Goal: Task Accomplishment & Management: Manage account settings

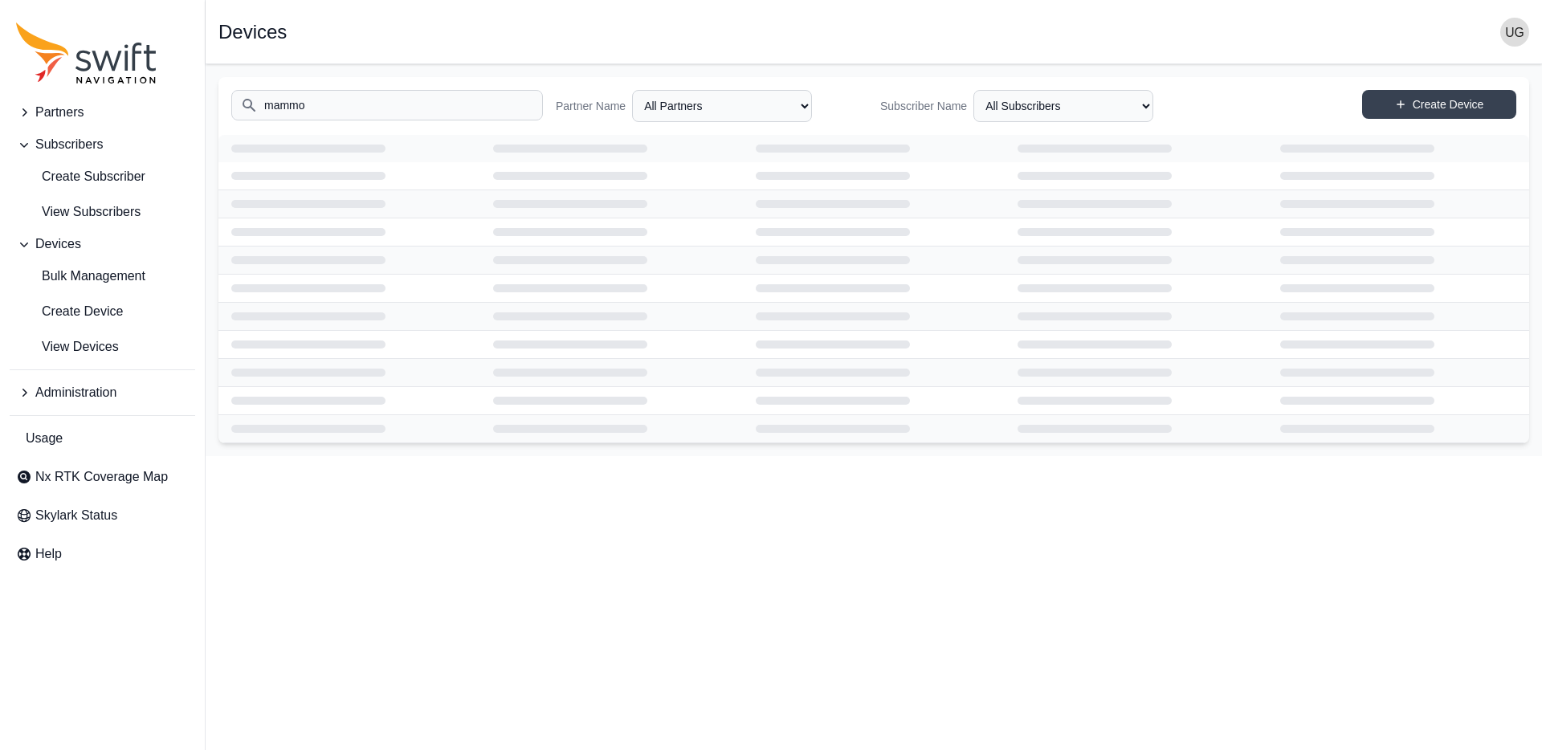
click at [68, 247] on span "Devices" at bounding box center [58, 244] width 46 height 19
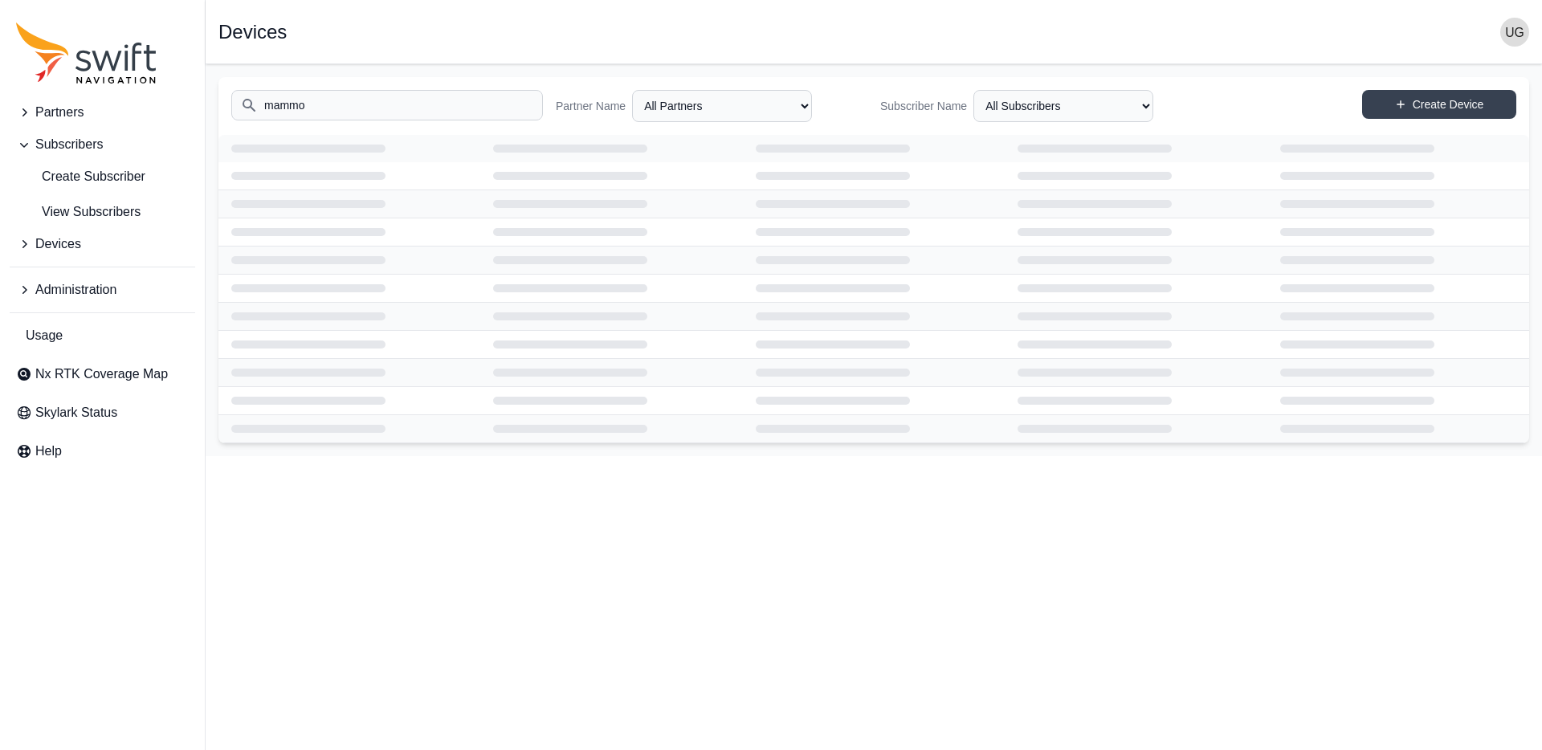
click at [64, 243] on span "Devices" at bounding box center [58, 244] width 46 height 19
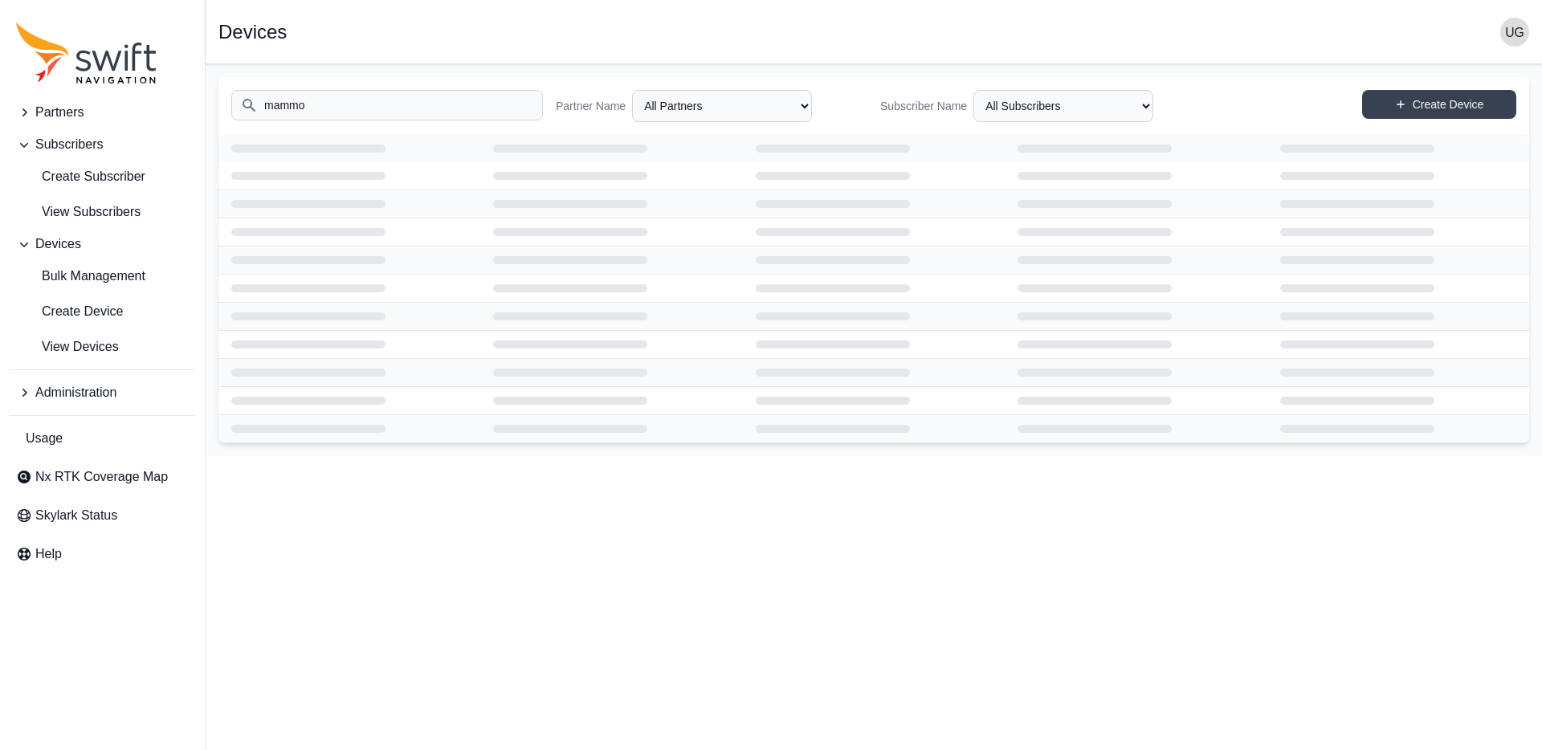
click at [378, 104] on input "mammo" at bounding box center [387, 105] width 312 height 31
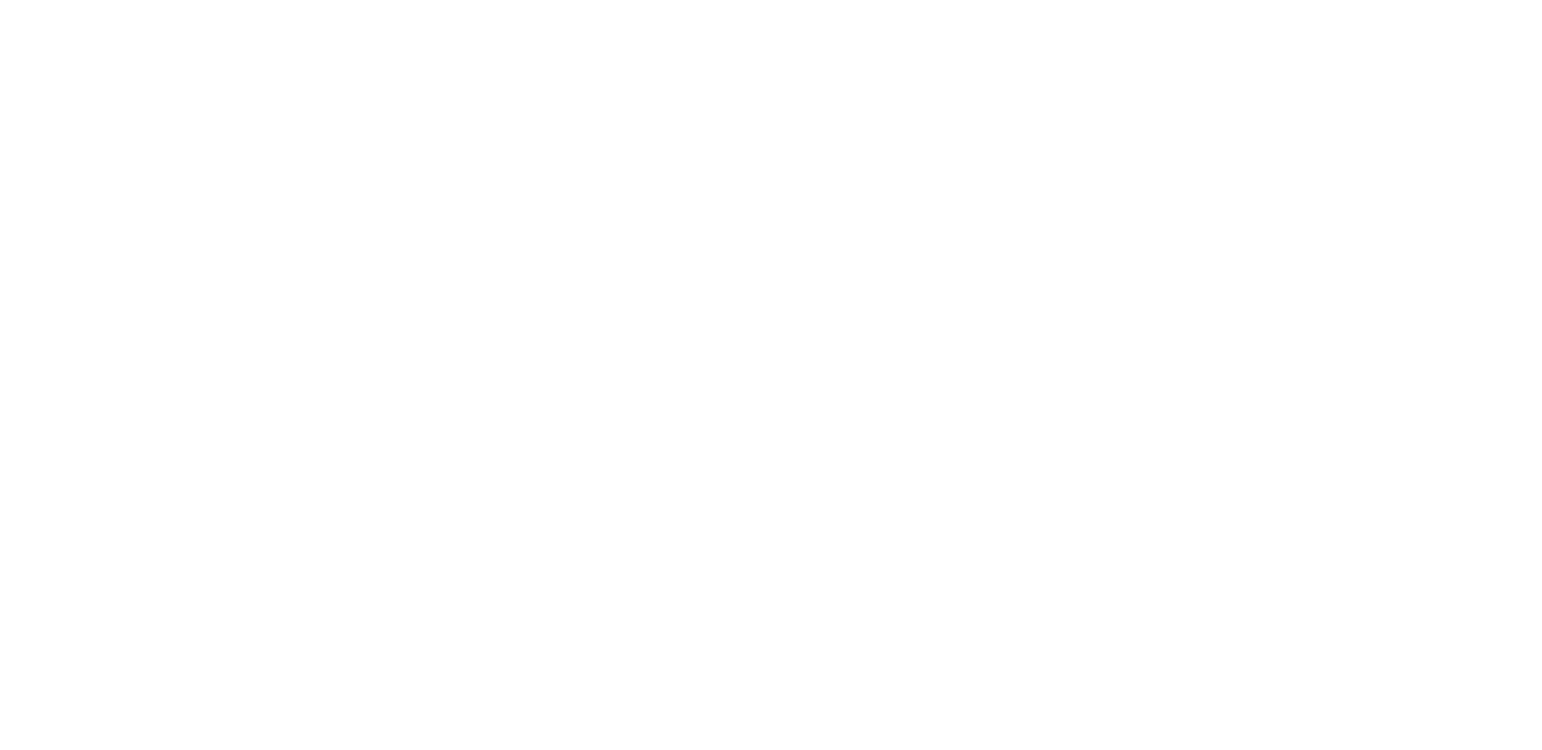
select select
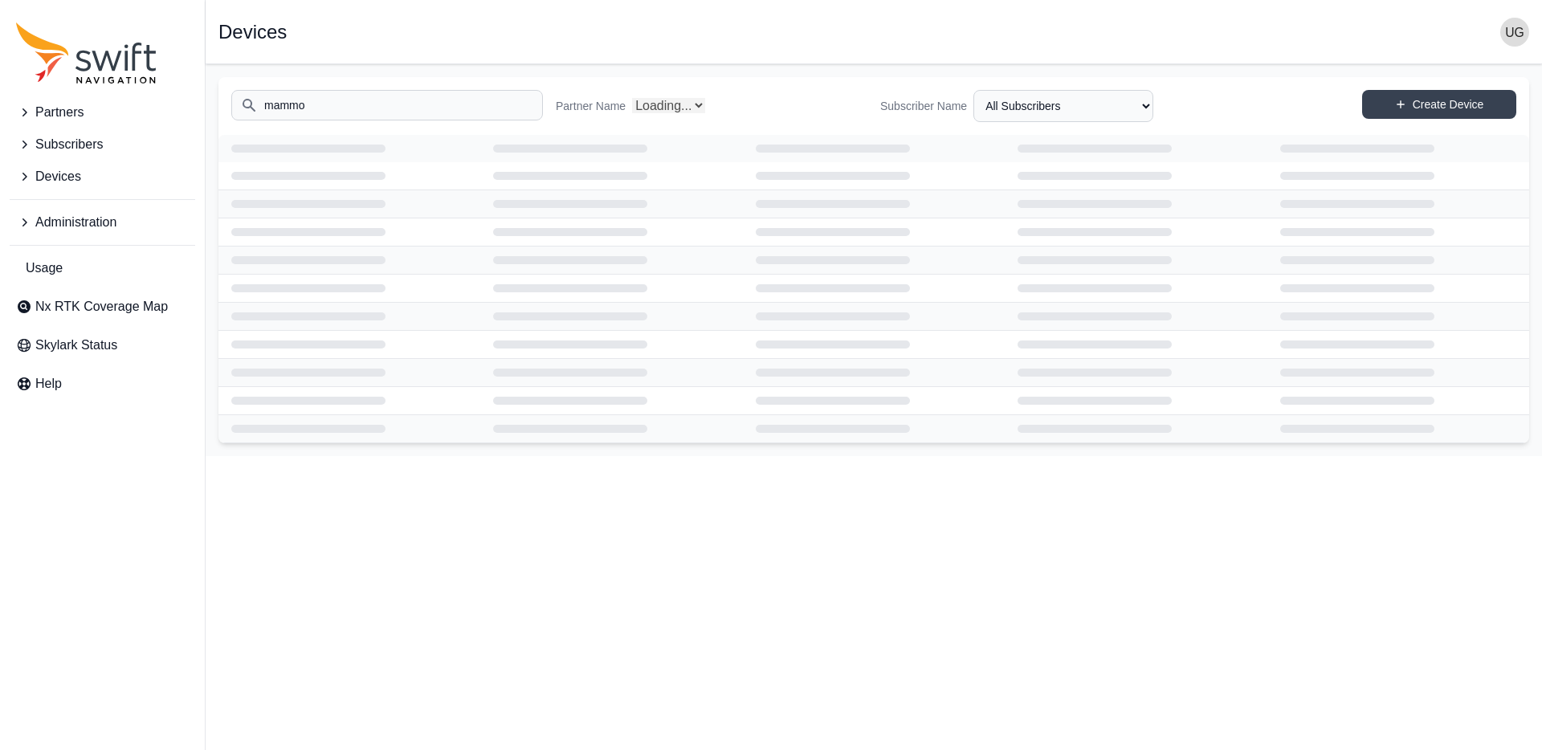
select select "Partner Name"
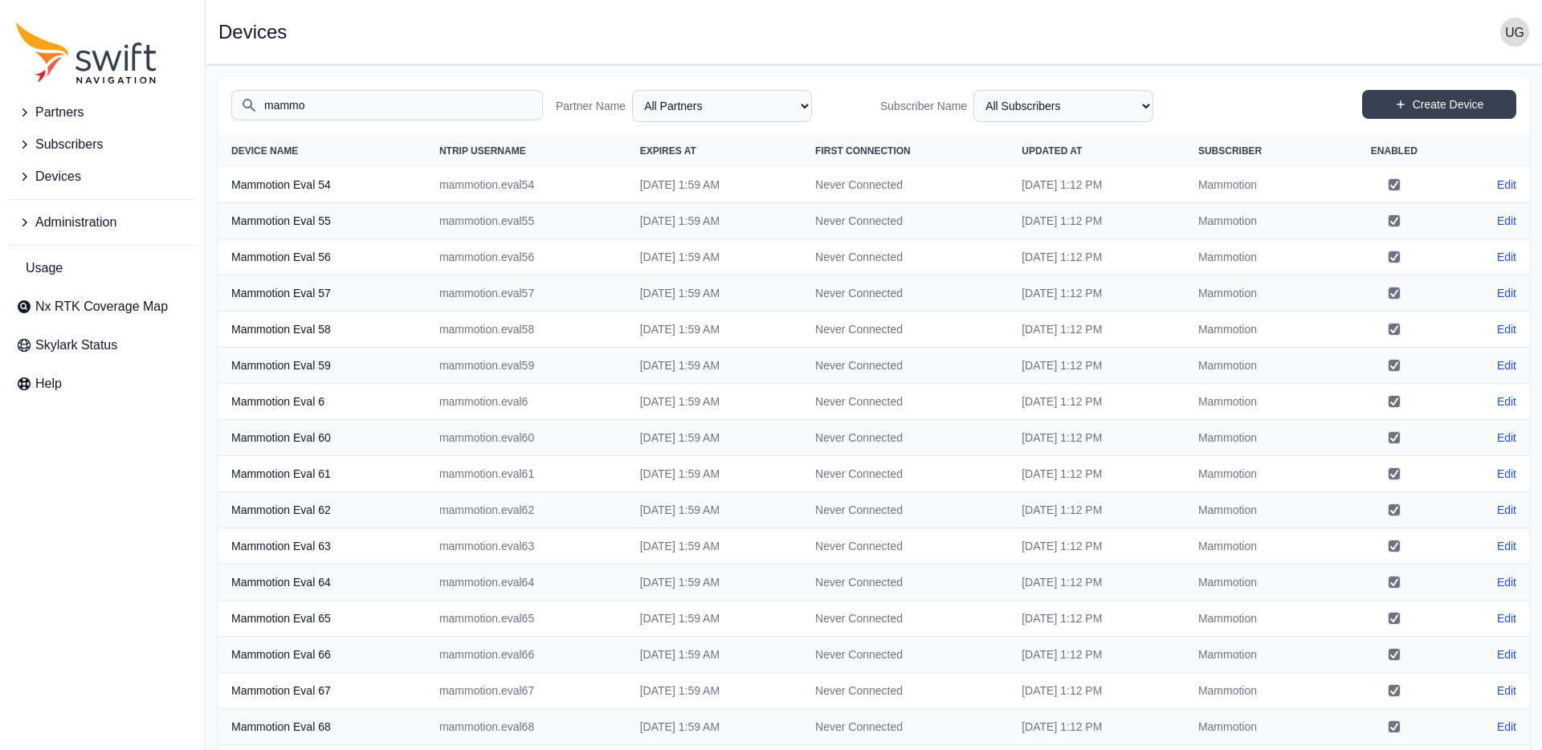
click at [25, 175] on icon "Sidenav" at bounding box center [24, 177] width 5 height 8
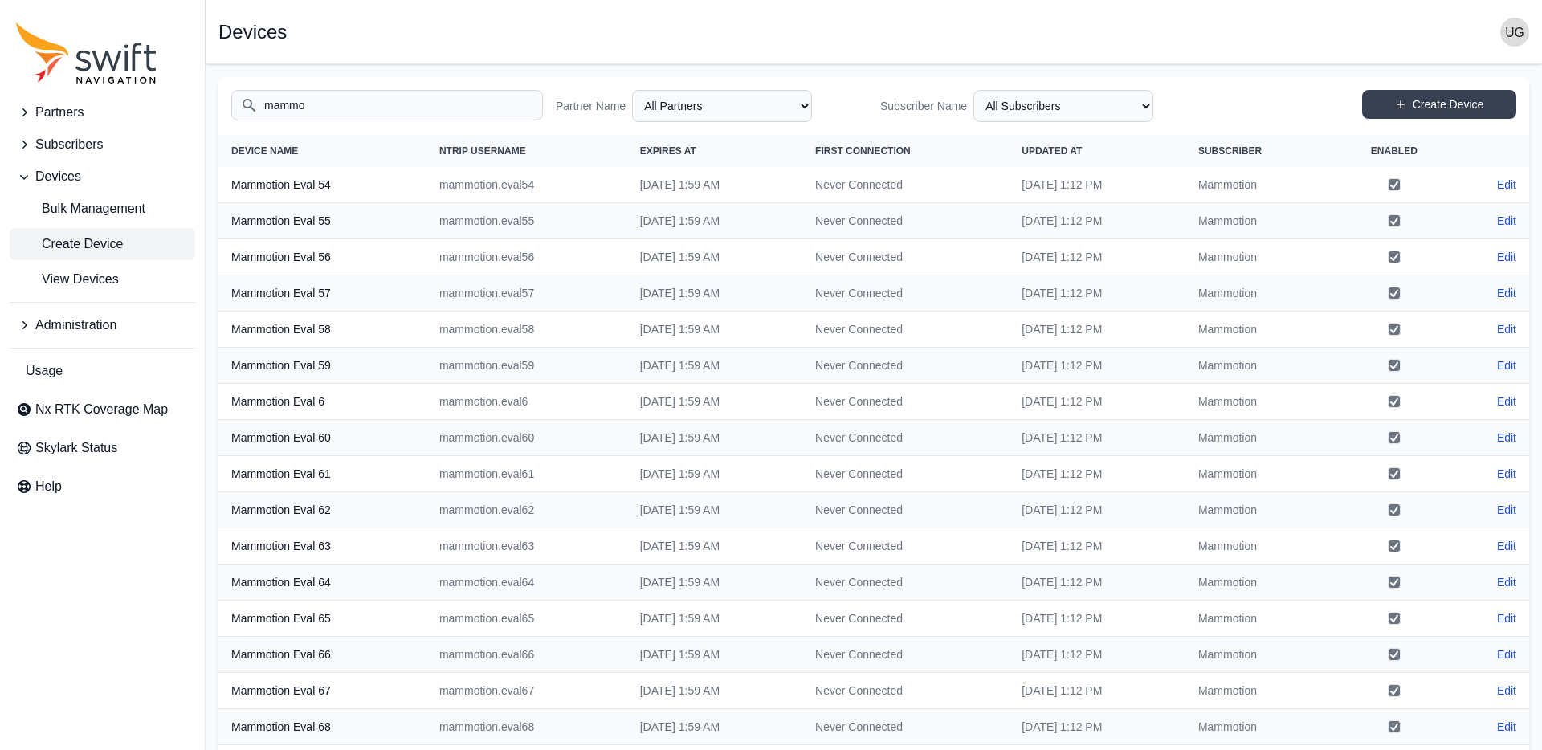
click at [99, 246] on span "Create Device" at bounding box center [69, 244] width 107 height 19
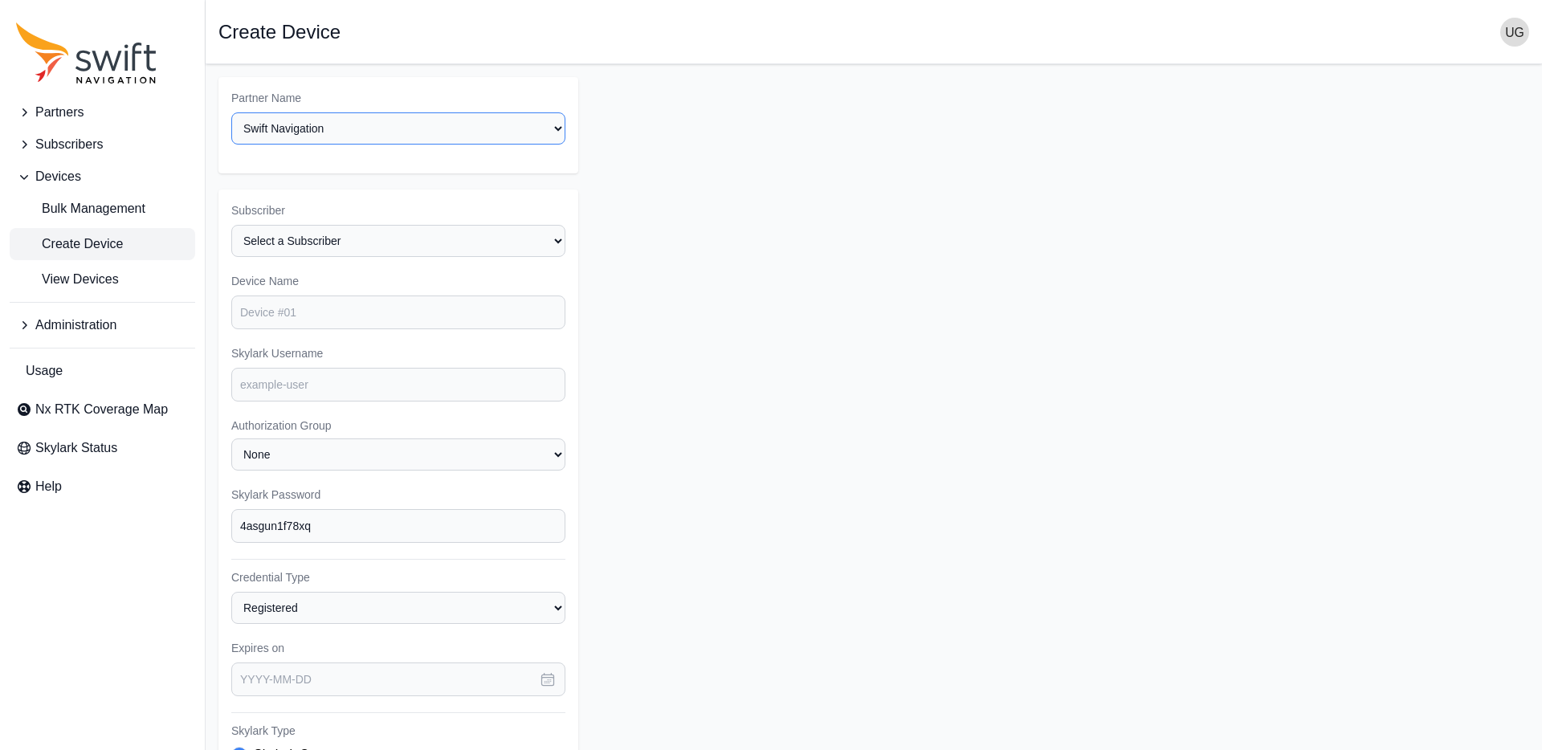
click at [394, 133] on select "Select a Partner AlpsAlpine Asensing Bad Elf Bench Mark Equipment & Supplies In…" at bounding box center [398, 128] width 334 height 32
click at [231, 112] on select "Select a Partner AlpsAlpine Asensing Bad Elf Bench Mark Equipment & Supplies In…" at bounding box center [398, 128] width 334 height 32
select select "9a00420b-00be-4e42-9d4a-faf05b1297a8"
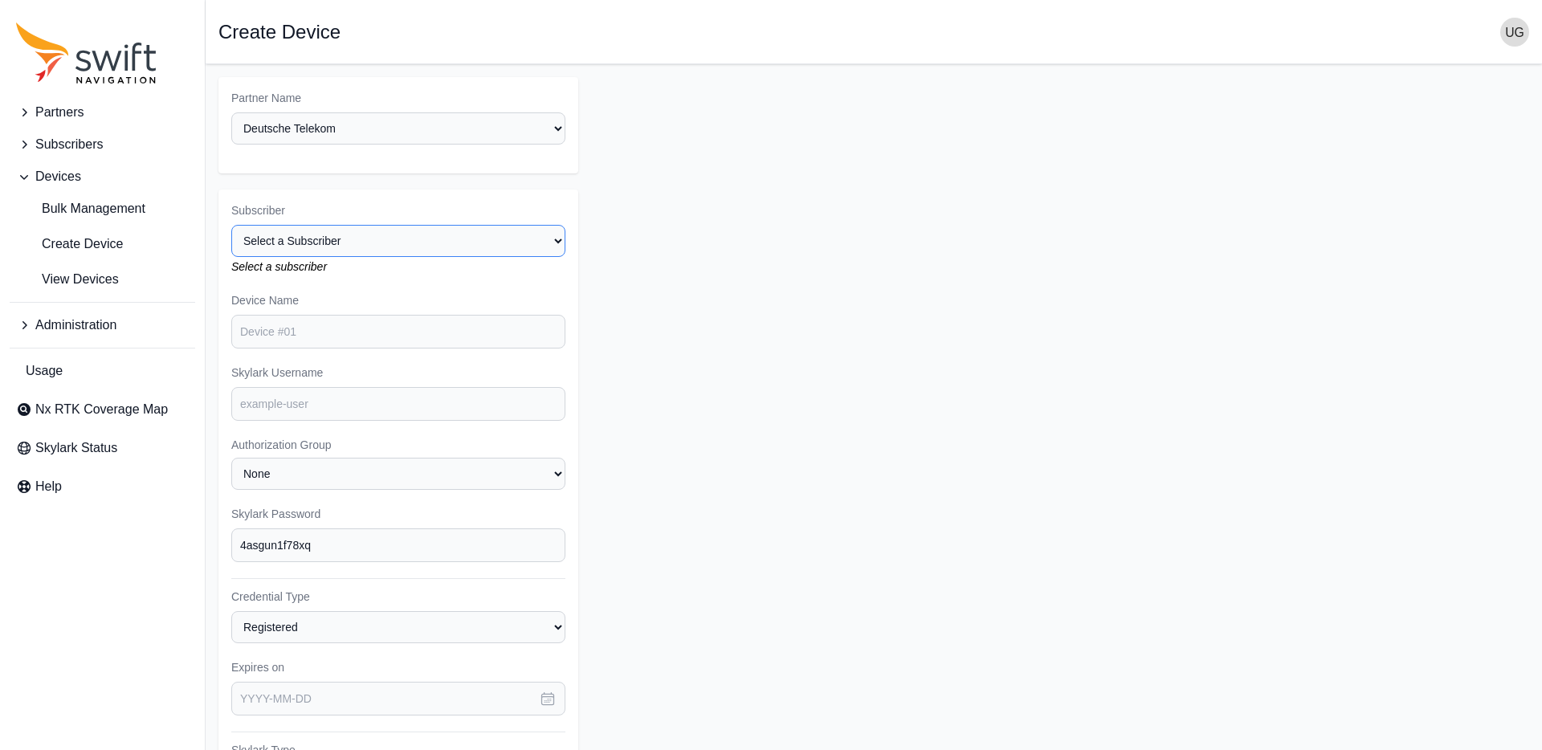
click at [442, 239] on select "Select a Subscriber Cargomon DB Systemtechnik Deepup Ecovacs Evaluation Fernrid…" at bounding box center [398, 241] width 334 height 32
click at [26, 145] on icon "Sidenav" at bounding box center [24, 145] width 5 height 8
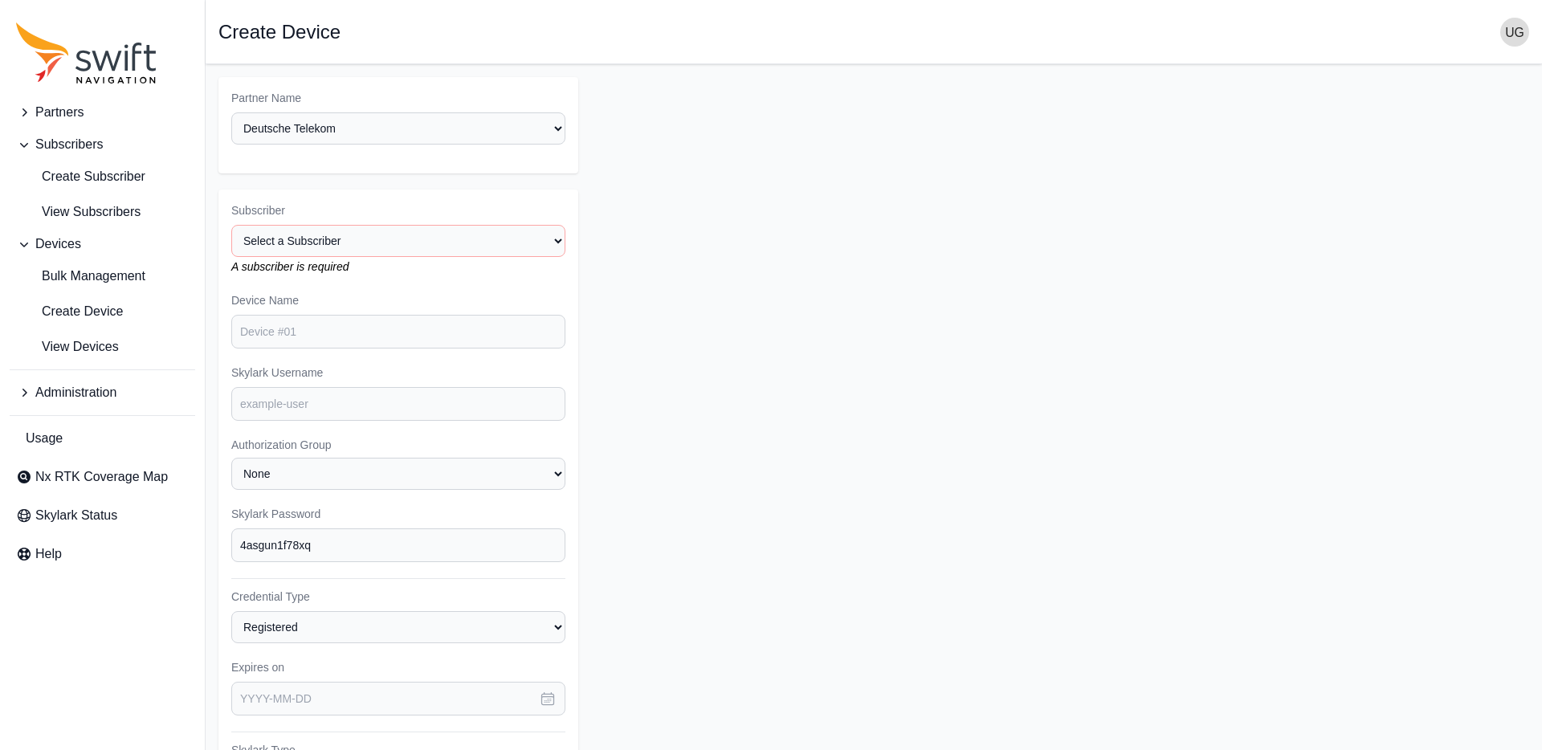
click at [26, 112] on icon "Sidenav" at bounding box center [24, 112] width 5 height 8
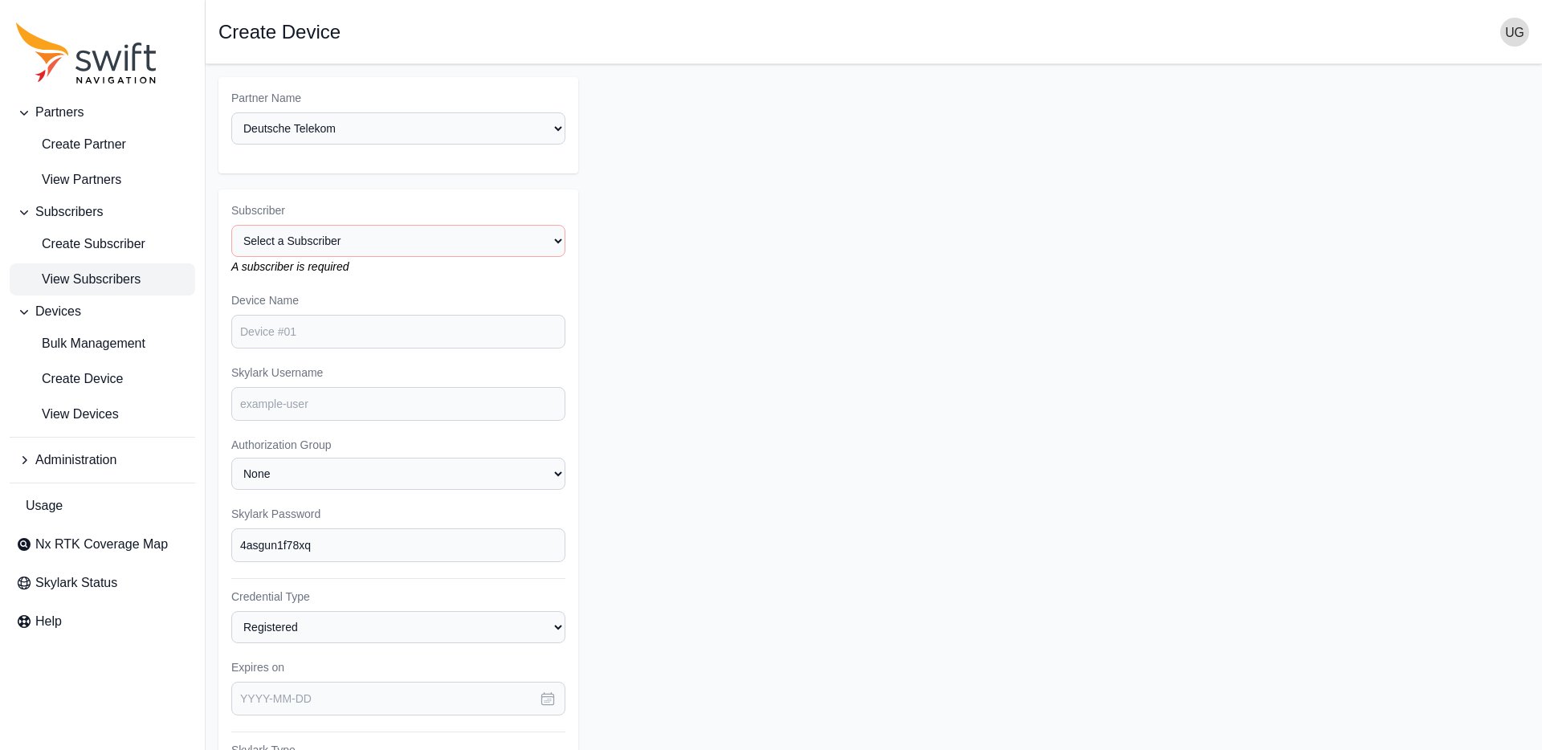
click at [95, 284] on span "View Subscribers" at bounding box center [78, 279] width 125 height 19
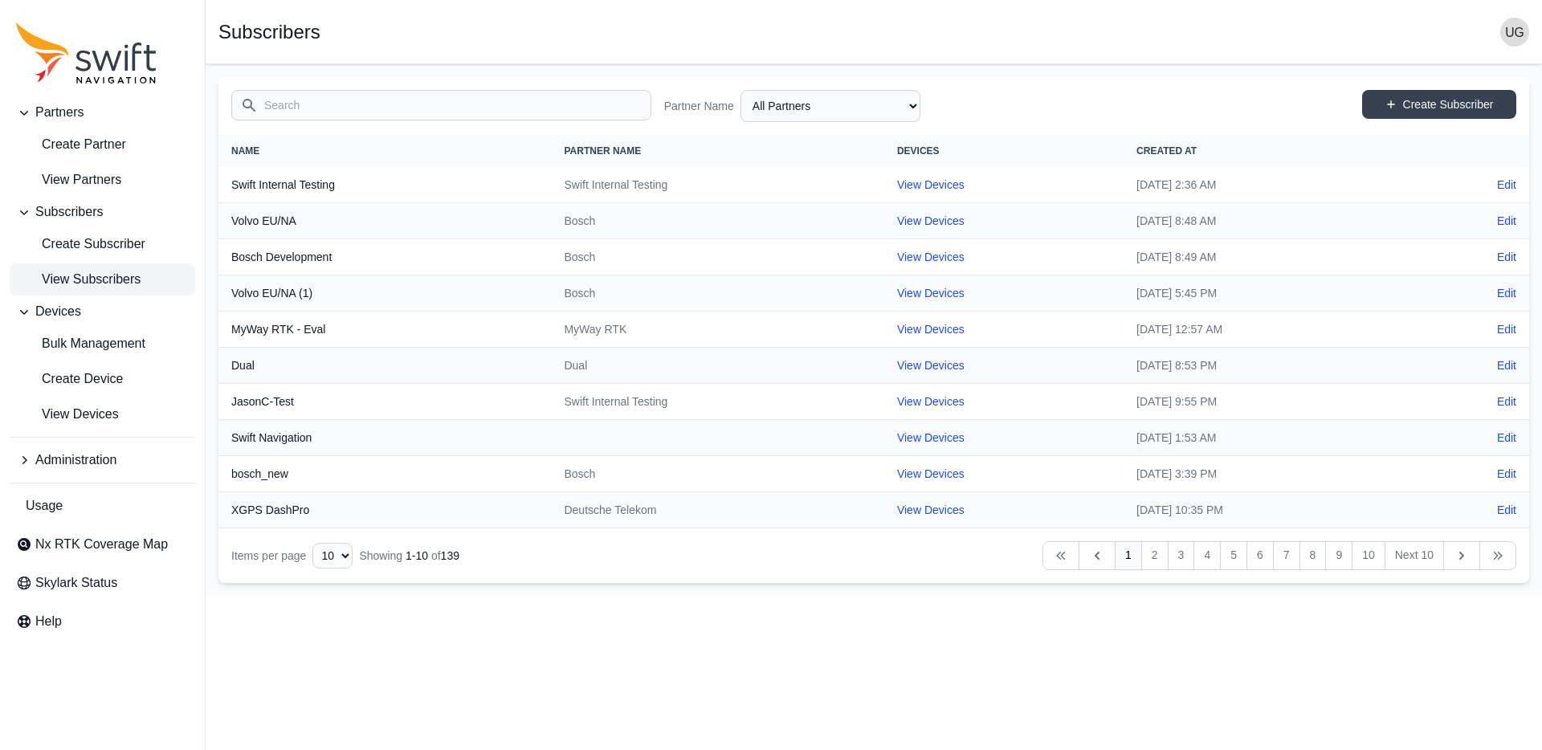
click at [348, 101] on input "Search" at bounding box center [441, 105] width 420 height 31
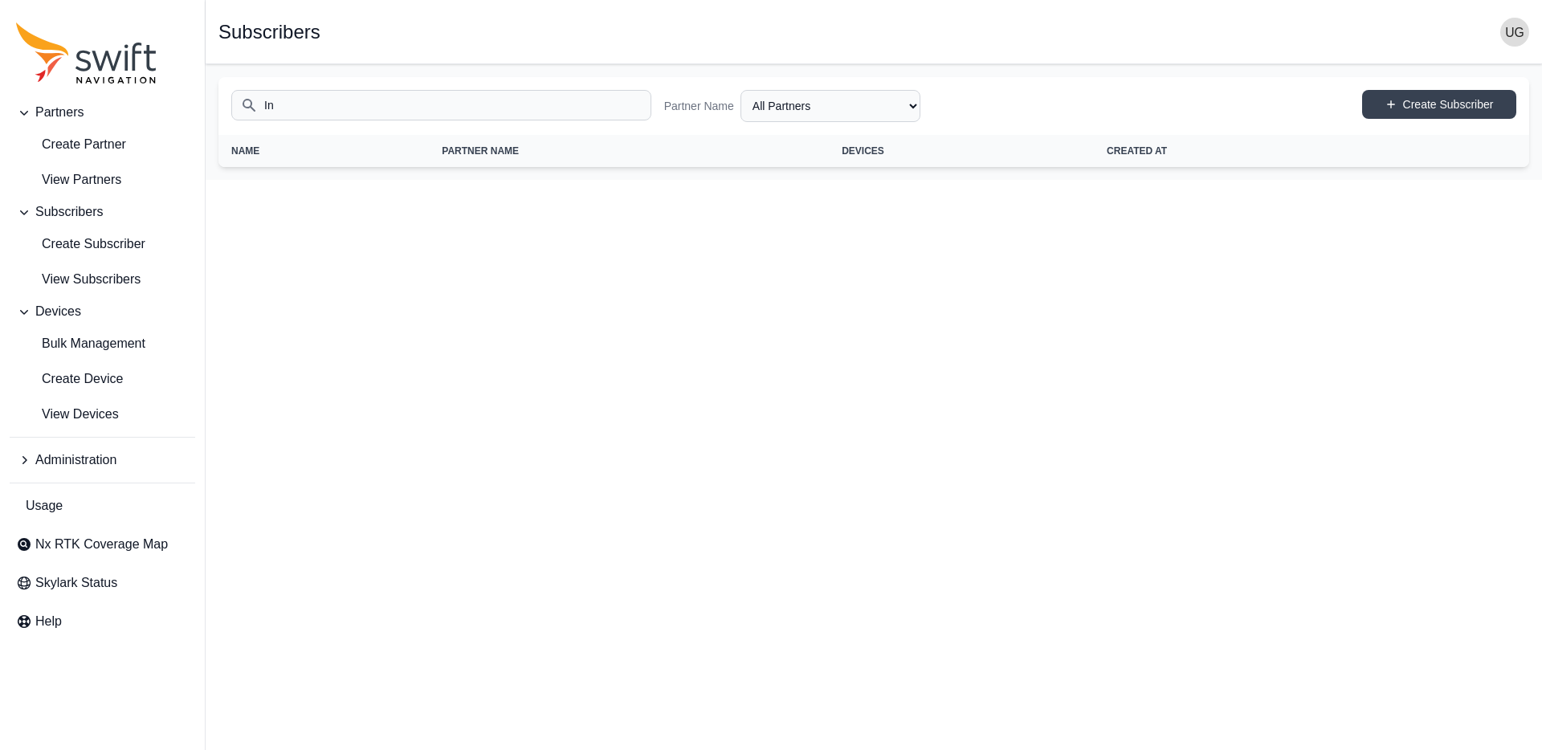
type input "I"
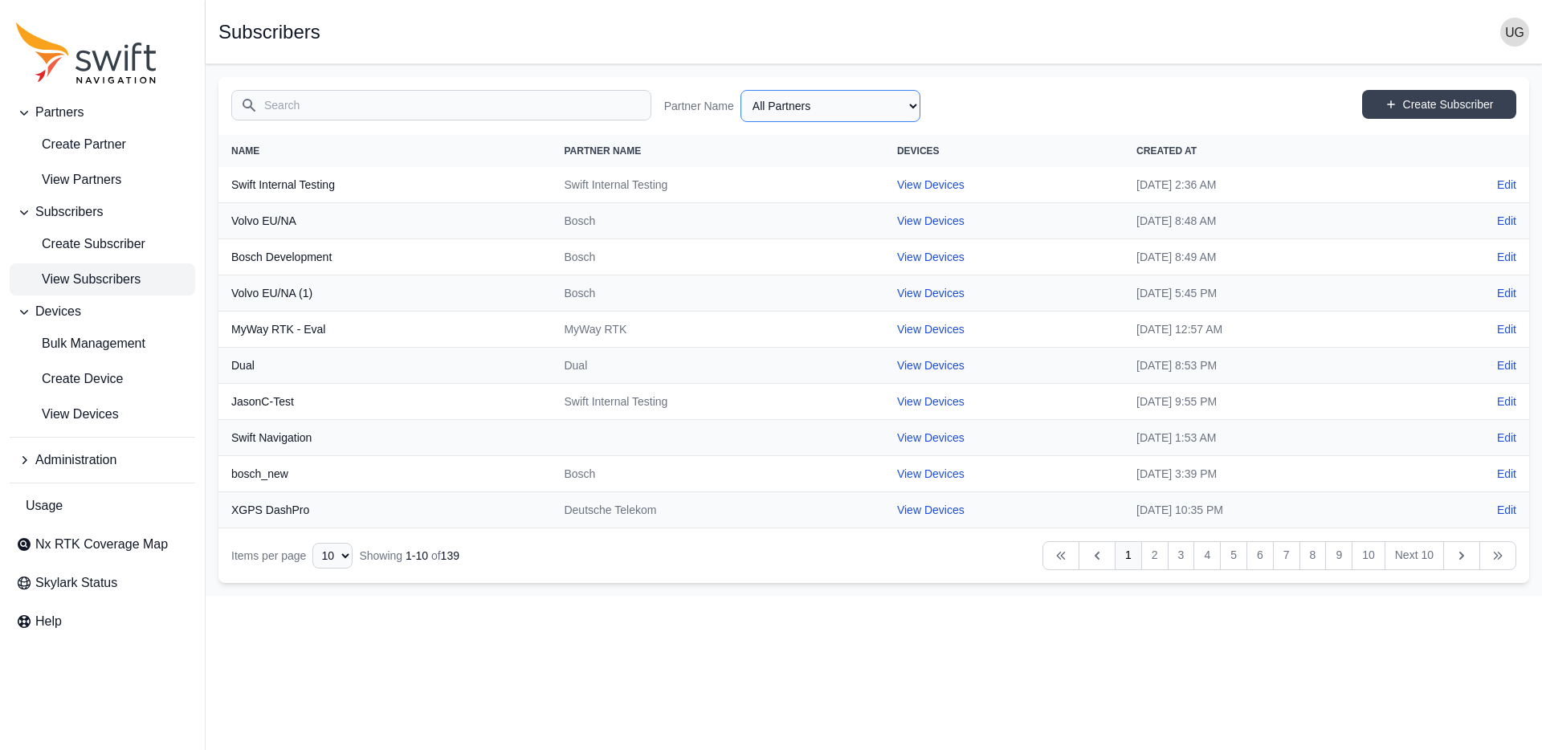
click at [813, 112] on select "All Partners AlpsAlpine Asensing Bad Elf Bench Mark Equipment & Supplies Inc. B…" at bounding box center [831, 106] width 180 height 32
click at [741, 90] on select "All Partners AlpsAlpine Asensing Bad Elf Bench Mark Equipment & Supplies Inc. B…" at bounding box center [831, 106] width 180 height 32
click at [99, 174] on span "View Partners" at bounding box center [68, 179] width 105 height 19
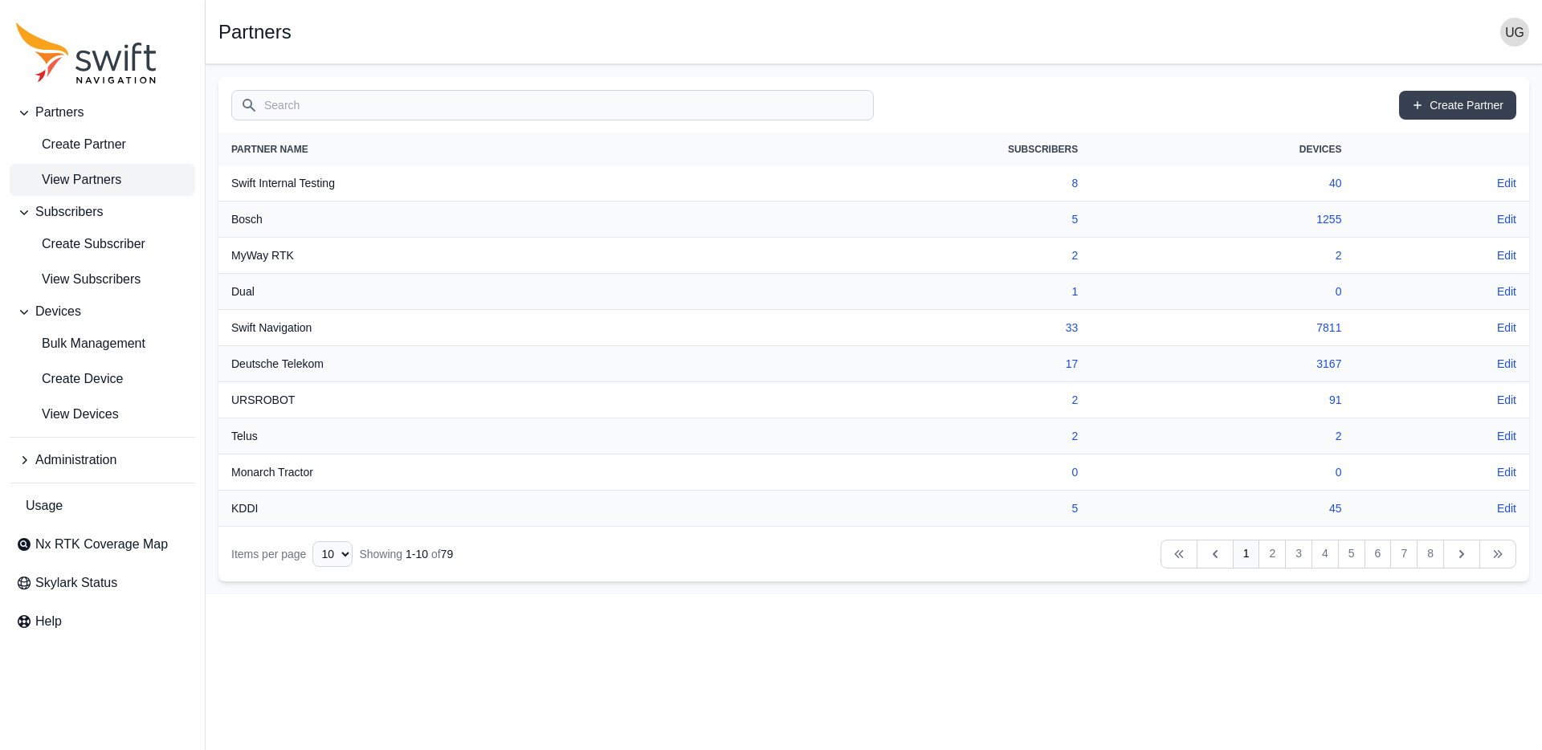
click at [352, 101] on input "Search" at bounding box center [552, 105] width 643 height 31
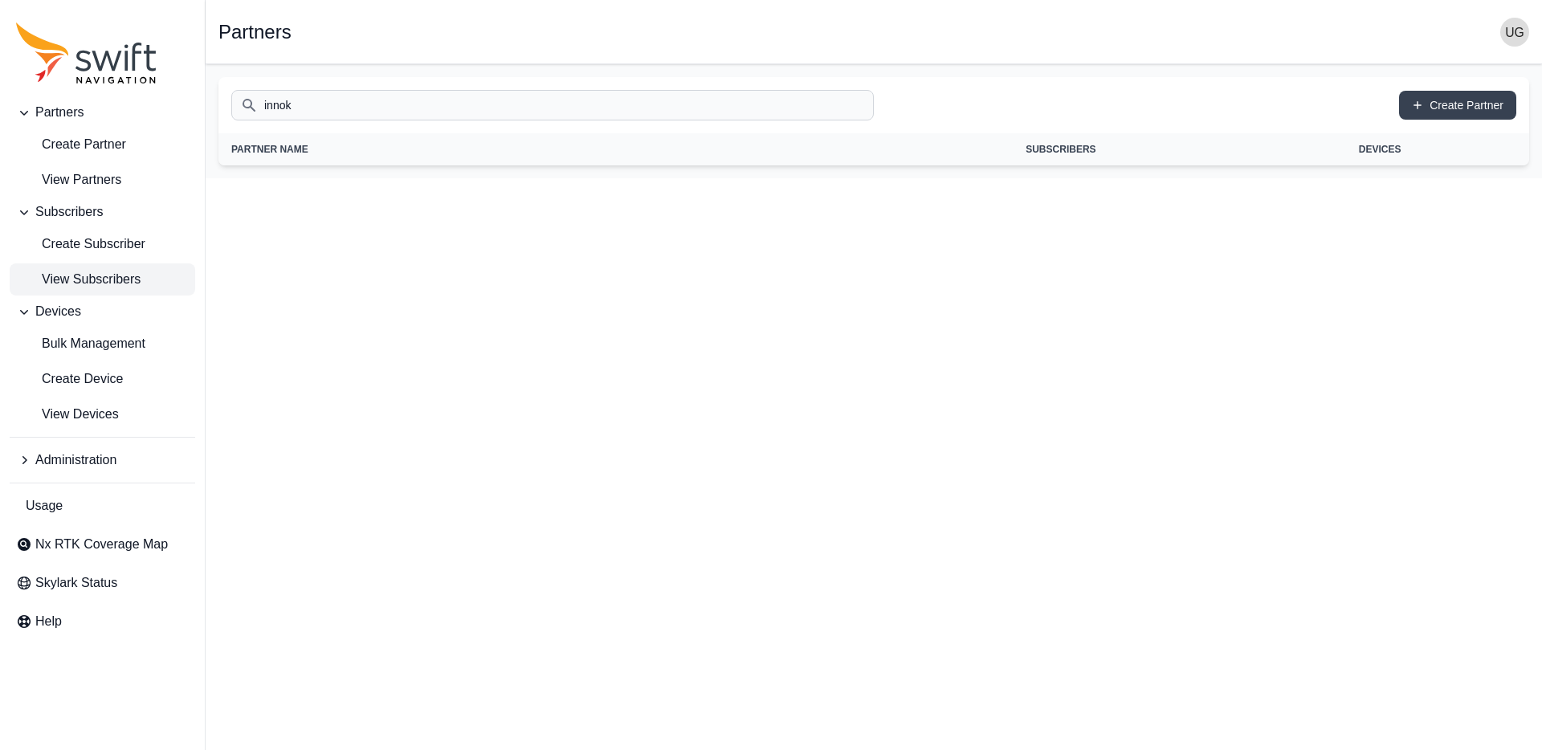
type input "innok"
click at [92, 275] on span "View Subscribers" at bounding box center [78, 279] width 125 height 19
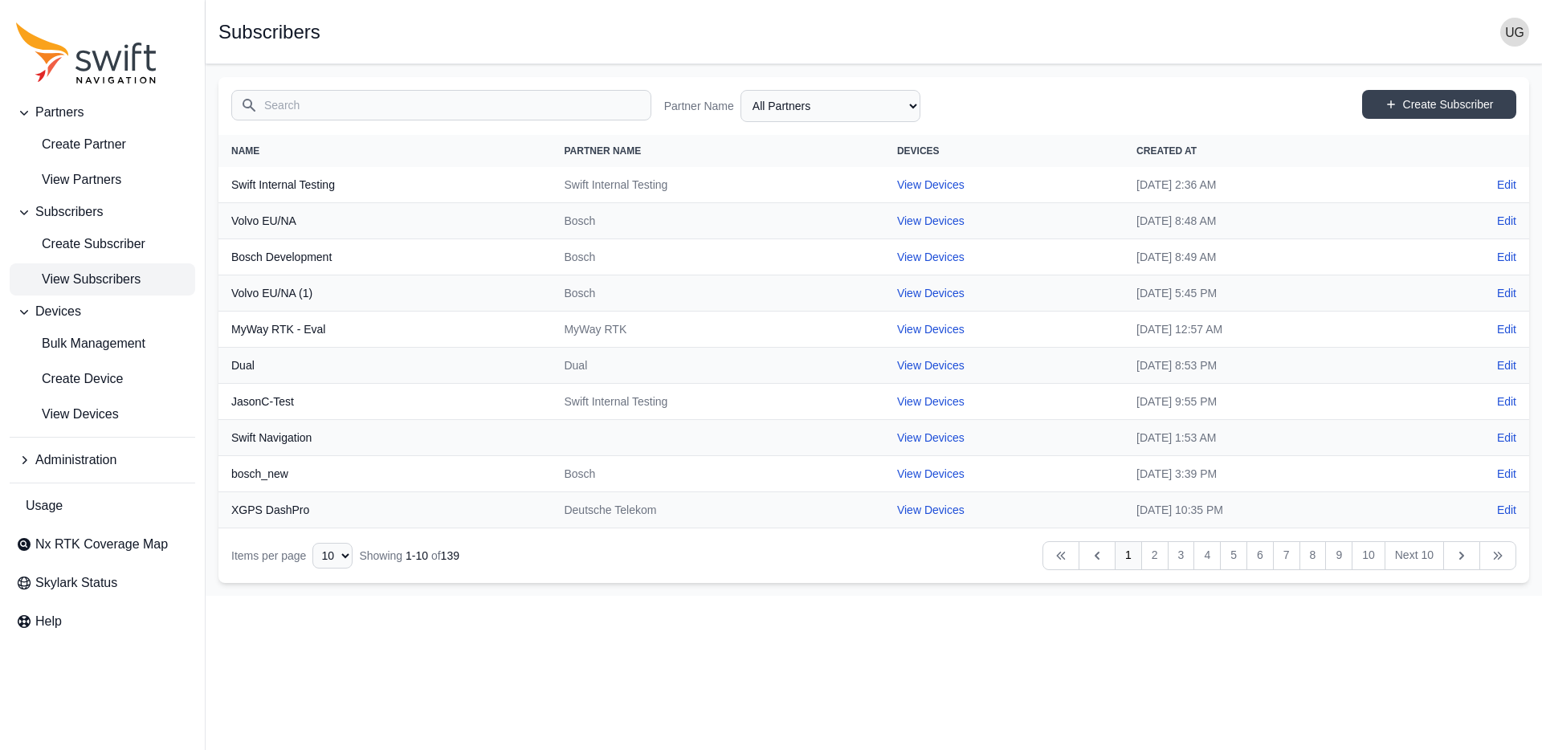
click at [305, 113] on input "Search" at bounding box center [441, 105] width 420 height 31
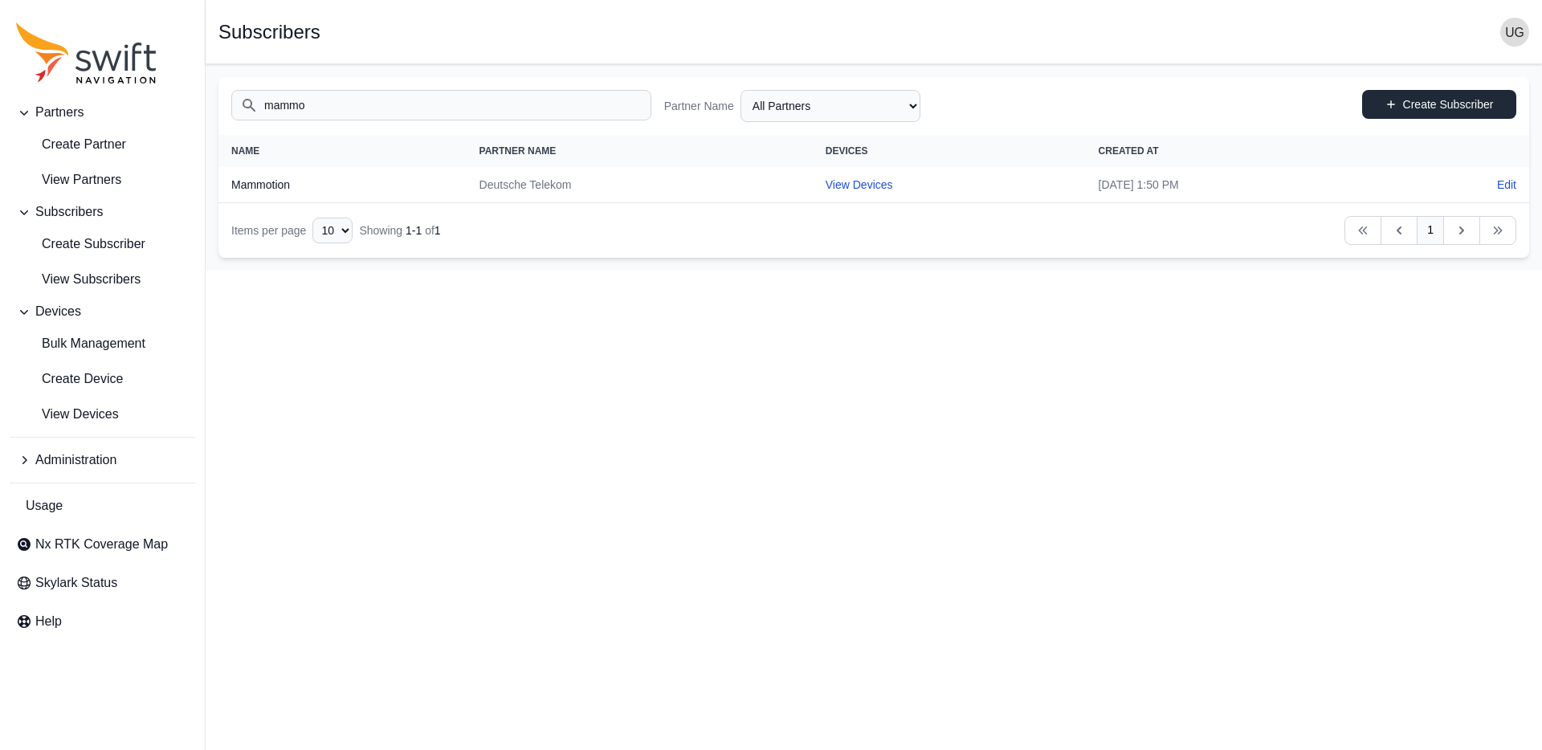
type input "mammo"
click at [1436, 109] on link "Create Subscriber" at bounding box center [1439, 104] width 154 height 29
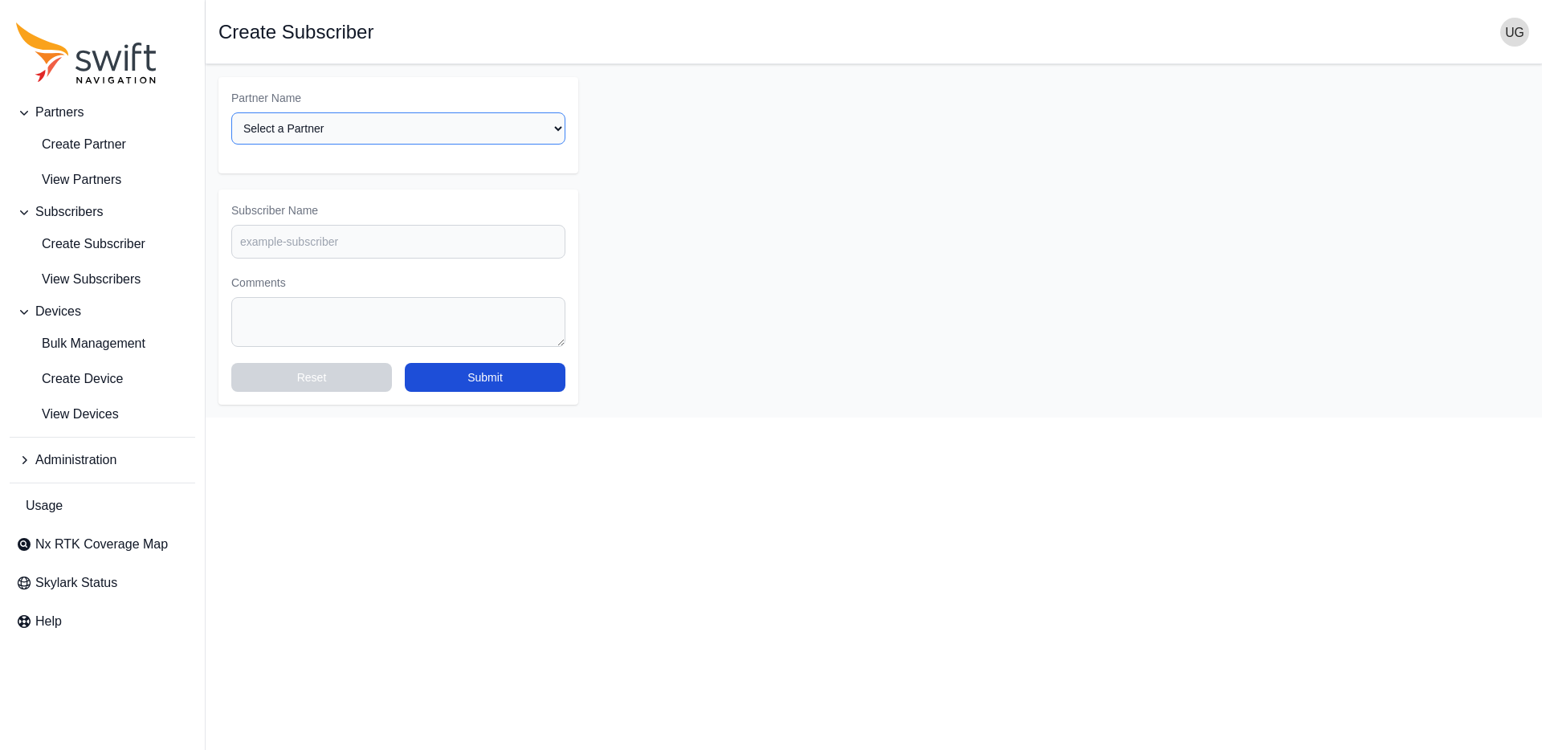
click at [269, 127] on select "Select a Partner AlpsAlpine Asensing Bad Elf Bench Mark Equipment & Supplies In…" at bounding box center [398, 128] width 334 height 32
select select "9a00420b-00be-4e42-9d4a-faf05b1297a8"
click at [231, 112] on select "Select a Partner AlpsAlpine Asensing Bad Elf Bench Mark Equipment & Supplies In…" at bounding box center [398, 128] width 334 height 32
click at [325, 237] on input "Subscriber Name" at bounding box center [398, 242] width 334 height 34
type input "Innok_Robotics_Evaluation"
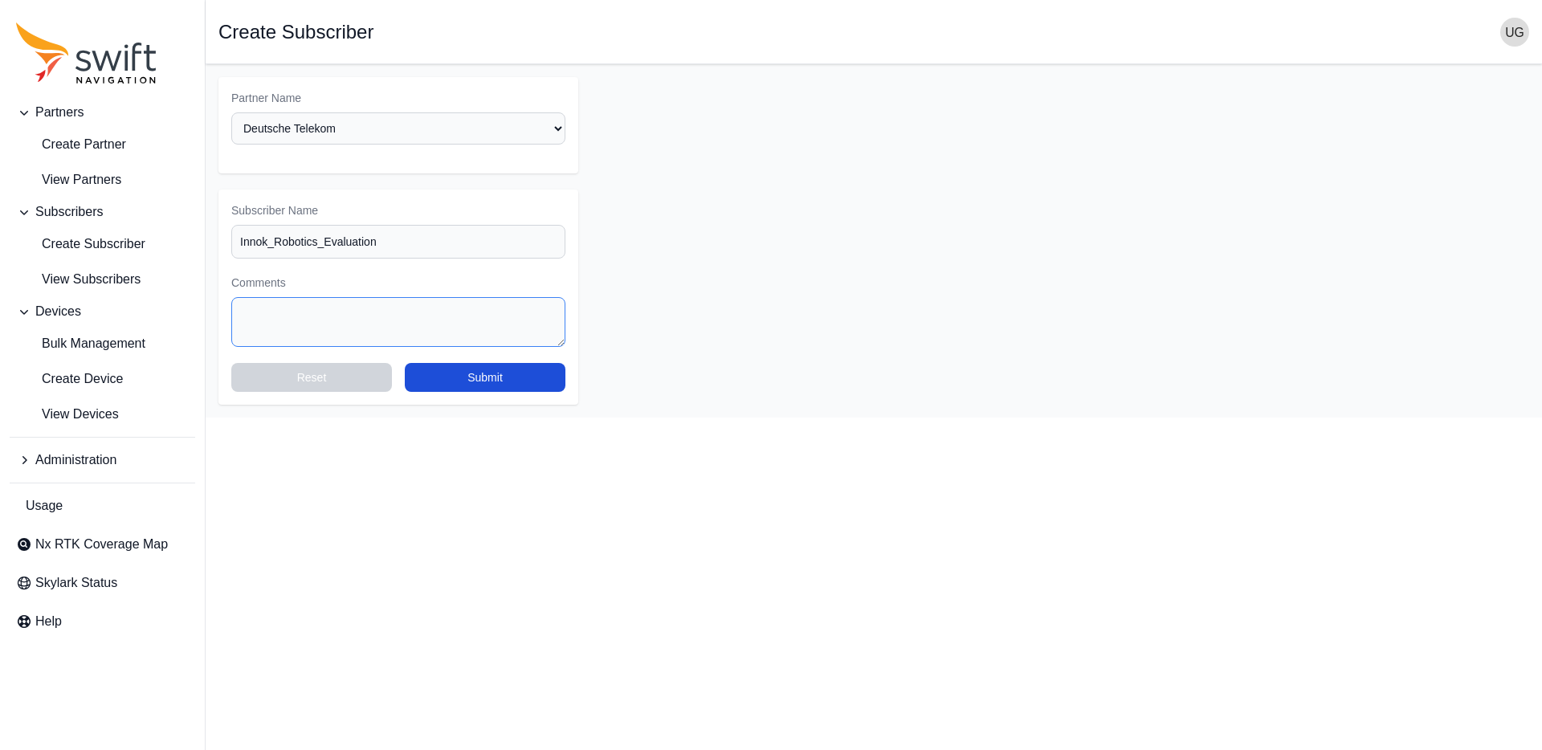
click at [301, 311] on textarea "Comments" at bounding box center [398, 322] width 334 height 50
type textarea "As requested by DT via Email"
click at [485, 382] on button "Submit" at bounding box center [485, 377] width 161 height 29
select select "9a00420b-00be-4e42-9d4a-faf05b1297a8"
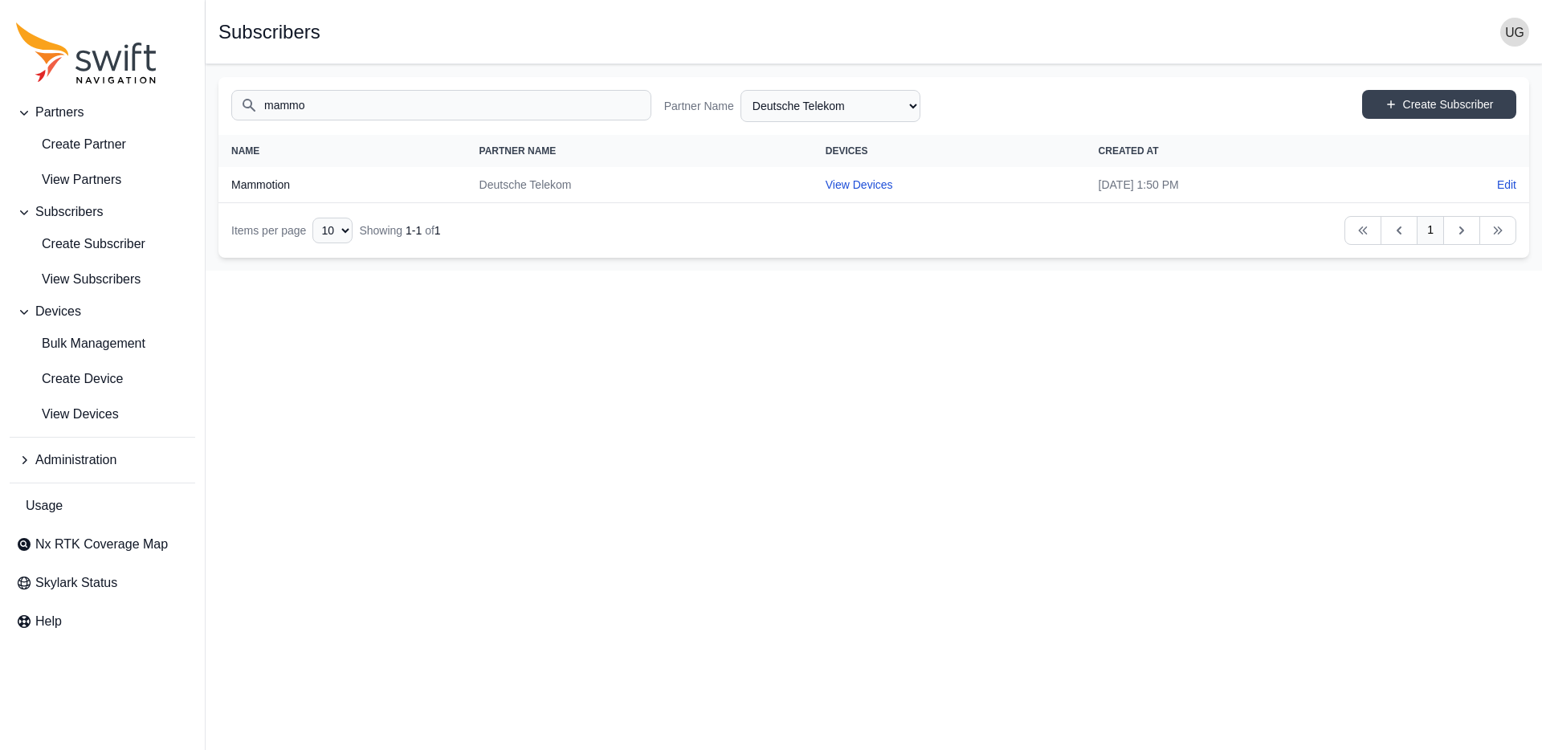
click at [352, 102] on input "mammo" at bounding box center [441, 105] width 420 height 31
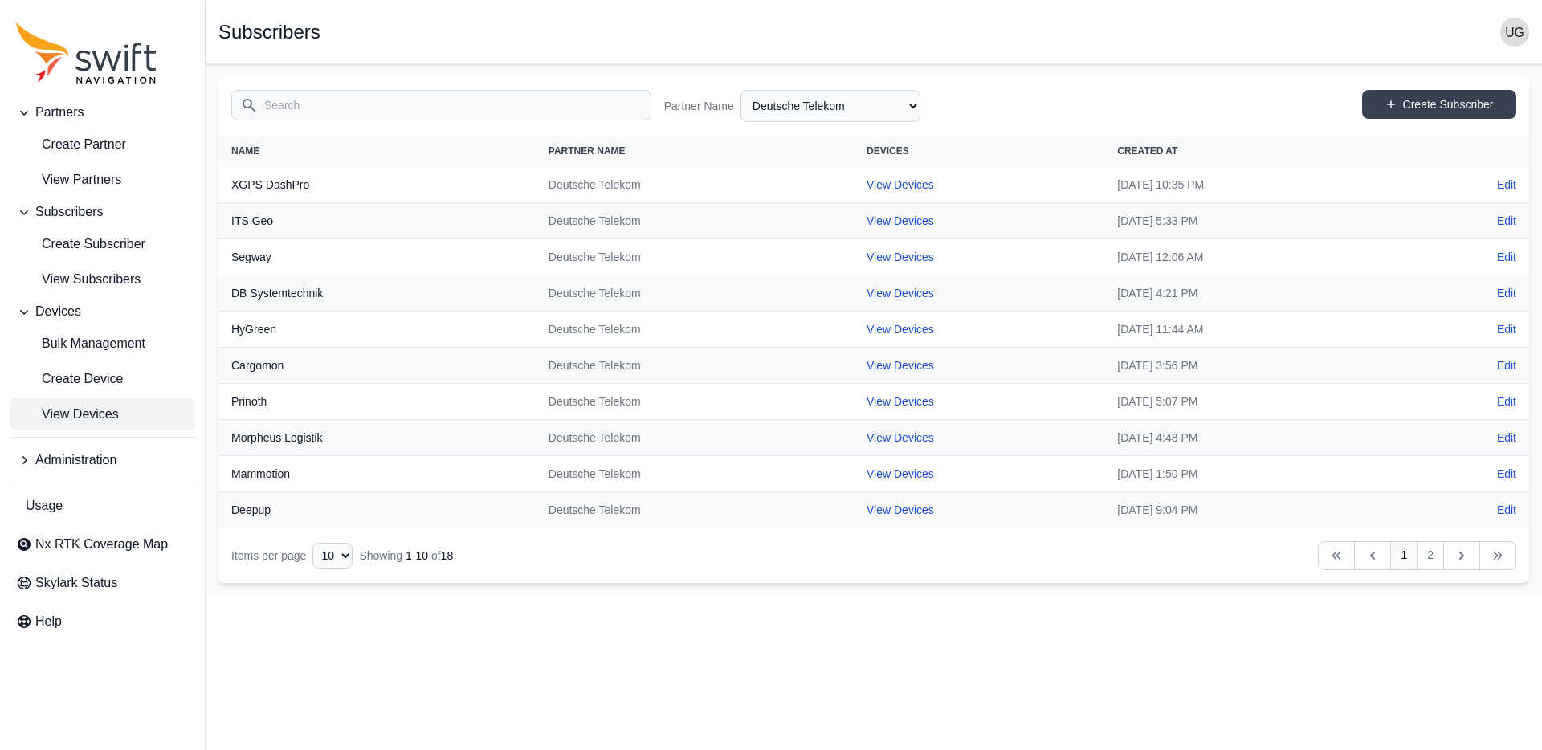
click at [92, 412] on span "View Devices" at bounding box center [67, 414] width 103 height 19
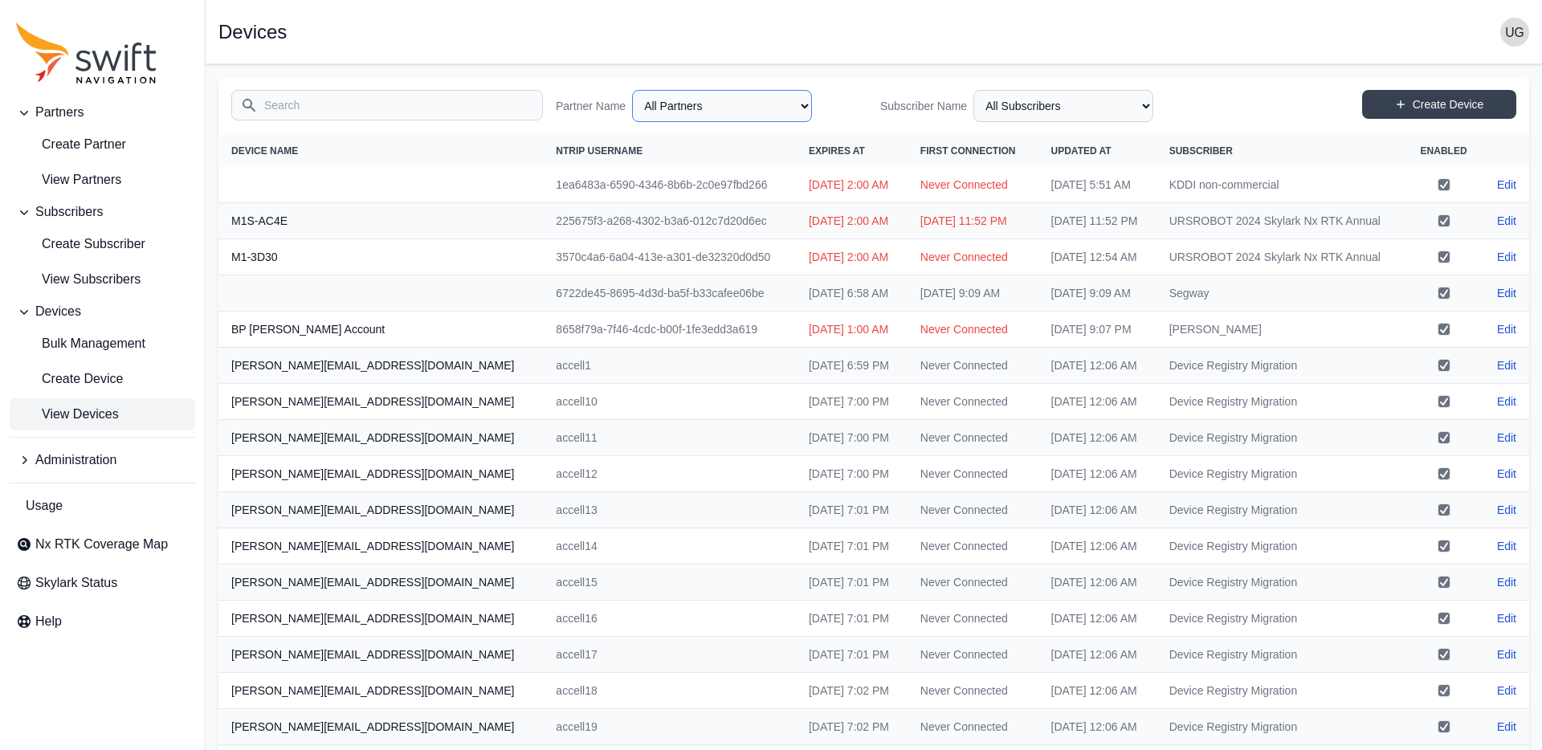
click at [741, 108] on select "All Partners AlpsAlpine Asensing Bad Elf Bench Mark Equipment & Supplies Inc. B…" at bounding box center [722, 106] width 180 height 32
click at [632, 90] on select "All Partners AlpsAlpine Asensing Bad Elf Bench Mark Equipment & Supplies Inc. B…" at bounding box center [722, 106] width 180 height 32
select select "9a00420b-00be-4e42-9d4a-faf05b1297a8"
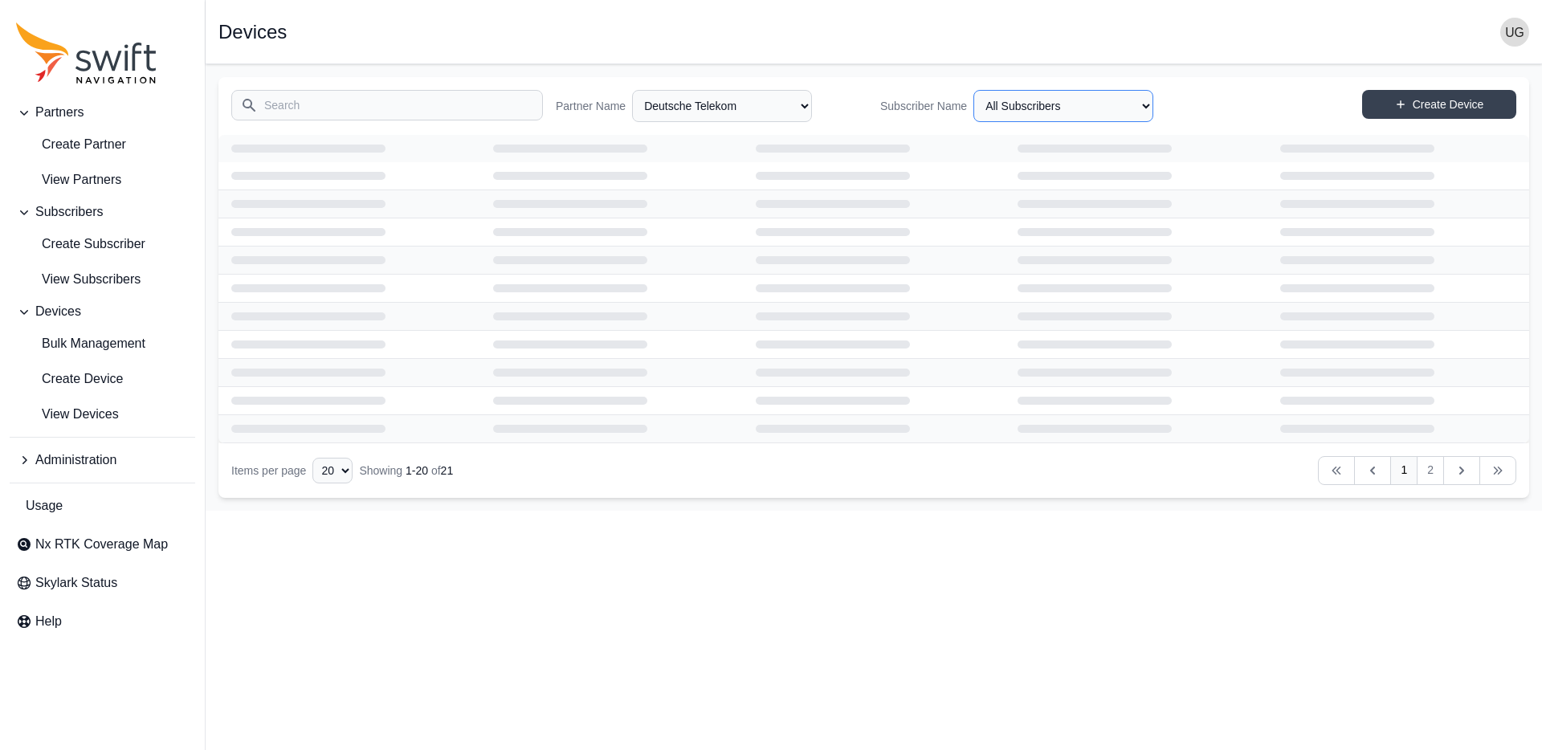
click at [1074, 110] on select "All Subscribers Cargomon DB Systemtechnik Deepup Ecovacs Evaluation Fernride Gr…" at bounding box center [1064, 106] width 180 height 32
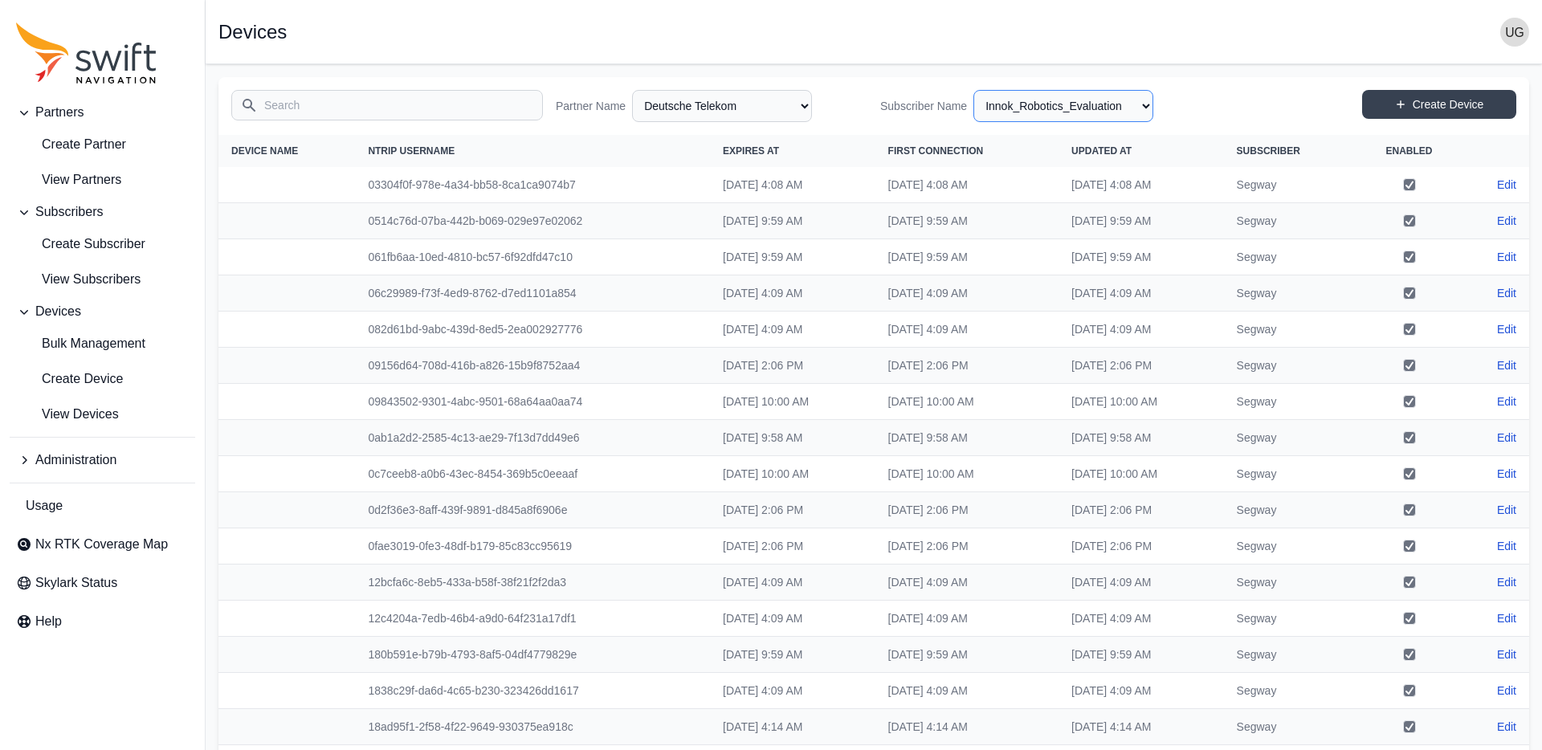
click at [974, 90] on select "All Subscribers Cargomon DB Systemtechnik Deepup Ecovacs Evaluation Fernride Gr…" at bounding box center [1064, 106] width 180 height 32
select select "bd866972-03b3-4f9b-bc51-e857d56ad56f"
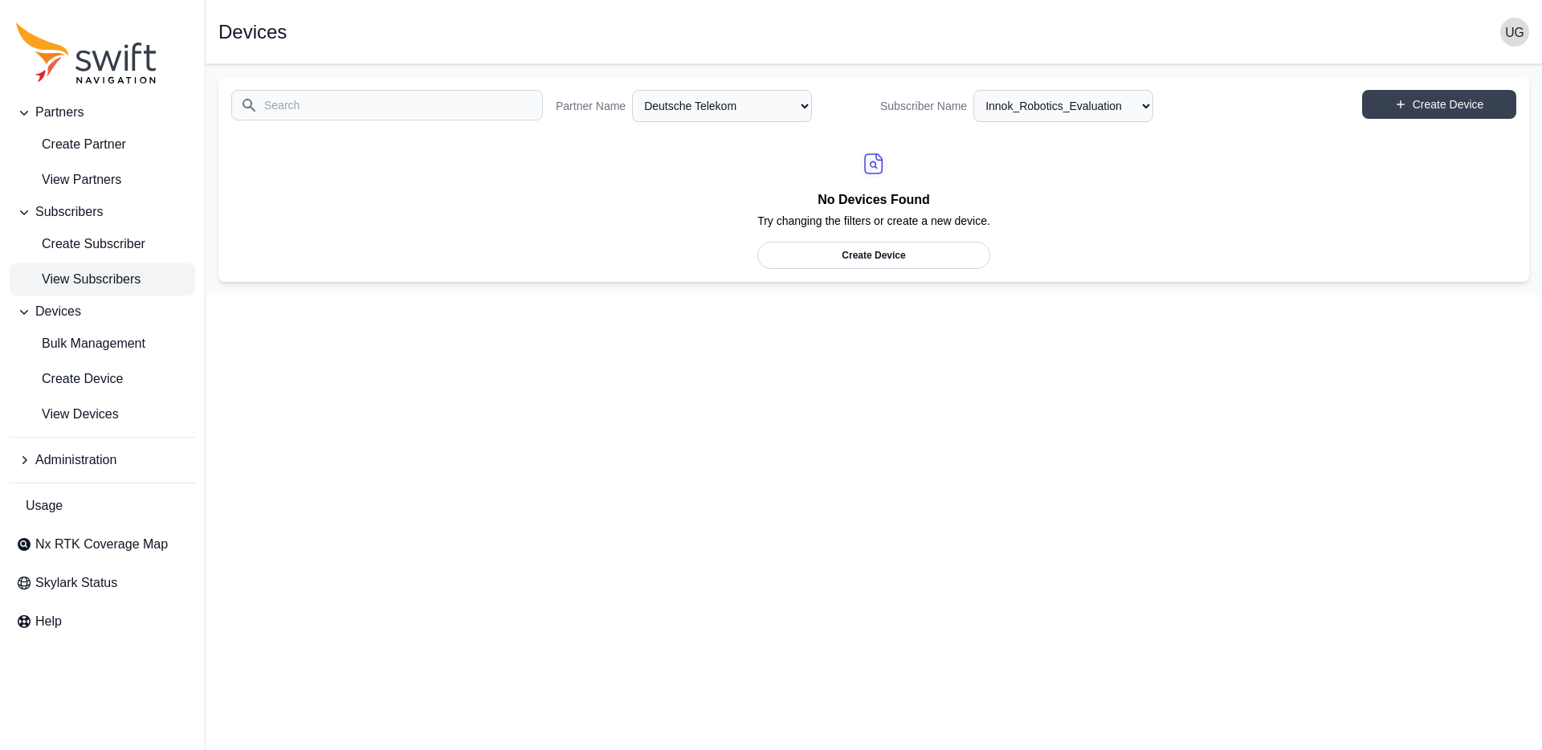
click at [82, 276] on span "View Subscribers" at bounding box center [78, 279] width 125 height 19
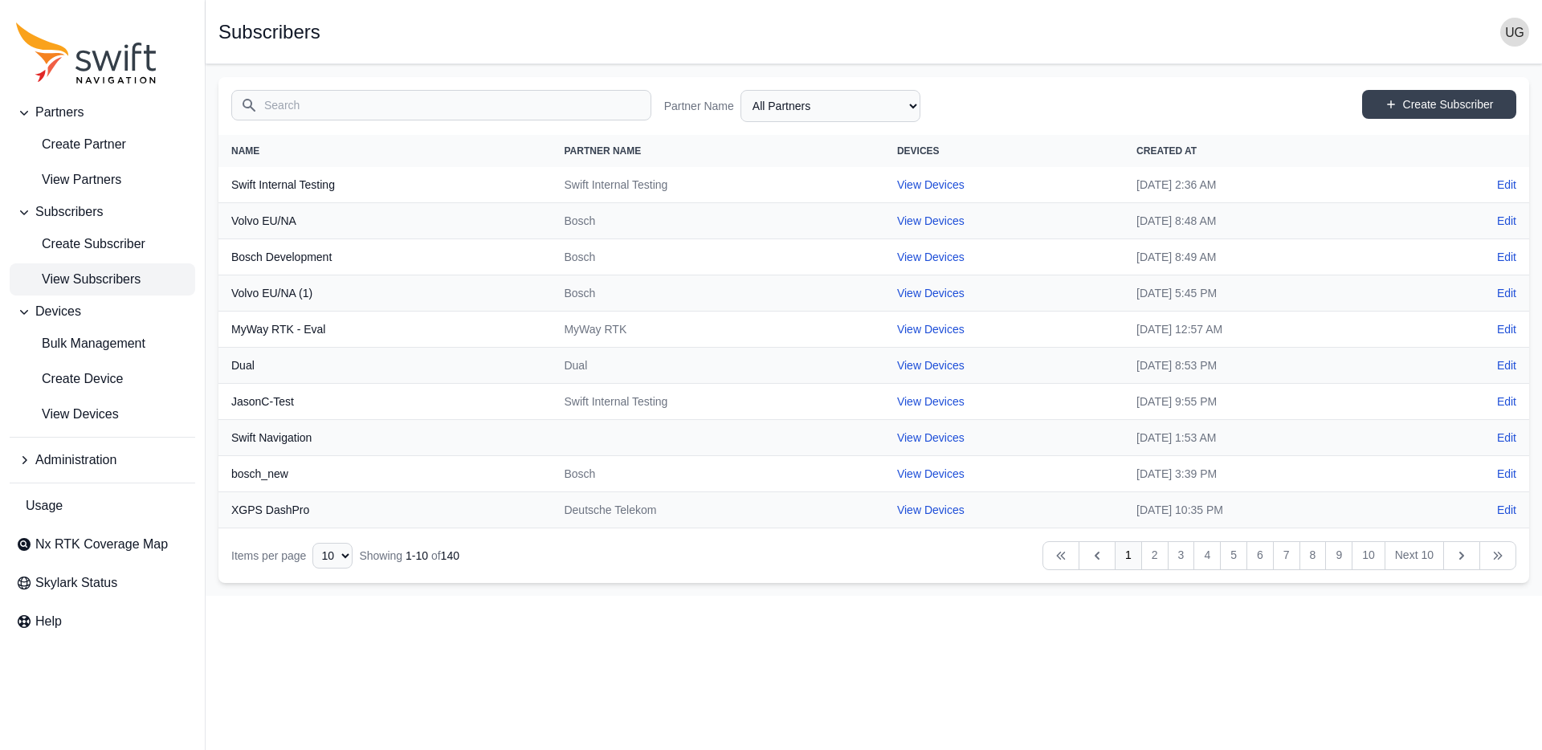
click at [338, 112] on input "Search" at bounding box center [441, 105] width 420 height 31
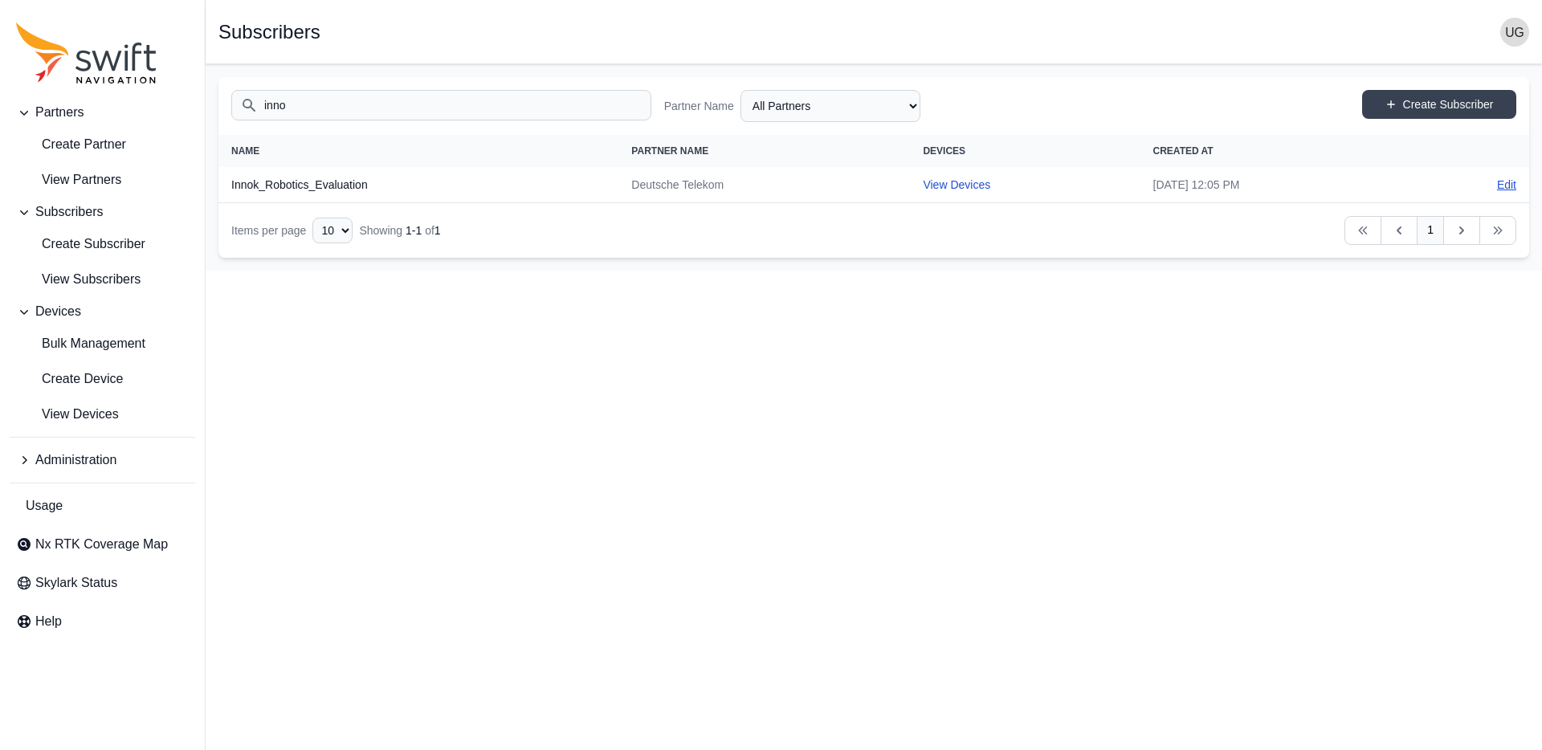
type input "inno"
click at [1514, 182] on link "Edit" at bounding box center [1506, 185] width 19 height 16
select select "9a00420b-00be-4e42-9d4a-faf05b1297a8"
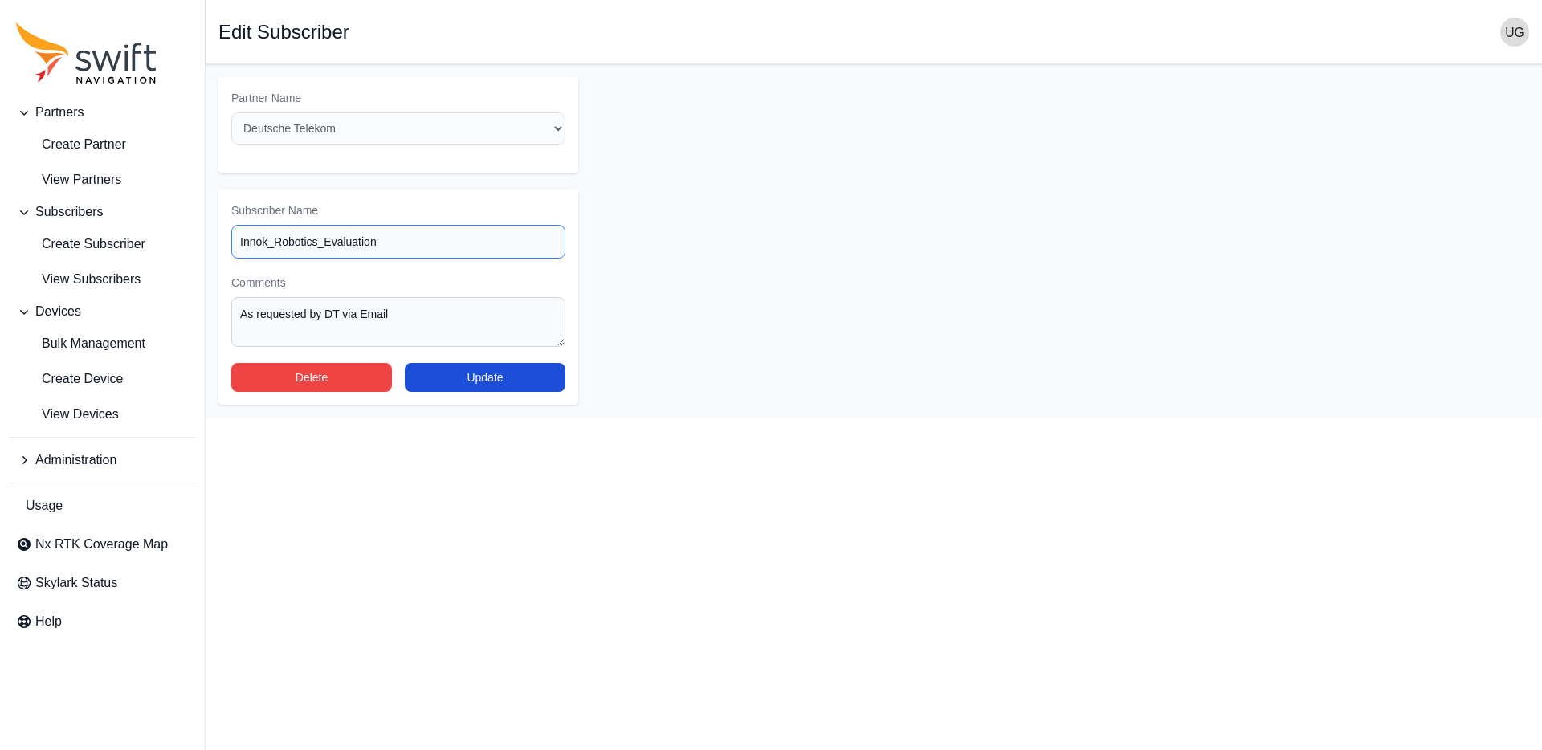
click at [369, 240] on input "Innok_Robotics_Evaluation" at bounding box center [398, 242] width 334 height 34
type input "Innok_Robotics"
click at [498, 371] on button "Update" at bounding box center [485, 377] width 161 height 29
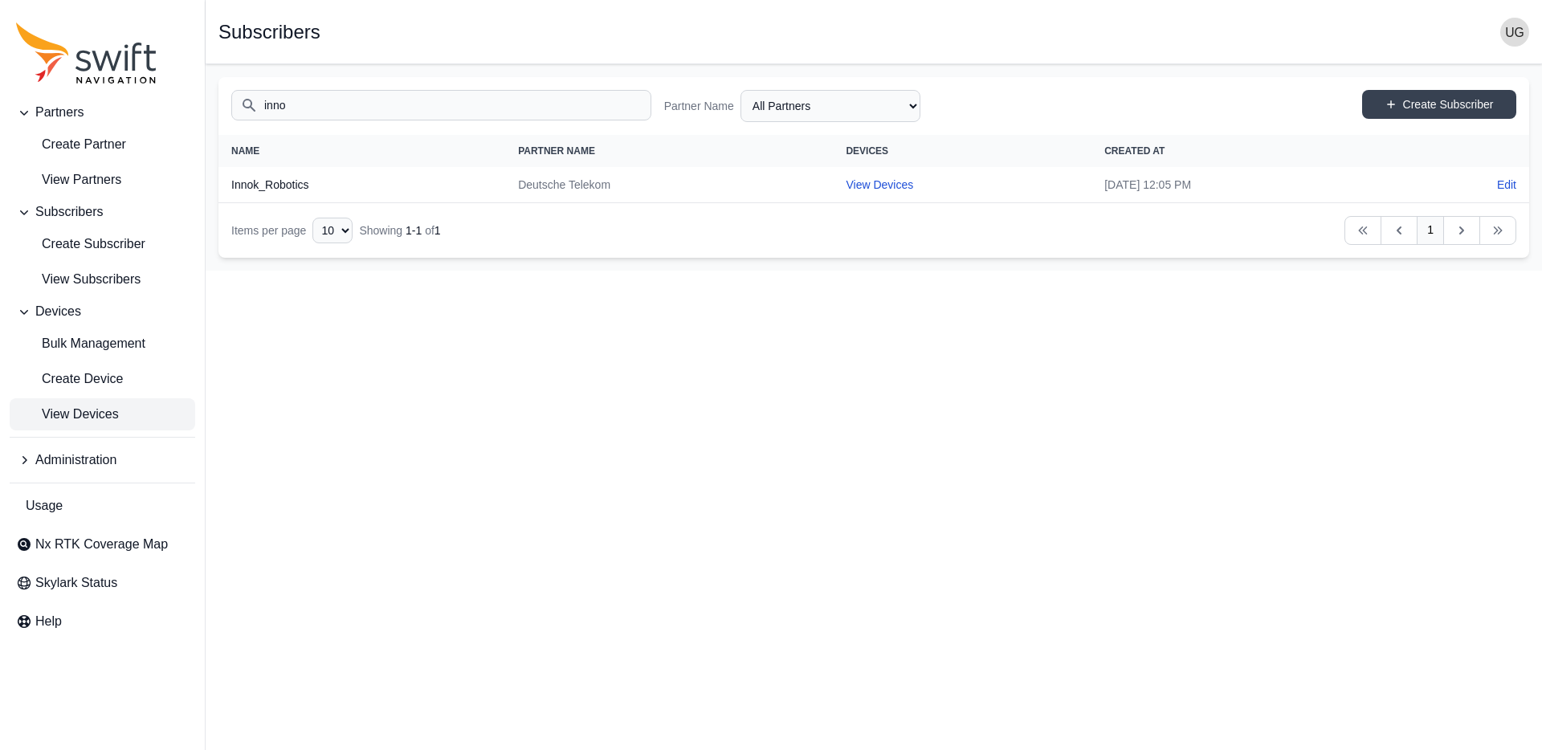
click at [104, 416] on span "View Devices" at bounding box center [67, 414] width 103 height 19
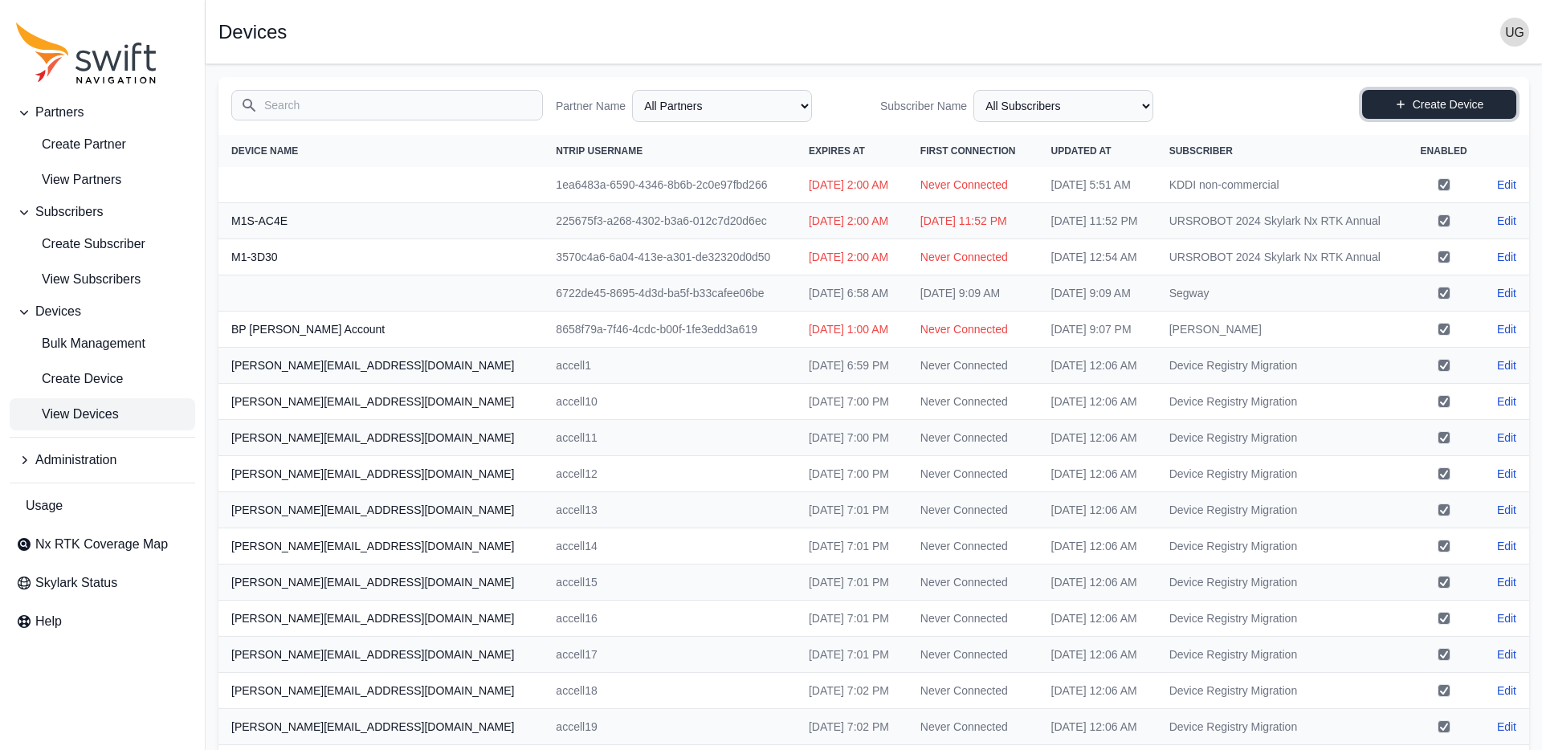
click at [1441, 104] on link "Create Device" at bounding box center [1439, 104] width 154 height 29
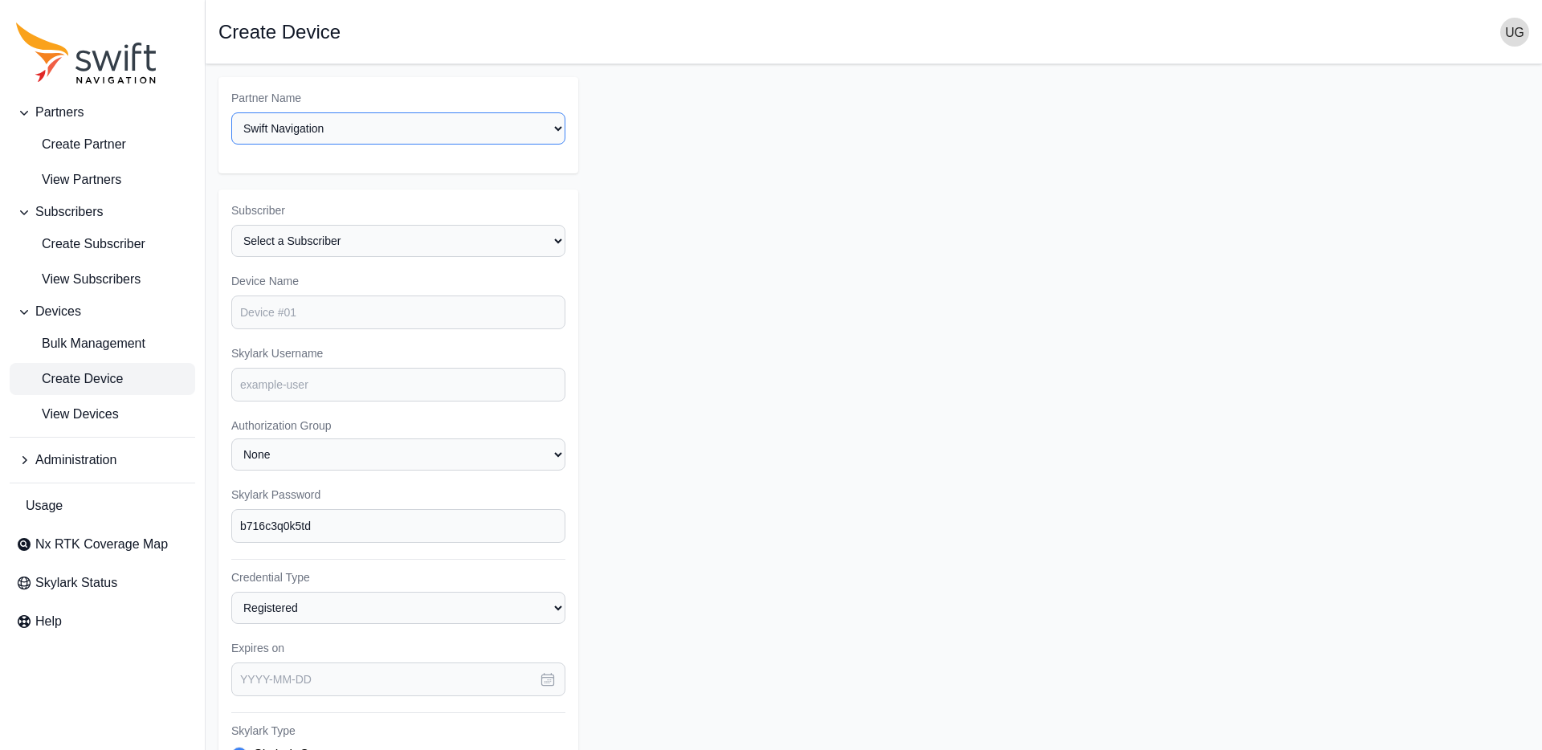
click at [304, 132] on select "Select a Partner AlpsAlpine Asensing Bad Elf Bench Mark Equipment & Supplies In…" at bounding box center [398, 128] width 334 height 32
click at [231, 112] on select "Select a Partner AlpsAlpine Asensing Bad Elf Bench Mark Equipment & Supplies In…" at bounding box center [398, 128] width 334 height 32
select select "9a00420b-00be-4e42-9d4a-faf05b1297a8"
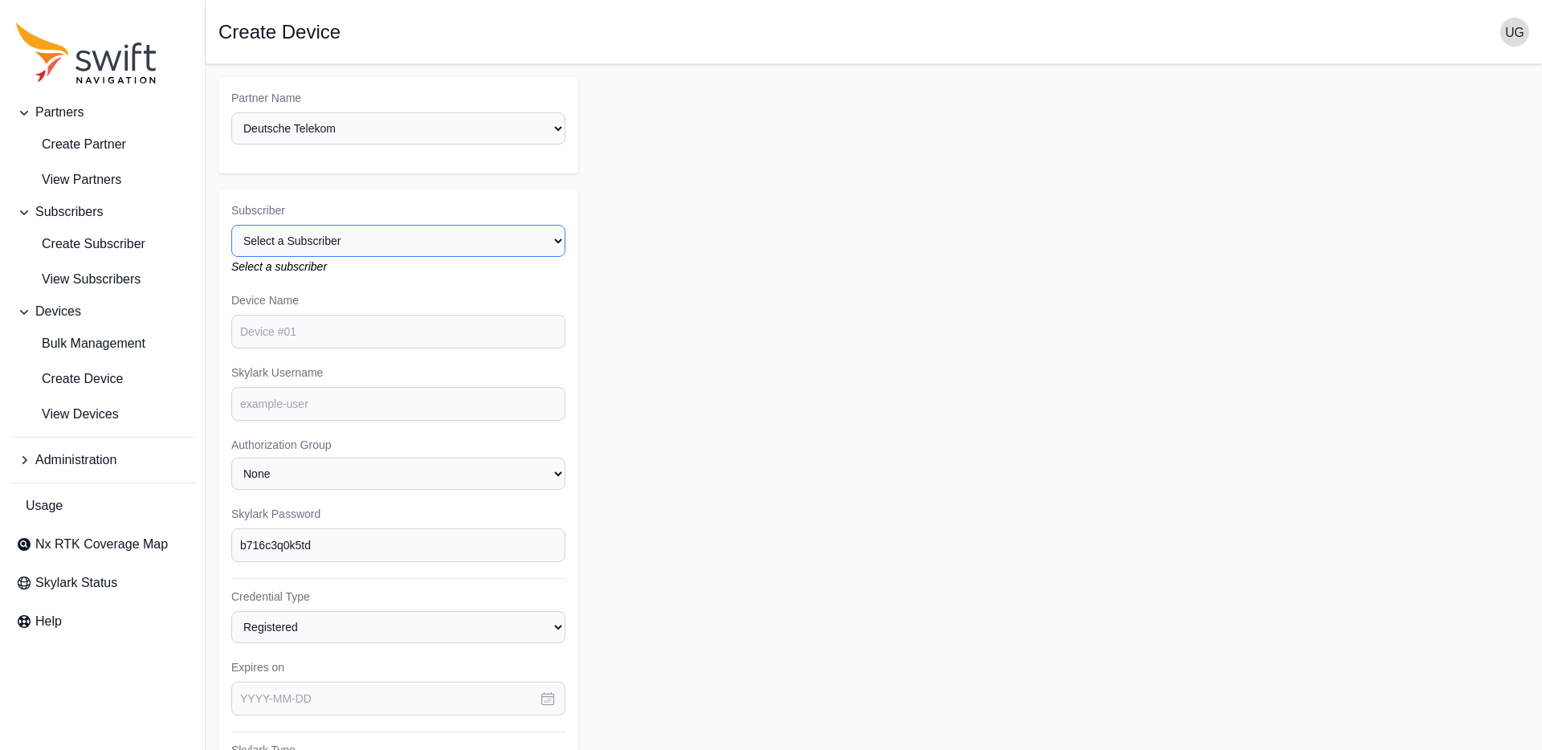
click at [419, 238] on select "Select a Subscriber Cargomon DB Systemtechnik Deepup Ecovacs Evaluation Fernrid…" at bounding box center [398, 241] width 334 height 32
select select "bd866972-03b3-4f9b-bc51-e857d56ad56f"
click at [231, 225] on select "Select a Subscriber Cargomon DB Systemtechnik Deepup Ecovacs Evaluation Fernrid…" at bounding box center [398, 241] width 334 height 32
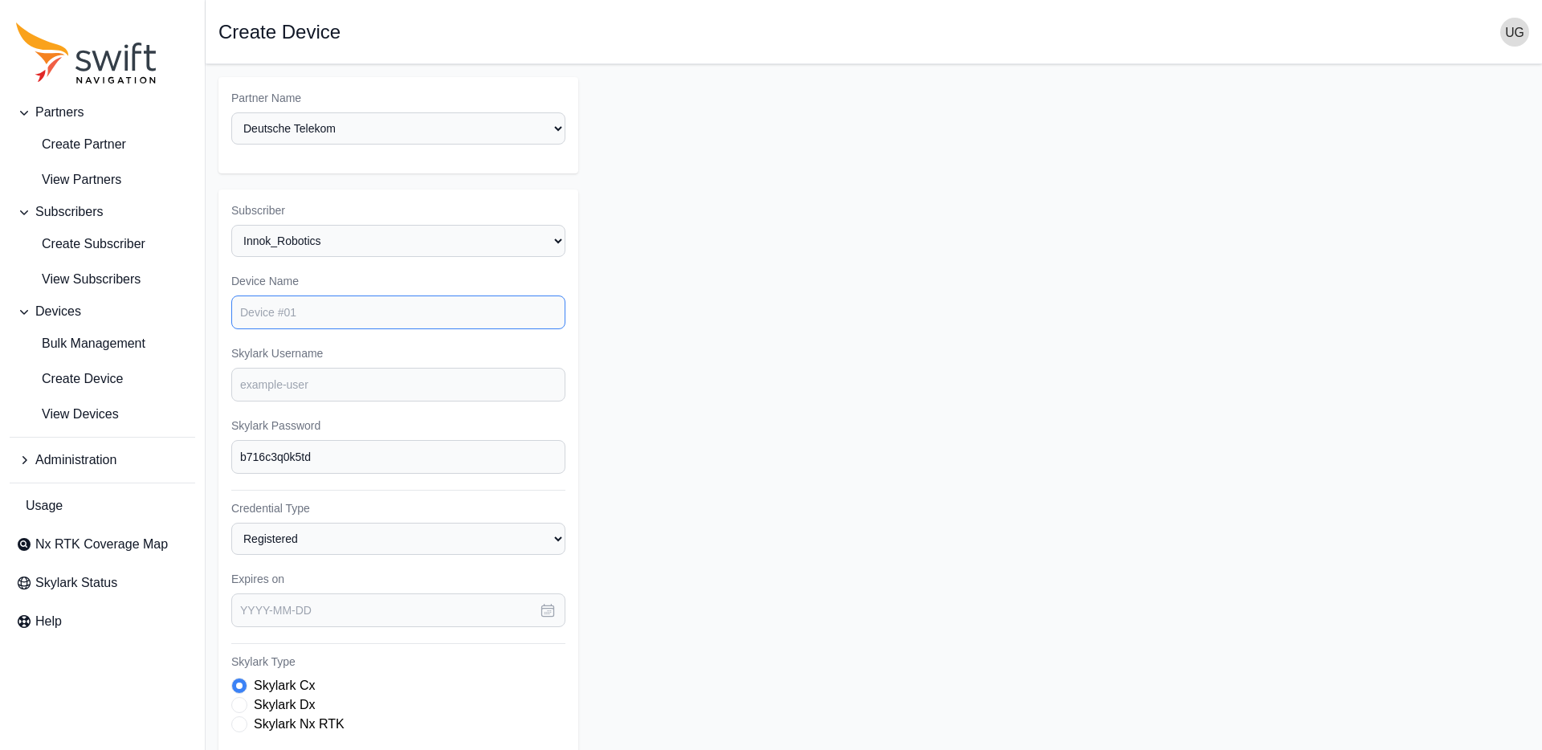
click at [344, 315] on input "Device Name" at bounding box center [398, 313] width 334 height 34
drag, startPoint x: 368, startPoint y: 313, endPoint x: 227, endPoint y: 308, distance: 140.7
click at [227, 308] on div "Subscriber Select a Subscriber Cargomon DB Systemtechnik Deepup Ecovacs Evaluat…" at bounding box center [399, 595] width 360 height 811
type input "Innok_Robotics_Eval1"
click at [280, 378] on input "Skylark Username" at bounding box center [398, 385] width 334 height 34
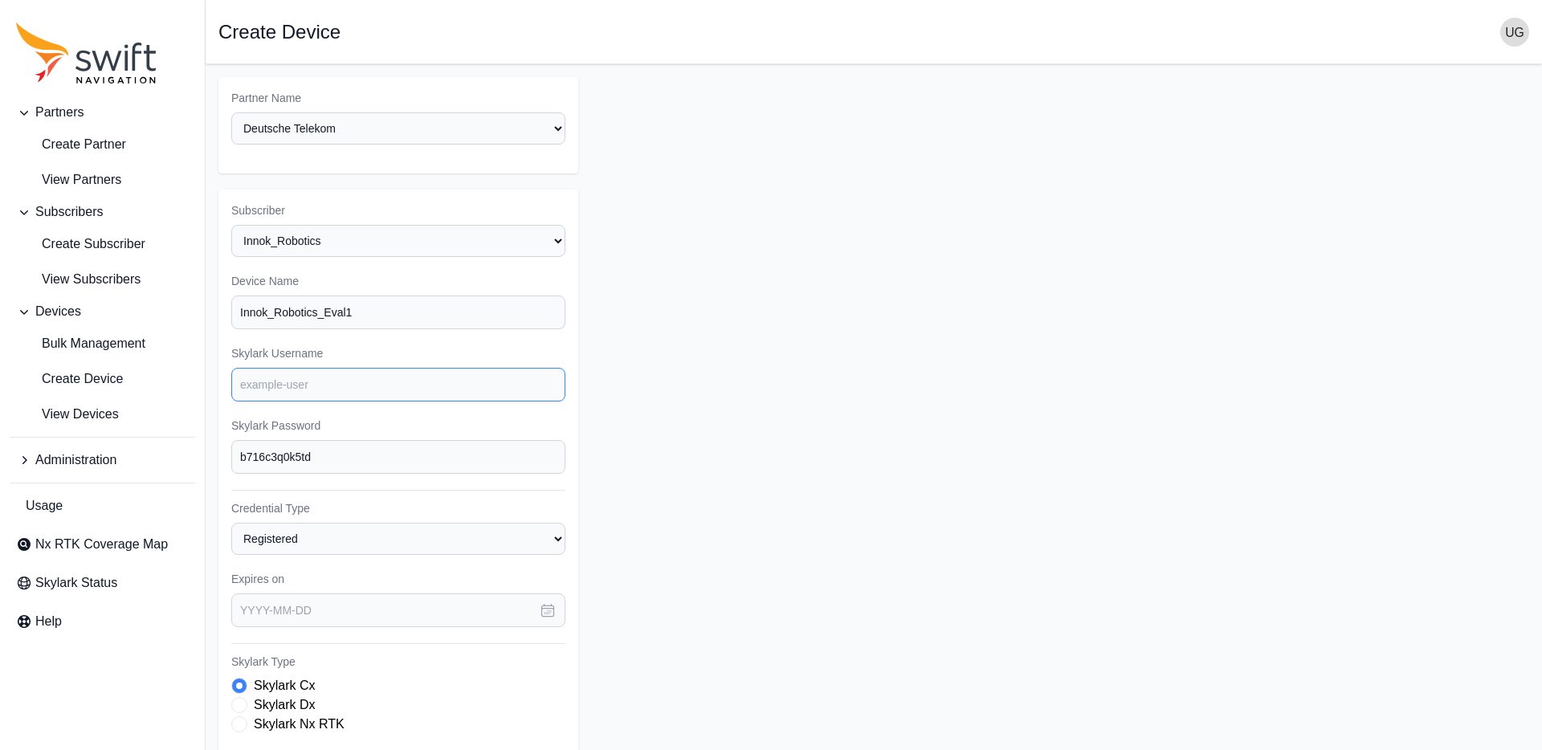
paste input "Innok_Robotics_Eval1"
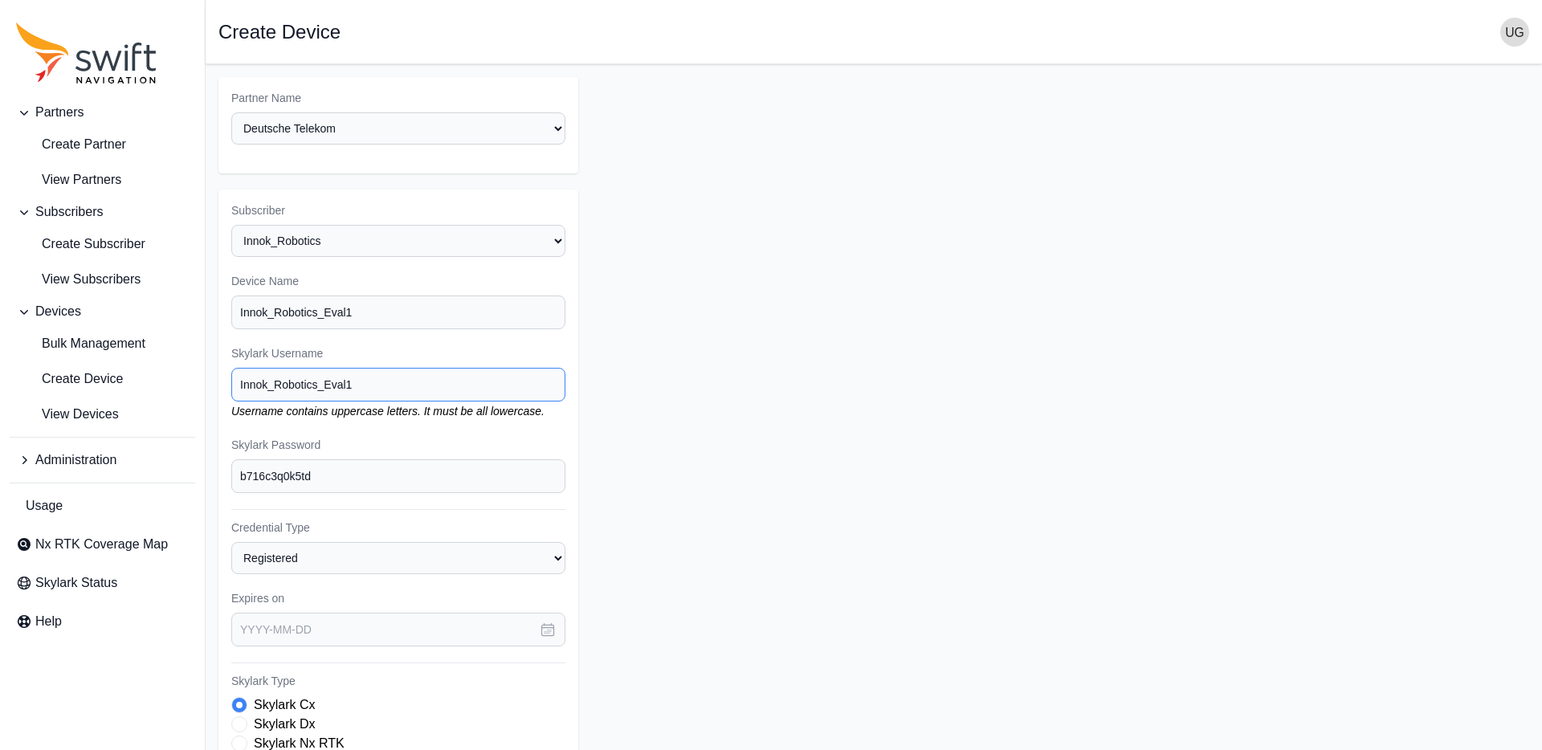
drag, startPoint x: 362, startPoint y: 382, endPoint x: 207, endPoint y: 374, distance: 155.2
click at [207, 374] on main "Open sidebar Create Device Partner Name Select a Partner AlpsAlpine Asensing Ba…" at bounding box center [874, 548] width 1337 height 969
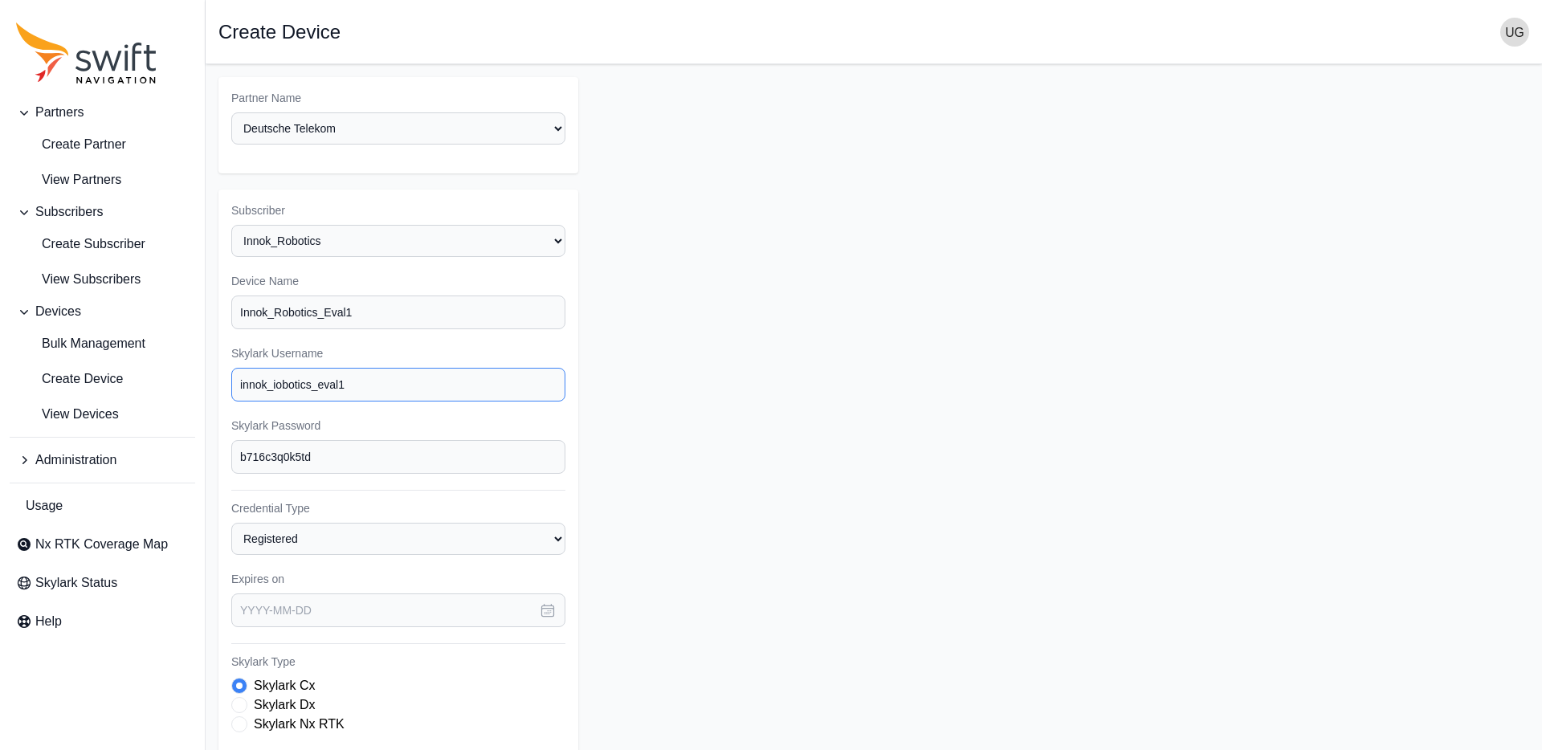
drag, startPoint x: 274, startPoint y: 385, endPoint x: 267, endPoint y: 421, distance: 36.9
click at [273, 385] on input "innok_iobotics_eval1" at bounding box center [398, 385] width 334 height 34
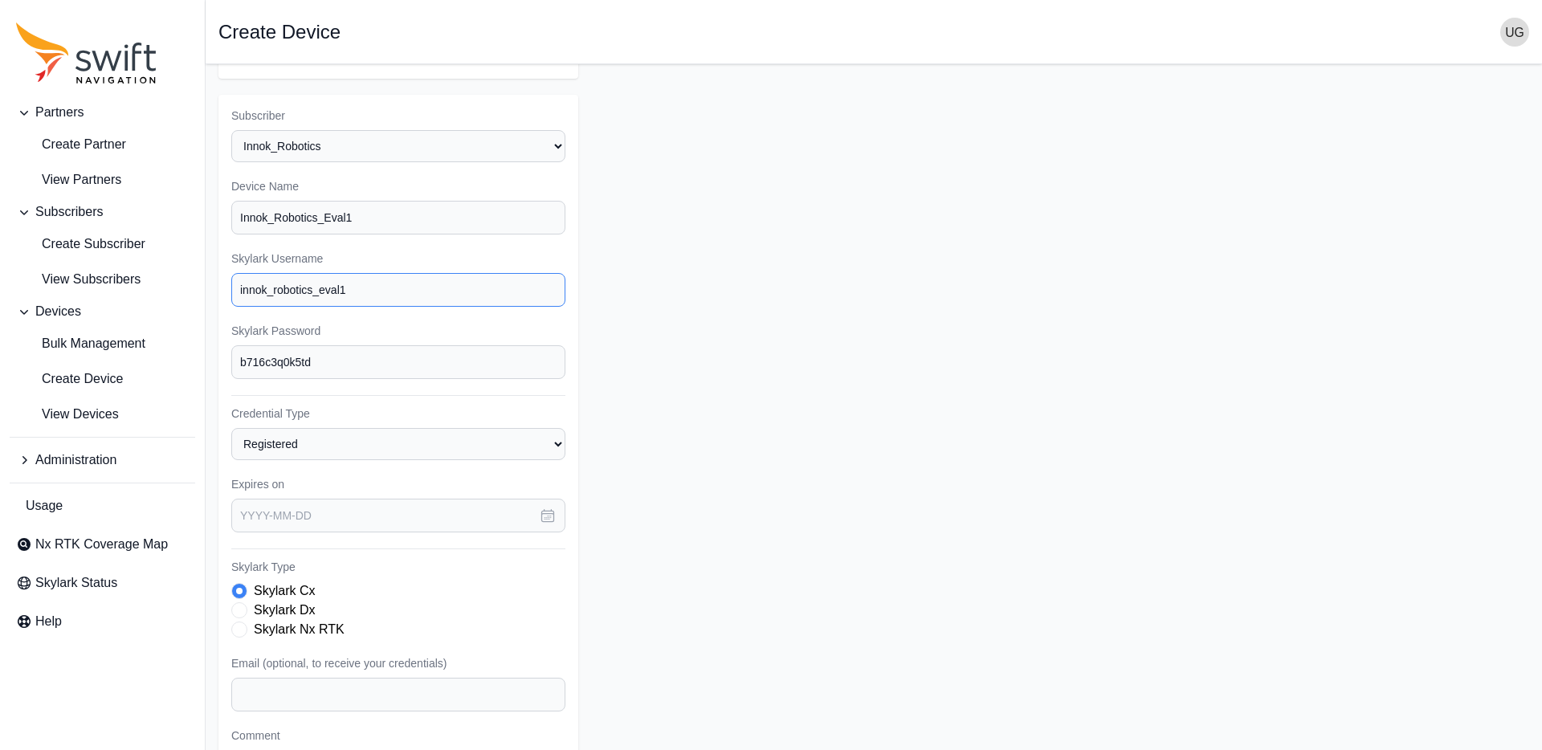
scroll to position [104, 0]
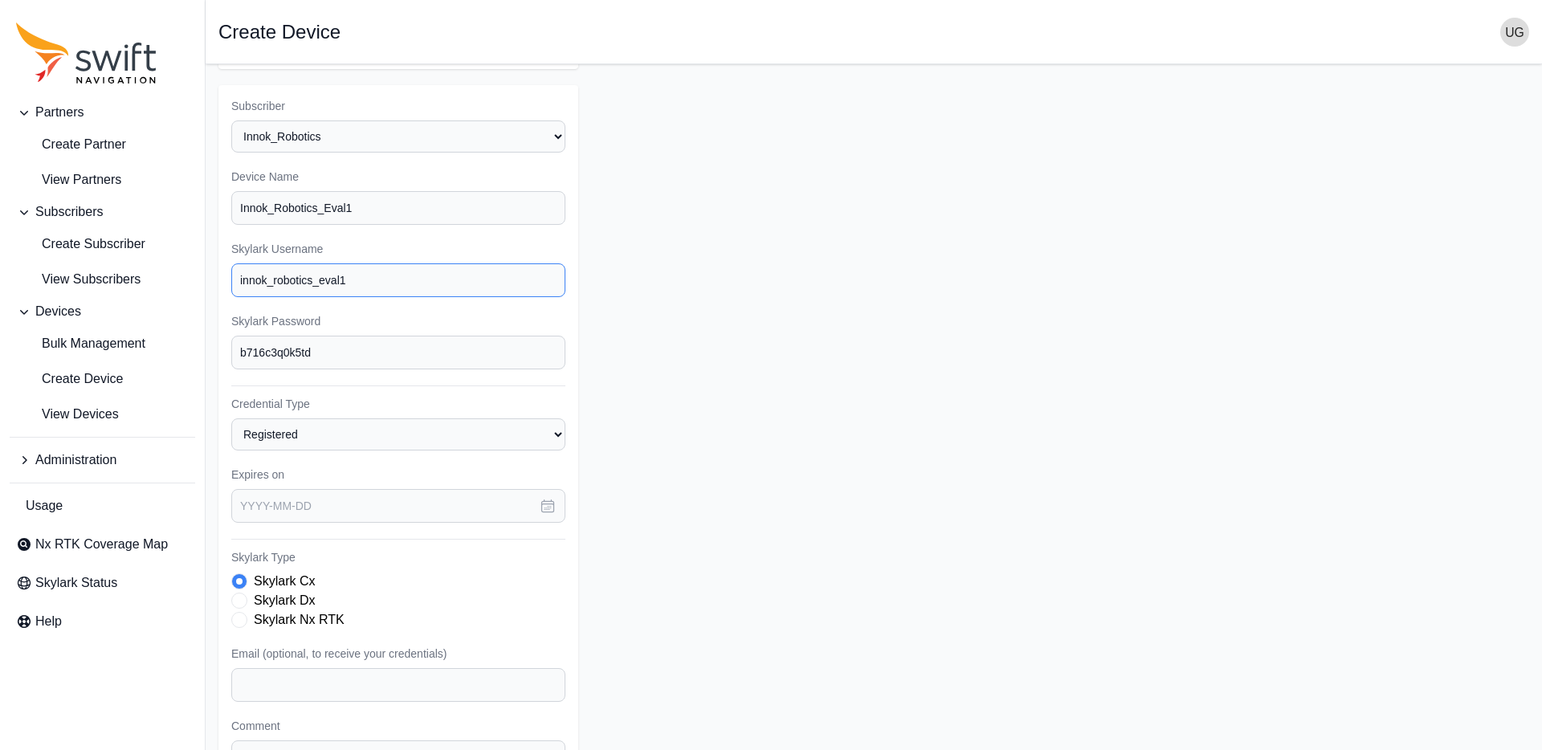
type input "innok_robotics_eval1"
click at [416, 430] on select "Registered Preprovisioned" at bounding box center [398, 435] width 334 height 32
click at [231, 419] on select "Registered Preprovisioned" at bounding box center [398, 435] width 334 height 32
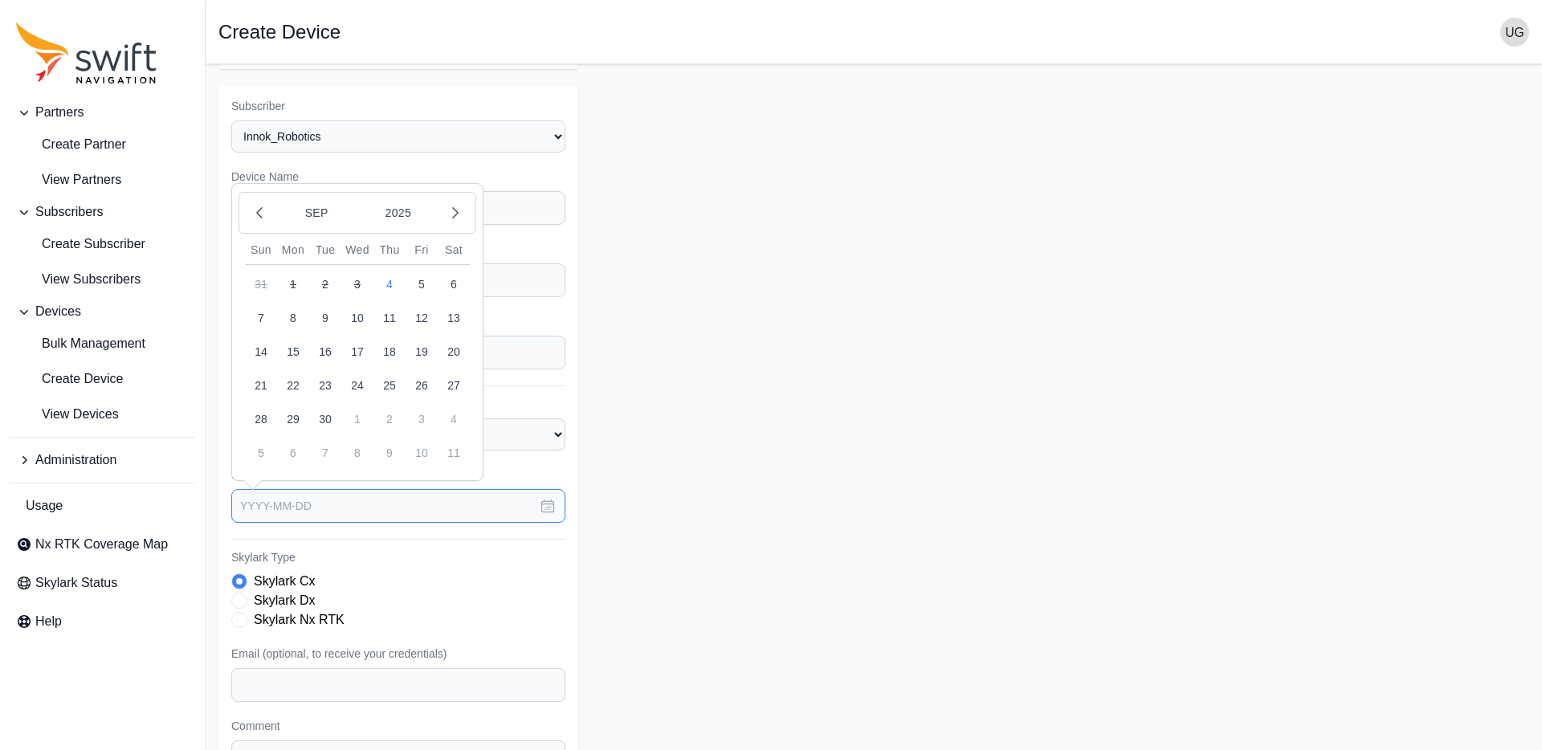
click at [360, 513] on input "text" at bounding box center [398, 506] width 334 height 34
click at [459, 212] on icon "button" at bounding box center [455, 213] width 16 height 16
click at [423, 419] on button "31" at bounding box center [422, 419] width 32 height 32
type input "[DATE]"
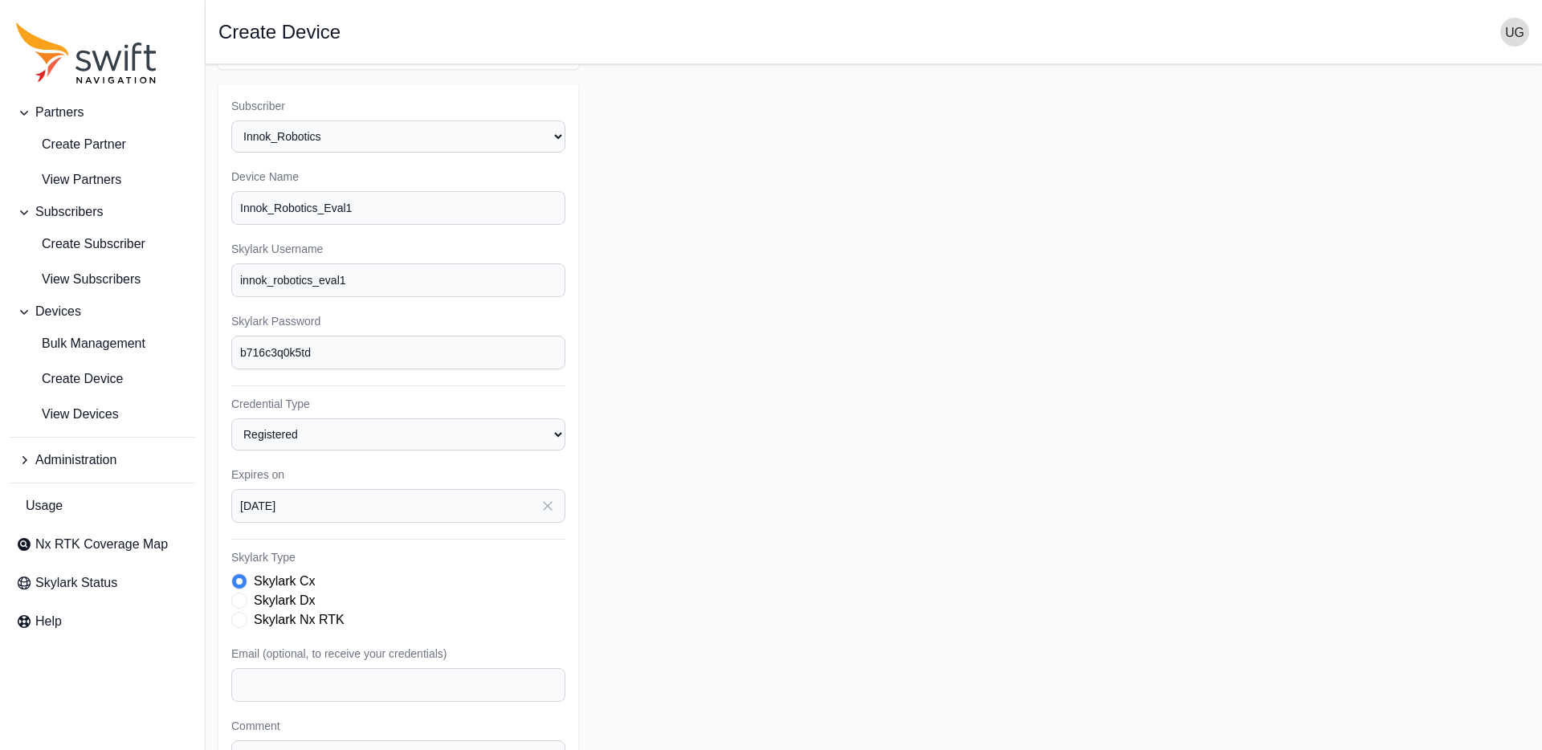
click at [243, 619] on span "Skylark Type" at bounding box center [239, 620] width 16 height 16
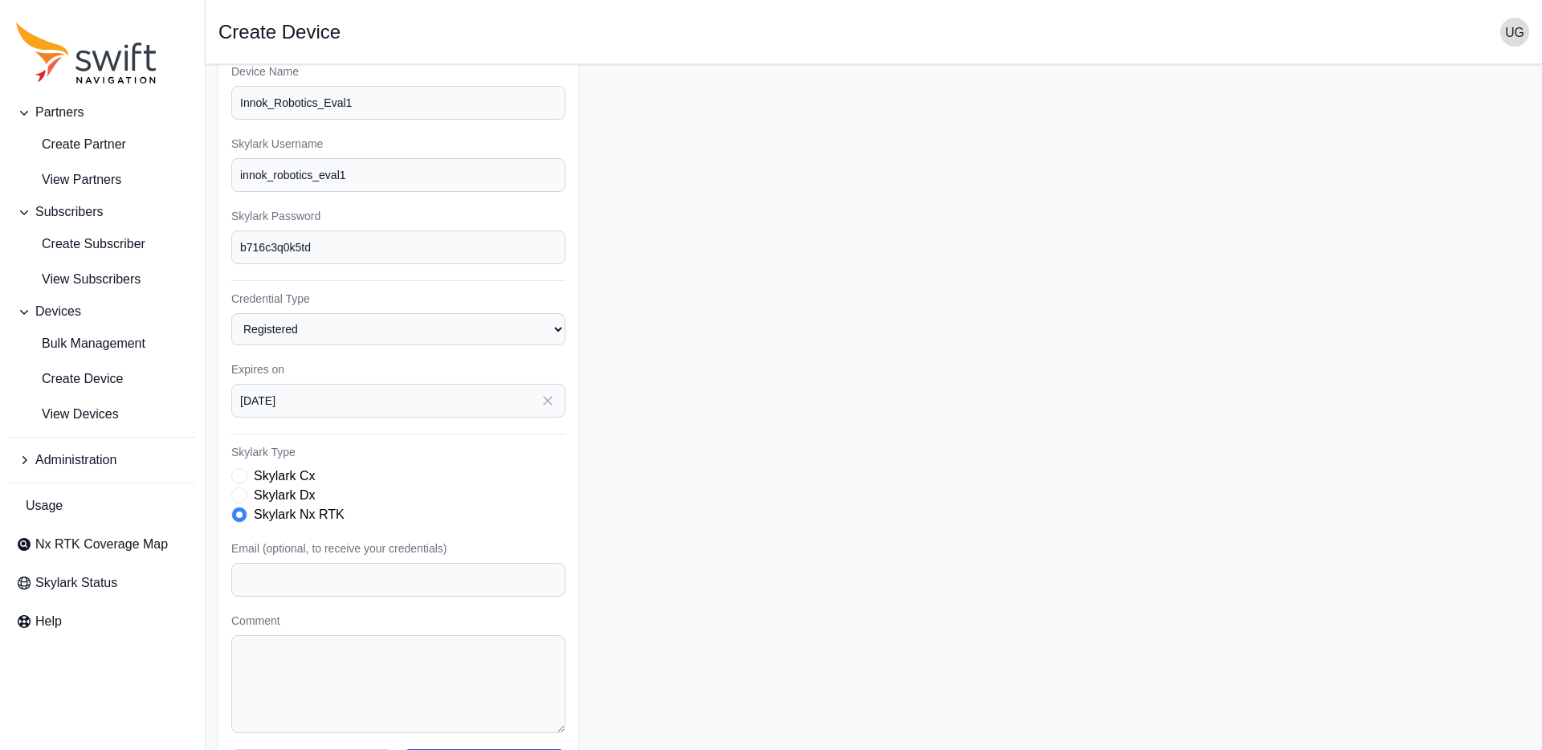
scroll to position [263, 0]
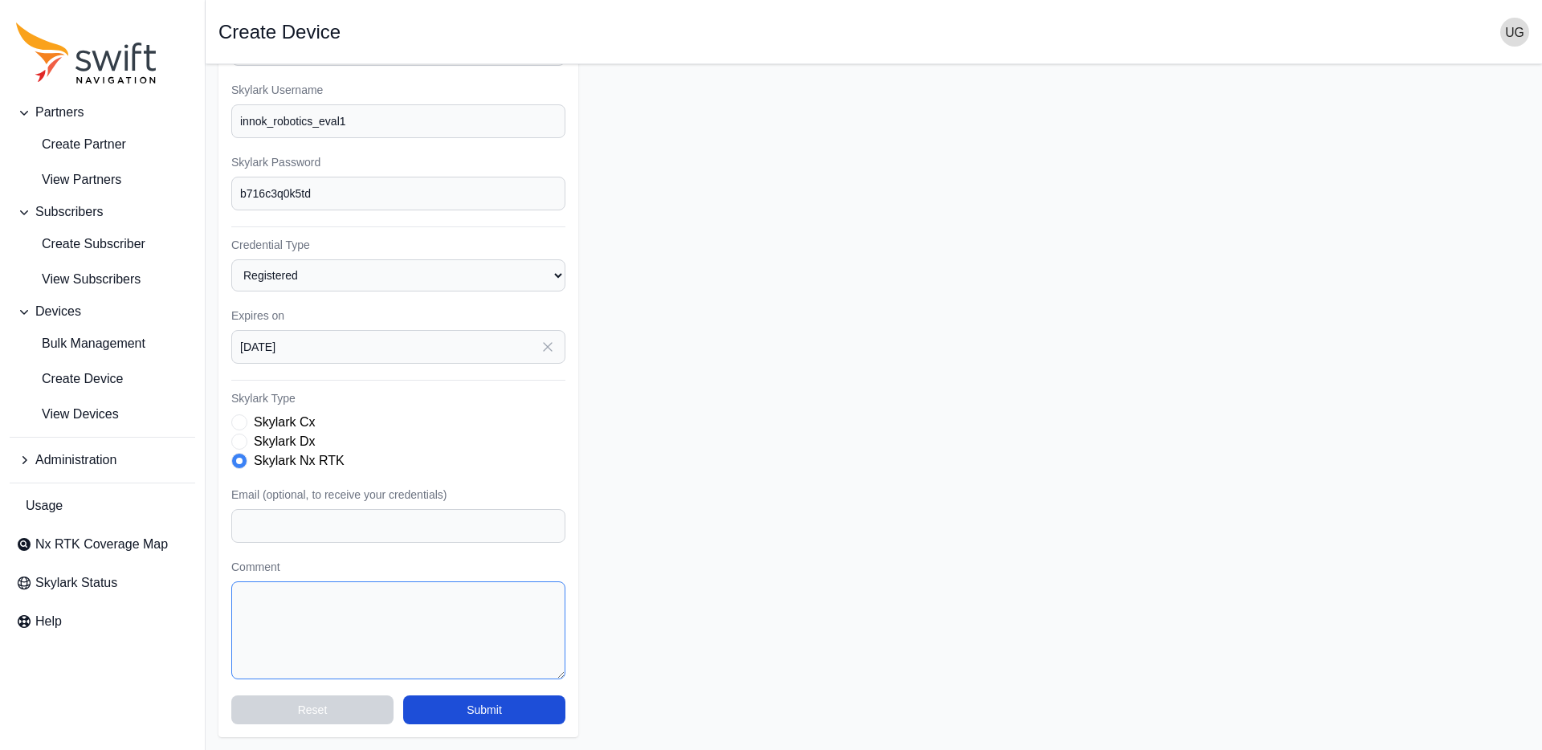
click at [341, 605] on textarea "Comment" at bounding box center [398, 631] width 334 height 98
type textarea "test account as requested by DT via email"
drag, startPoint x: 270, startPoint y: 194, endPoint x: 213, endPoint y: 192, distance: 57.1
click at [213, 193] on main "Open sidebar Create Device Partner Name Select a Partner AlpsAlpine Asensing Ba…" at bounding box center [874, 276] width 1337 height 950
click at [540, 709] on button "Submit" at bounding box center [484, 710] width 162 height 29
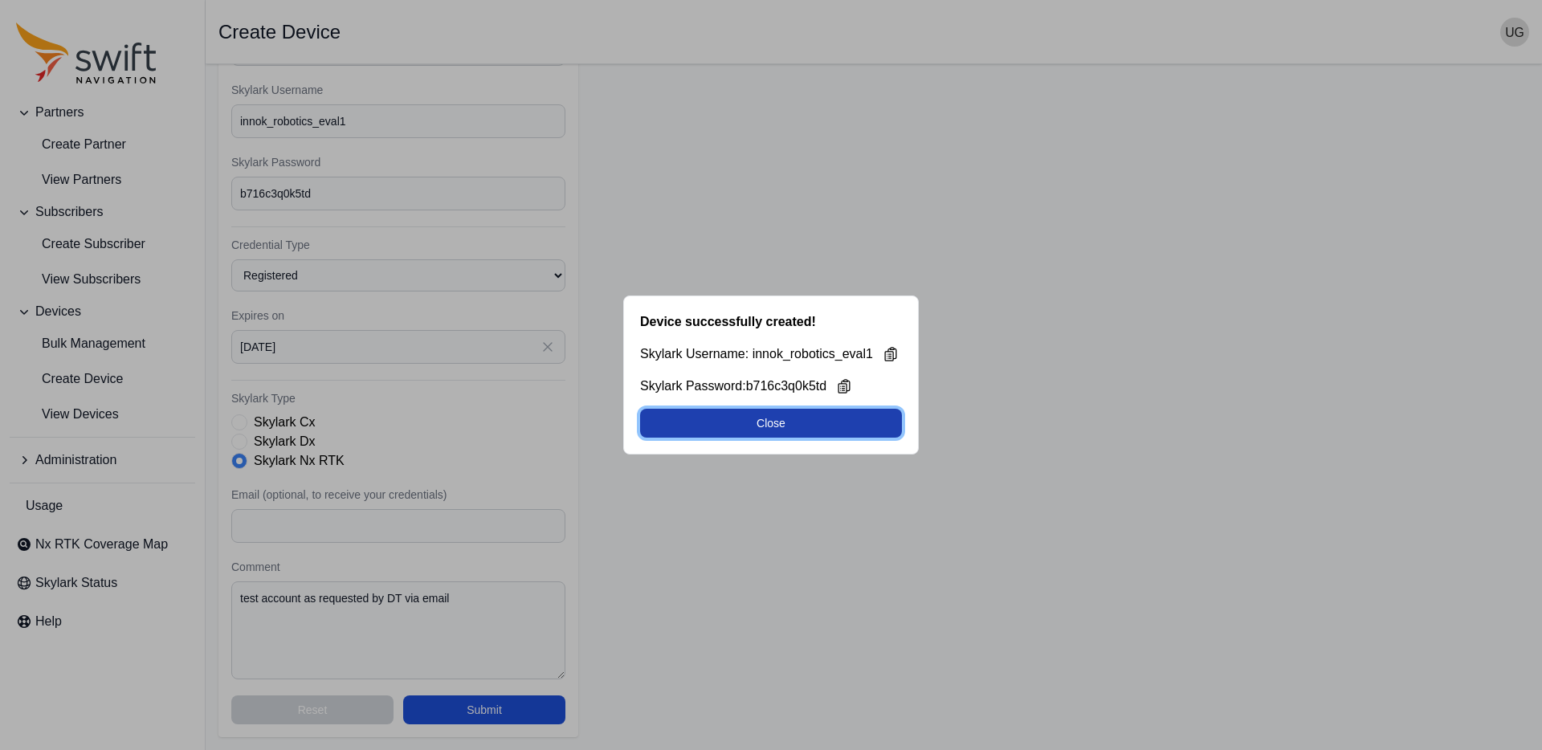
click at [750, 430] on button "Close" at bounding box center [771, 423] width 262 height 29
select select "9a00420b-00be-4e42-9d4a-faf05b1297a8"
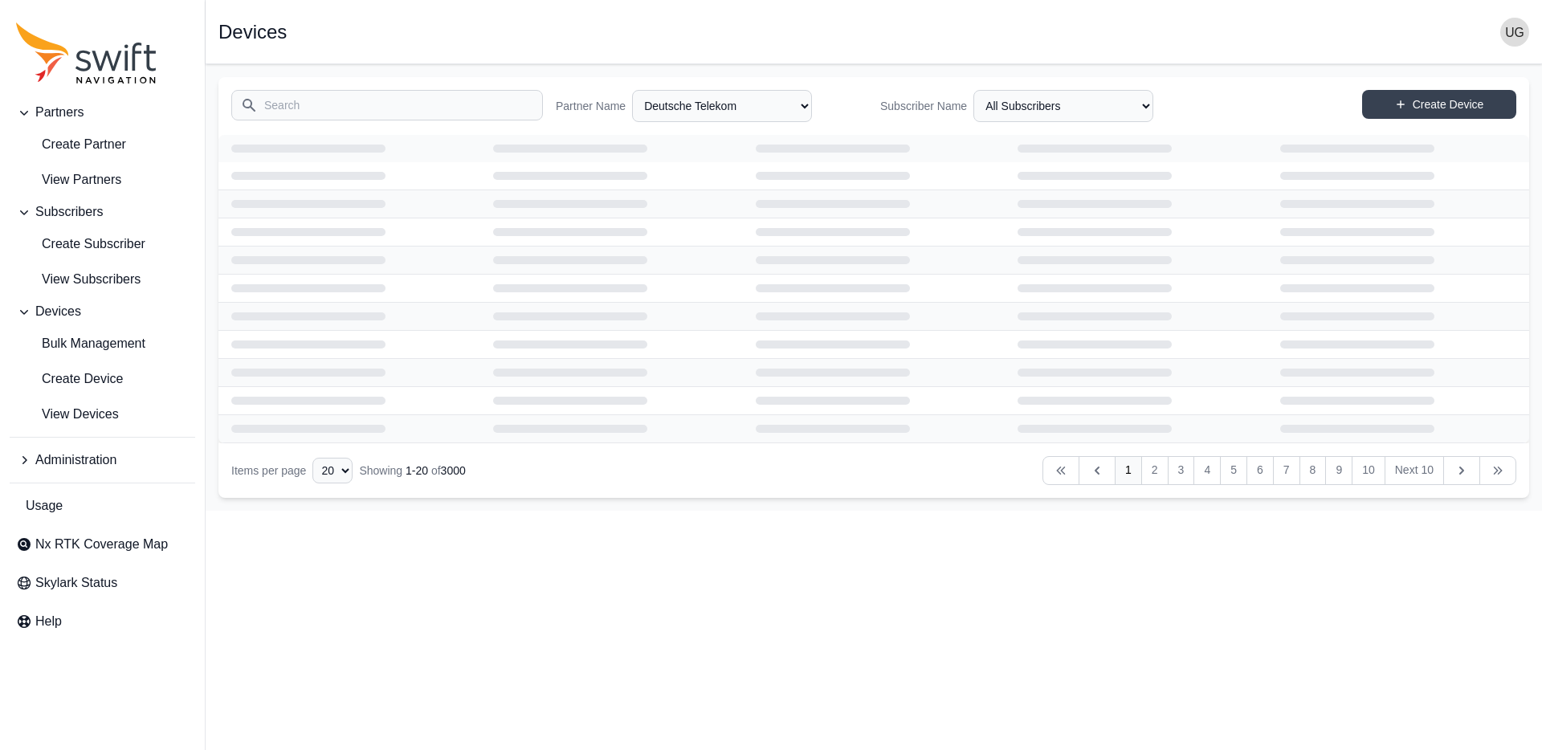
click at [371, 106] on input "Search" at bounding box center [387, 105] width 312 height 31
type input "mammo"
click at [88, 415] on span "View Devices" at bounding box center [67, 414] width 103 height 19
select select "Partner Name"
click at [337, 106] on input "mammo" at bounding box center [387, 105] width 312 height 31
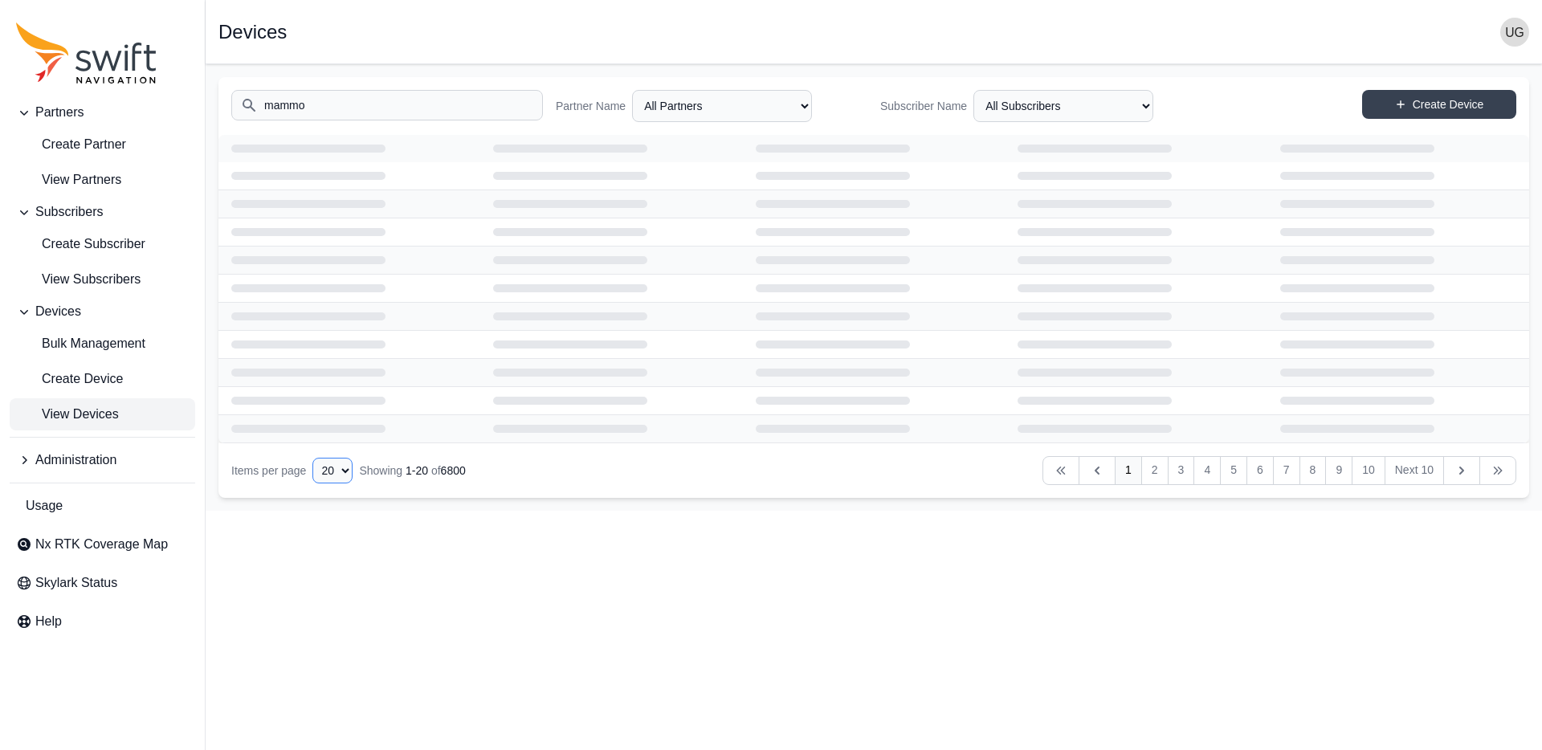
click at [338, 476] on select "10 15 20 25 50" at bounding box center [332, 471] width 40 height 26
select select "50"
click at [312, 458] on select "10 15 20 25 50" at bounding box center [332, 471] width 40 height 26
click at [319, 108] on input "mammo" at bounding box center [387, 105] width 312 height 31
type input "m"
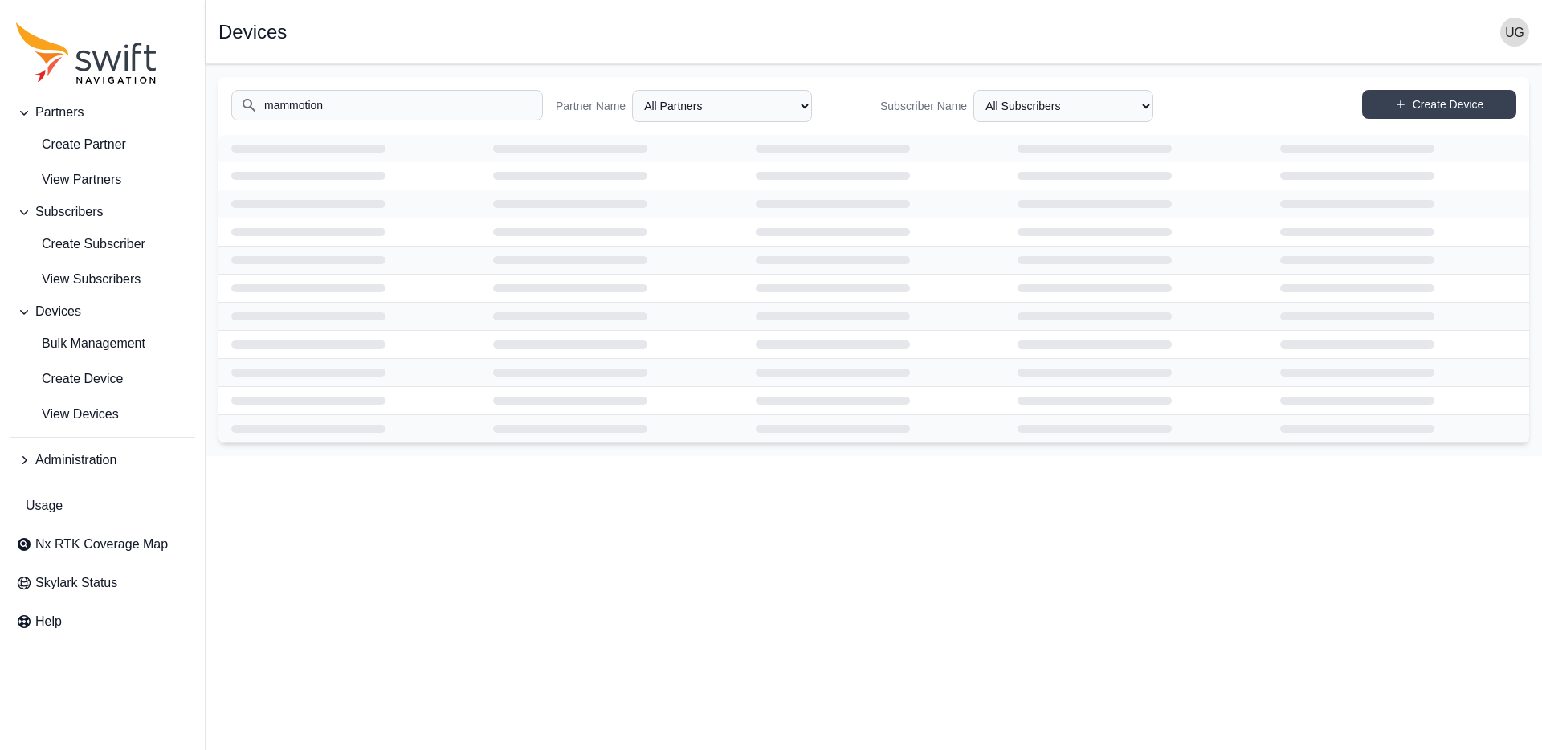
type input "mammotion"
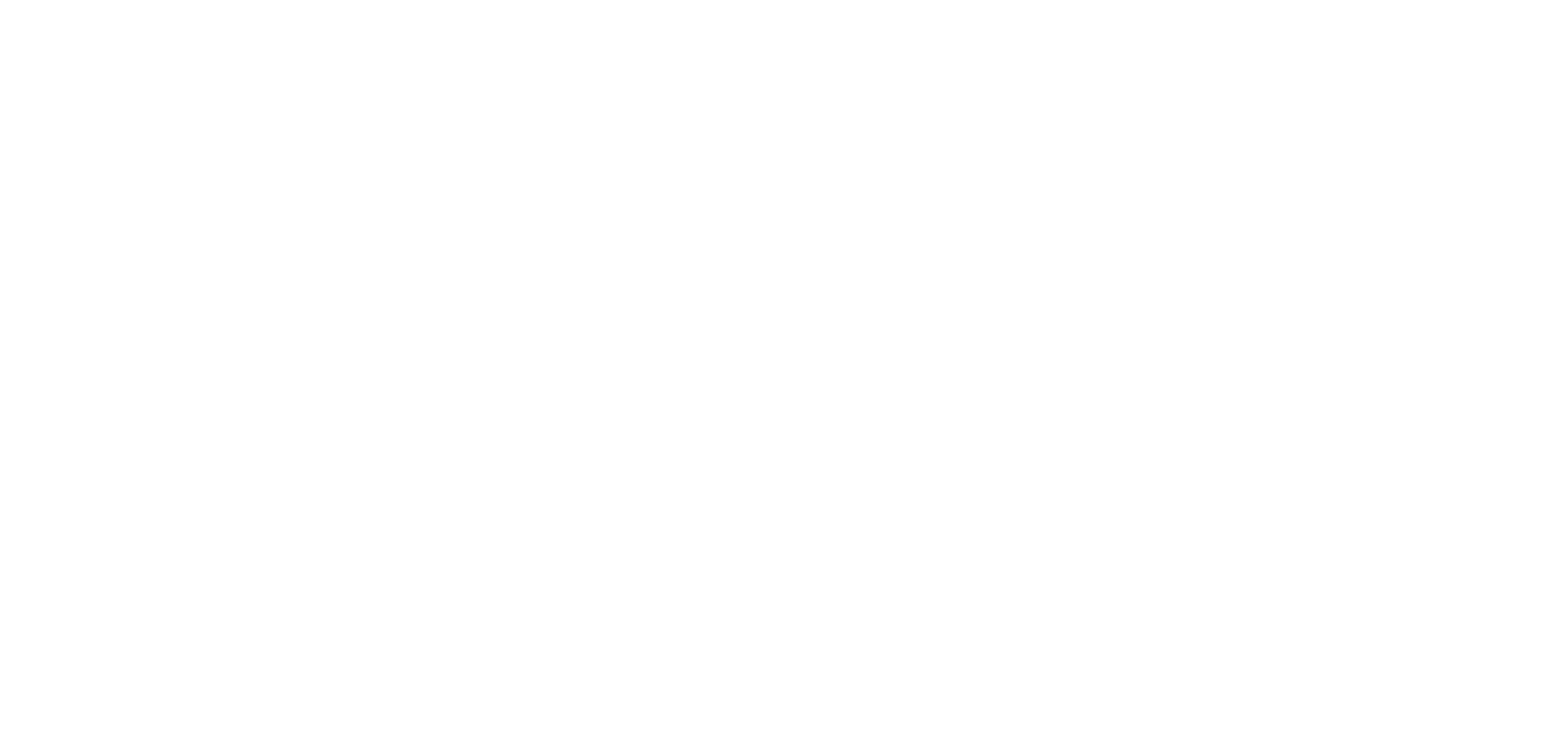
select select
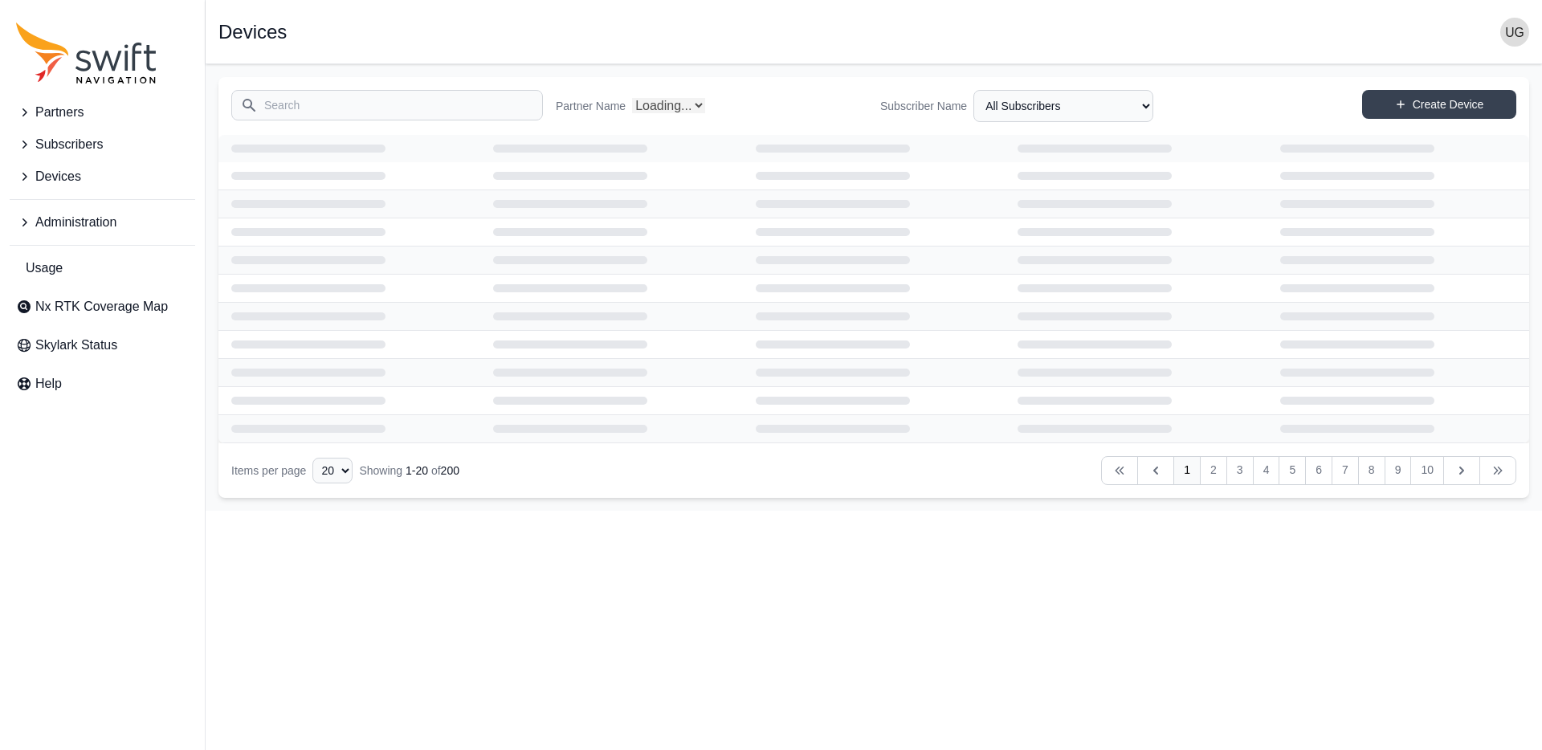
select select "Partner Name"
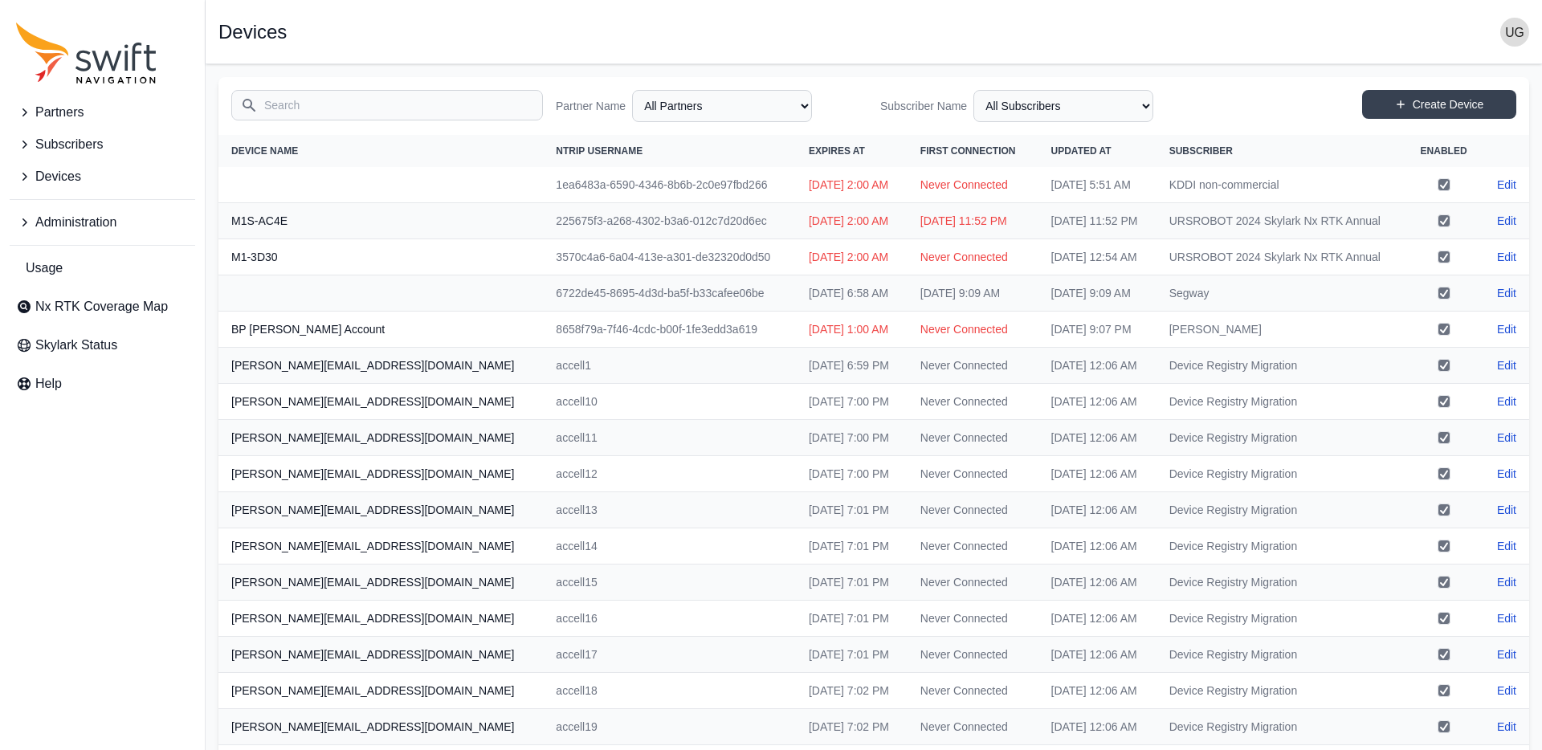
click at [347, 112] on input "Search" at bounding box center [387, 105] width 312 height 31
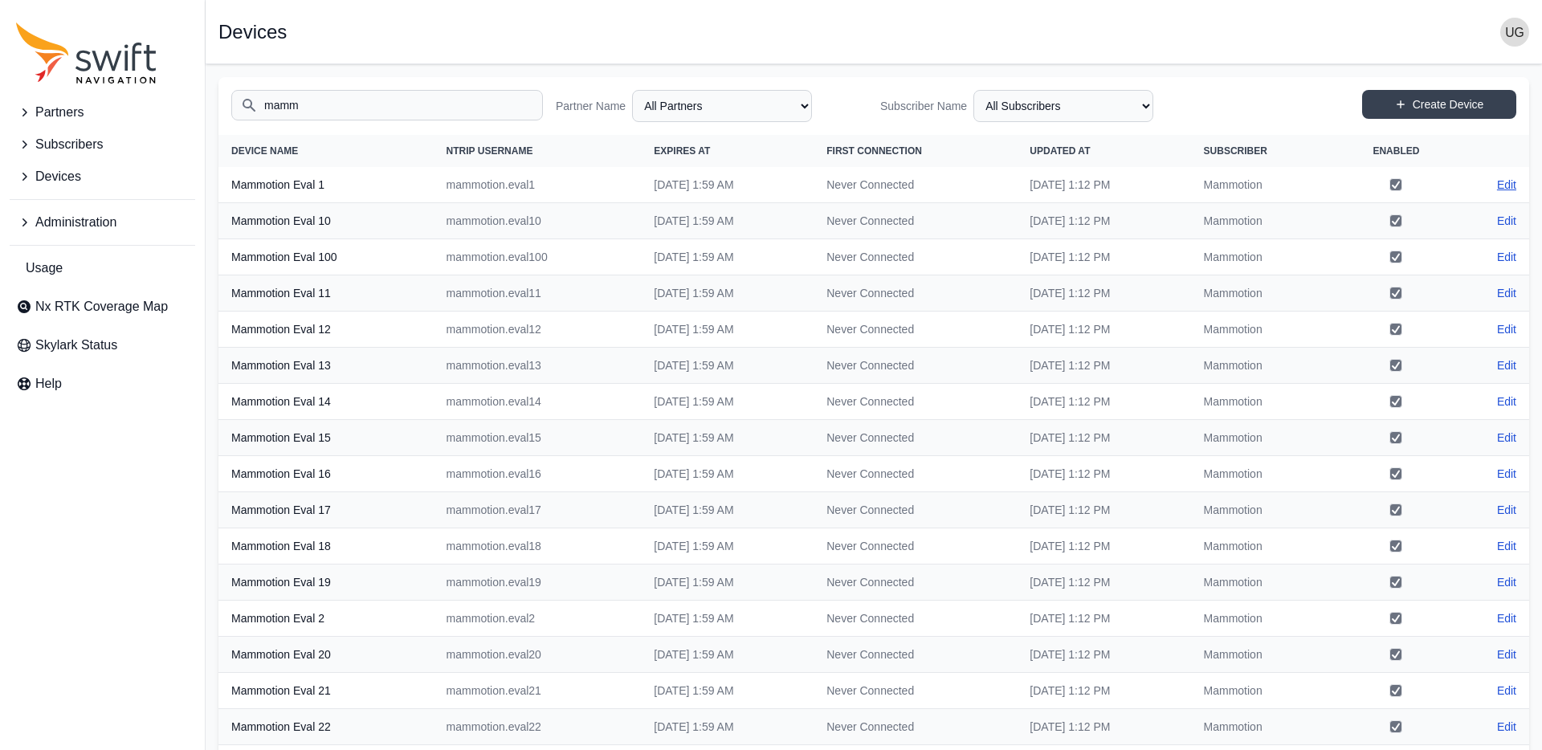
type input "mamm"
click at [1507, 185] on link "Edit" at bounding box center [1506, 185] width 19 height 16
select select "ab3272ce-40d0-4c94-a524-96a758ab755c"
select select "3b15b43b-1669-4ed1-98a2-52b11d9c3b06"
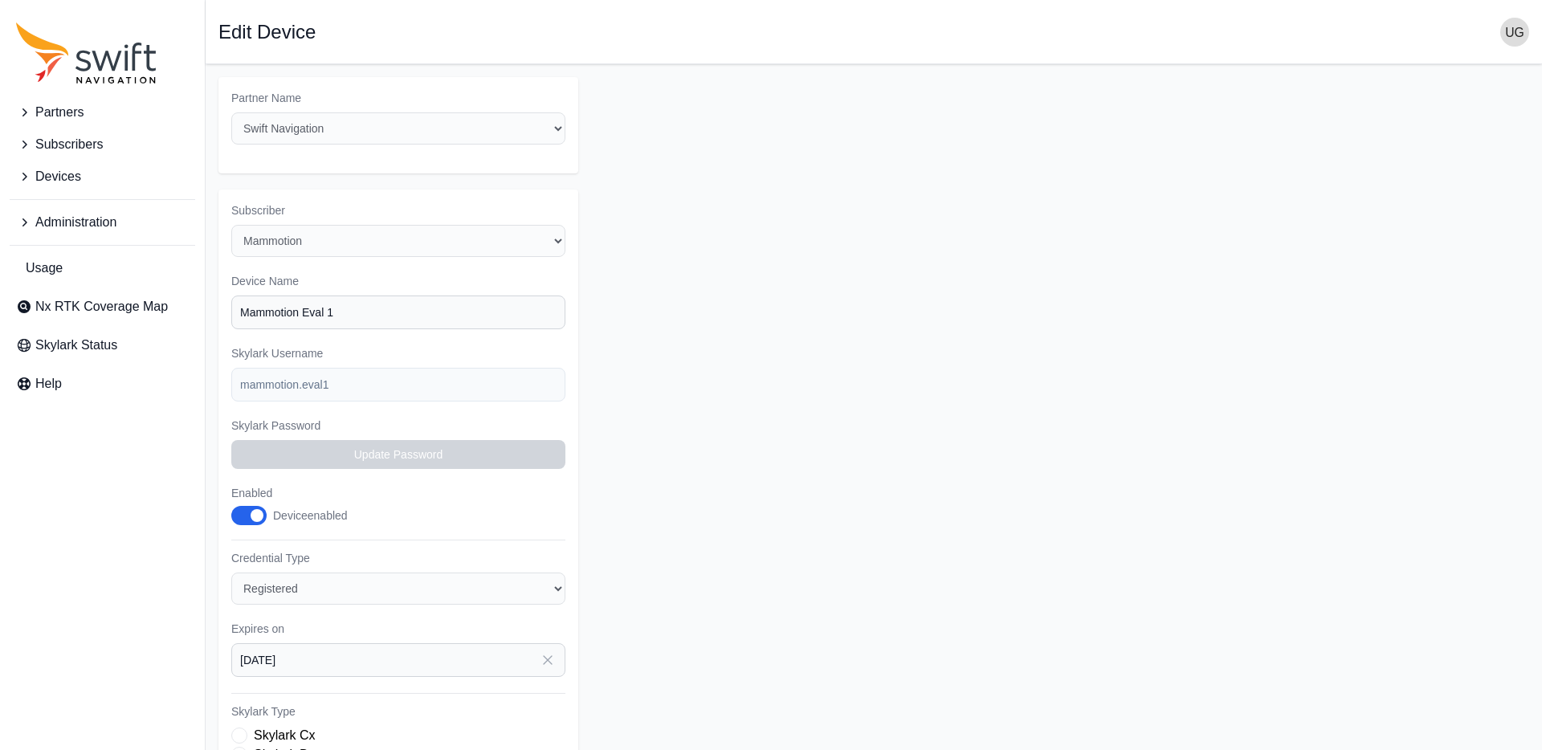
click at [20, 175] on icon "Sidenav" at bounding box center [24, 177] width 16 height 16
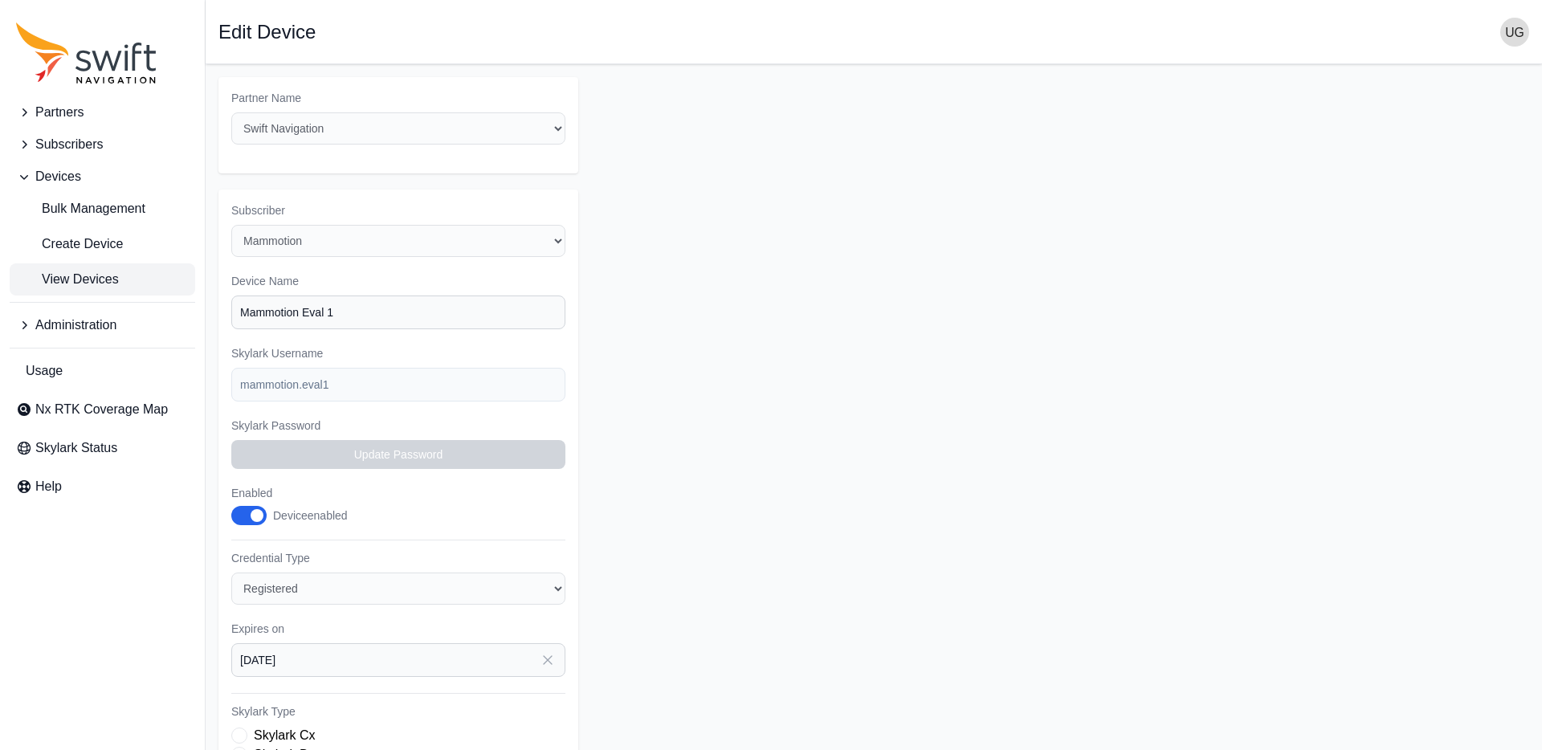
click at [56, 280] on span "View Devices" at bounding box center [67, 279] width 103 height 19
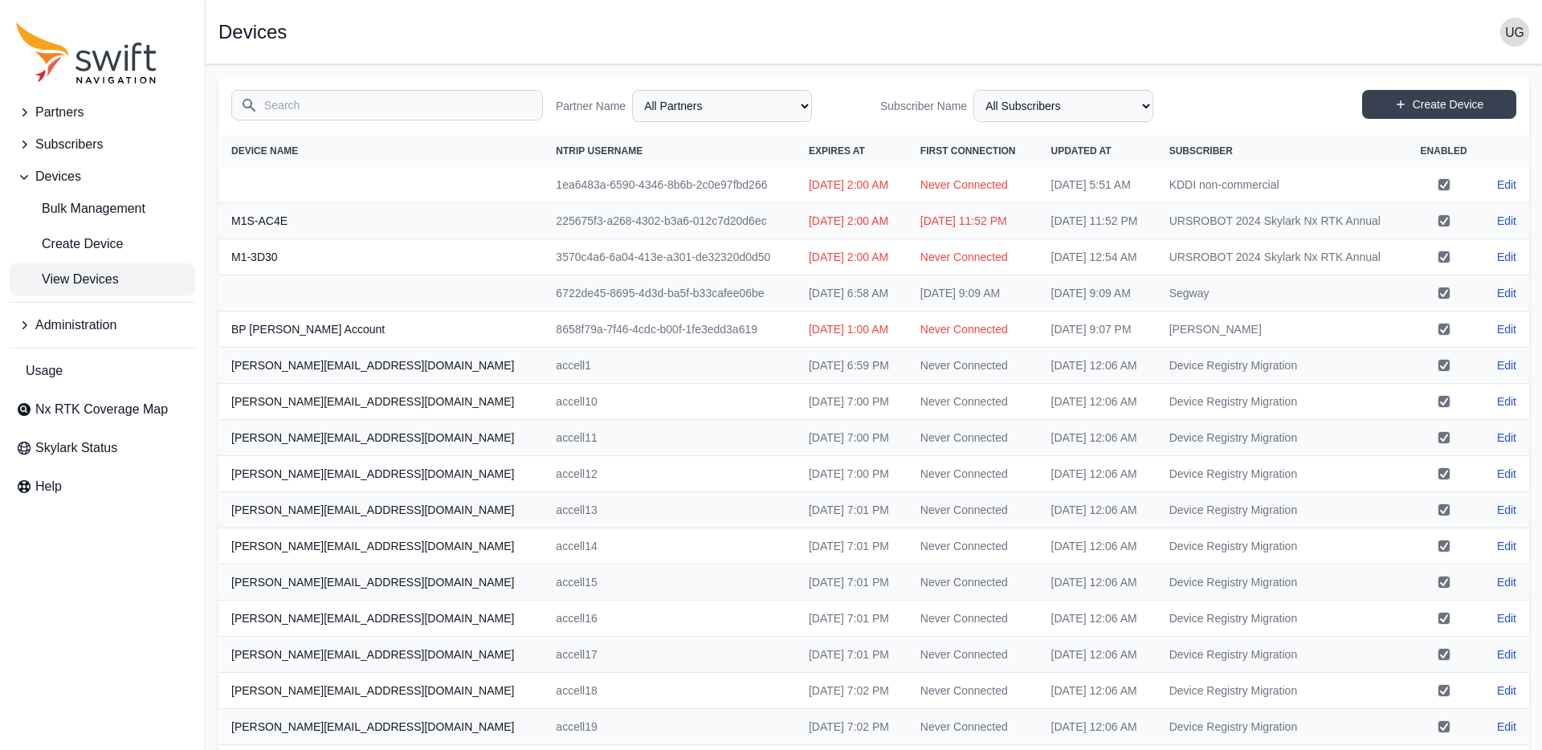
click at [296, 112] on input "Search" at bounding box center [387, 105] width 312 height 31
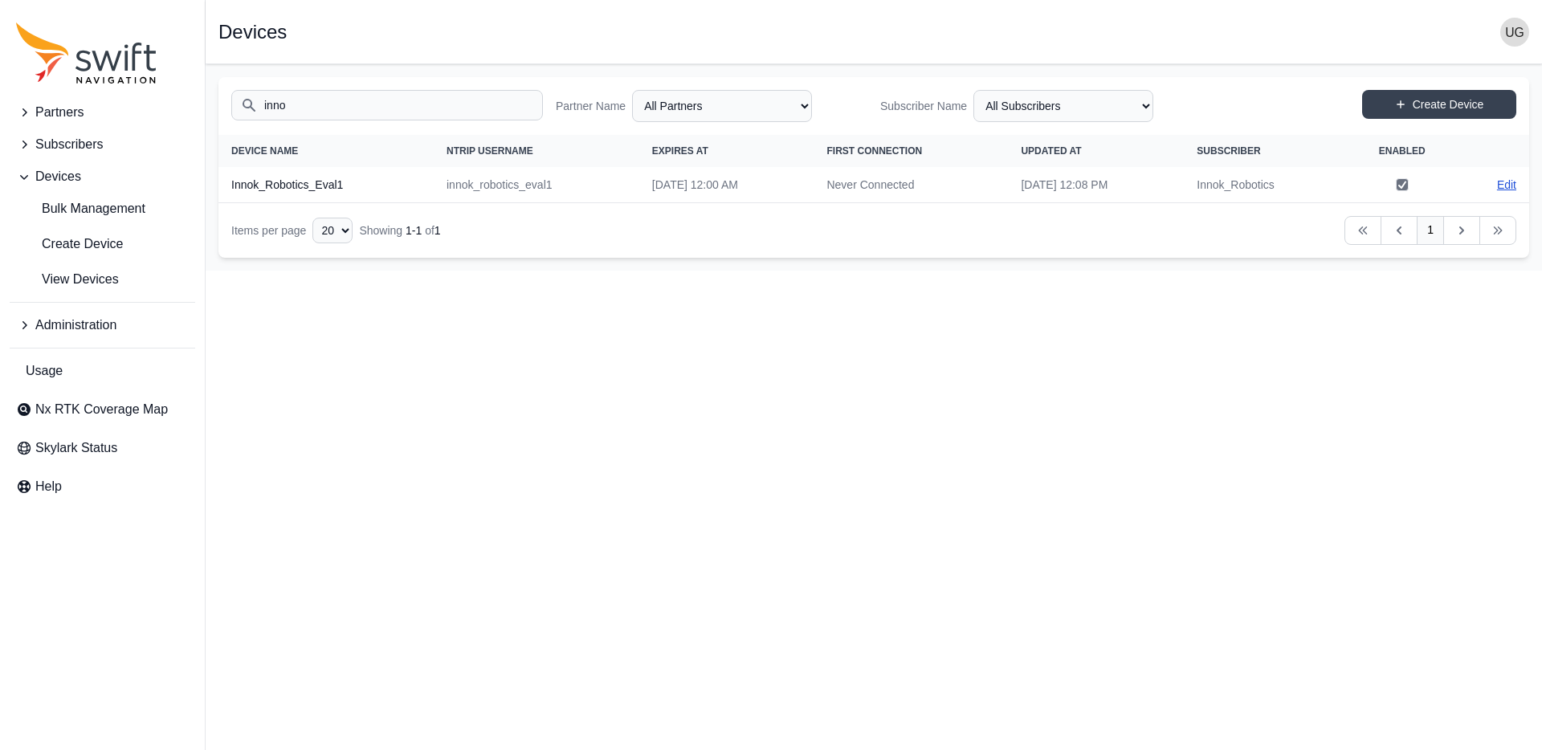
type input "inno"
click at [1513, 187] on link "Edit" at bounding box center [1506, 185] width 19 height 16
select select "ab3272ce-40d0-4c94-a524-96a758ab755c"
select select "bd866972-03b3-4f9b-bc51-e857d56ad56f"
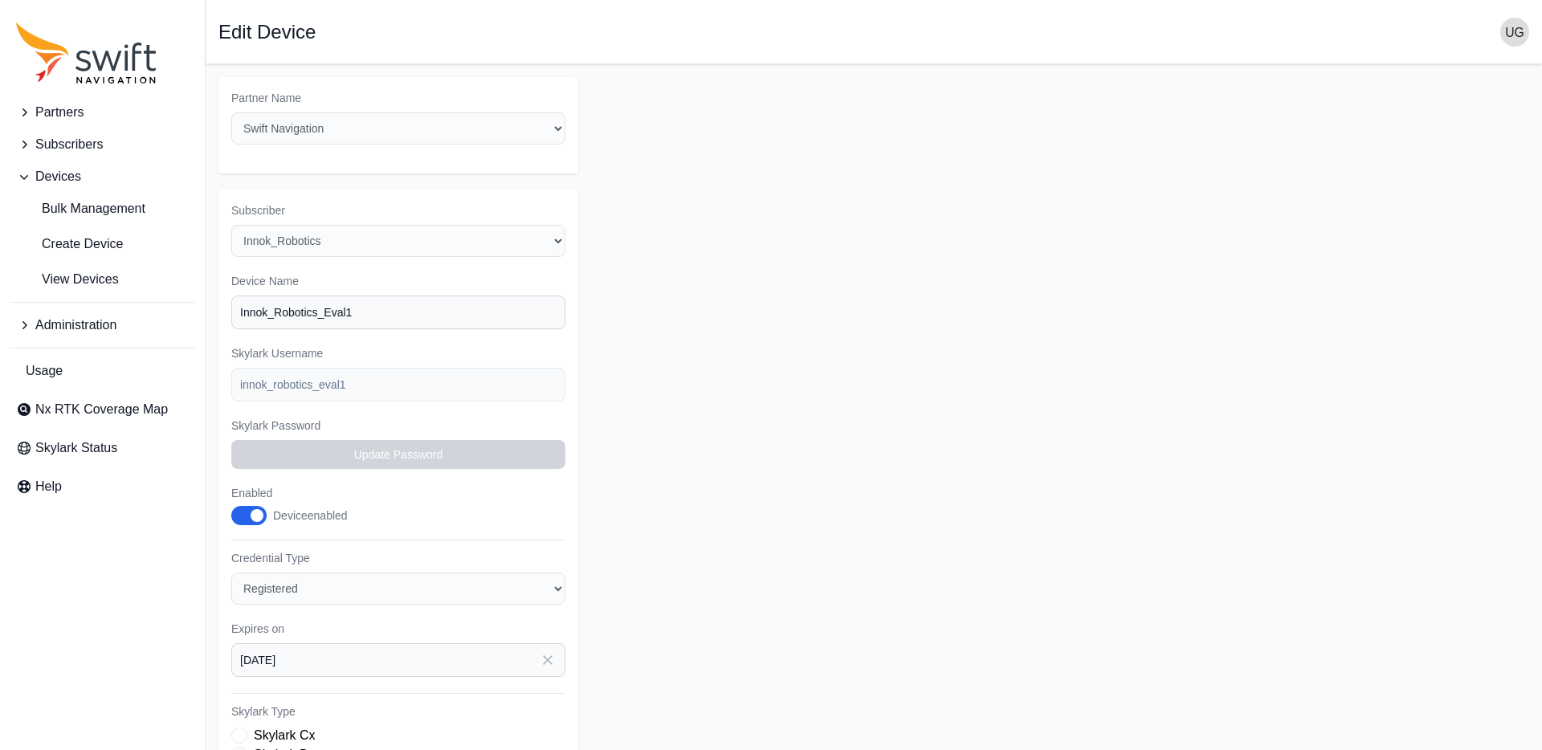
click at [545, 660] on icon "button" at bounding box center [548, 660] width 16 height 16
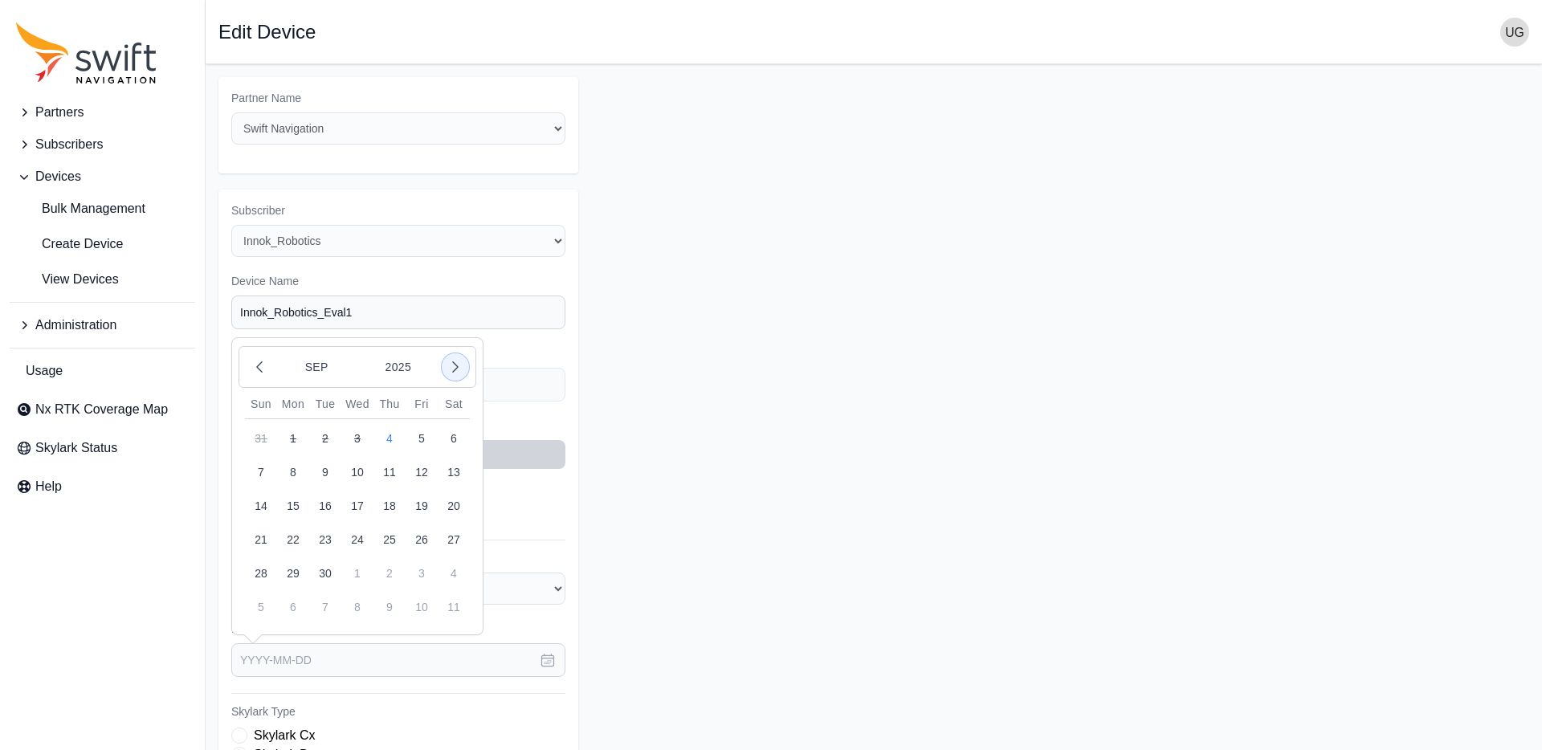
click at [453, 360] on icon "button" at bounding box center [455, 367] width 16 height 16
click at [455, 574] on button "1" at bounding box center [454, 574] width 32 height 32
type input "[DATE]"
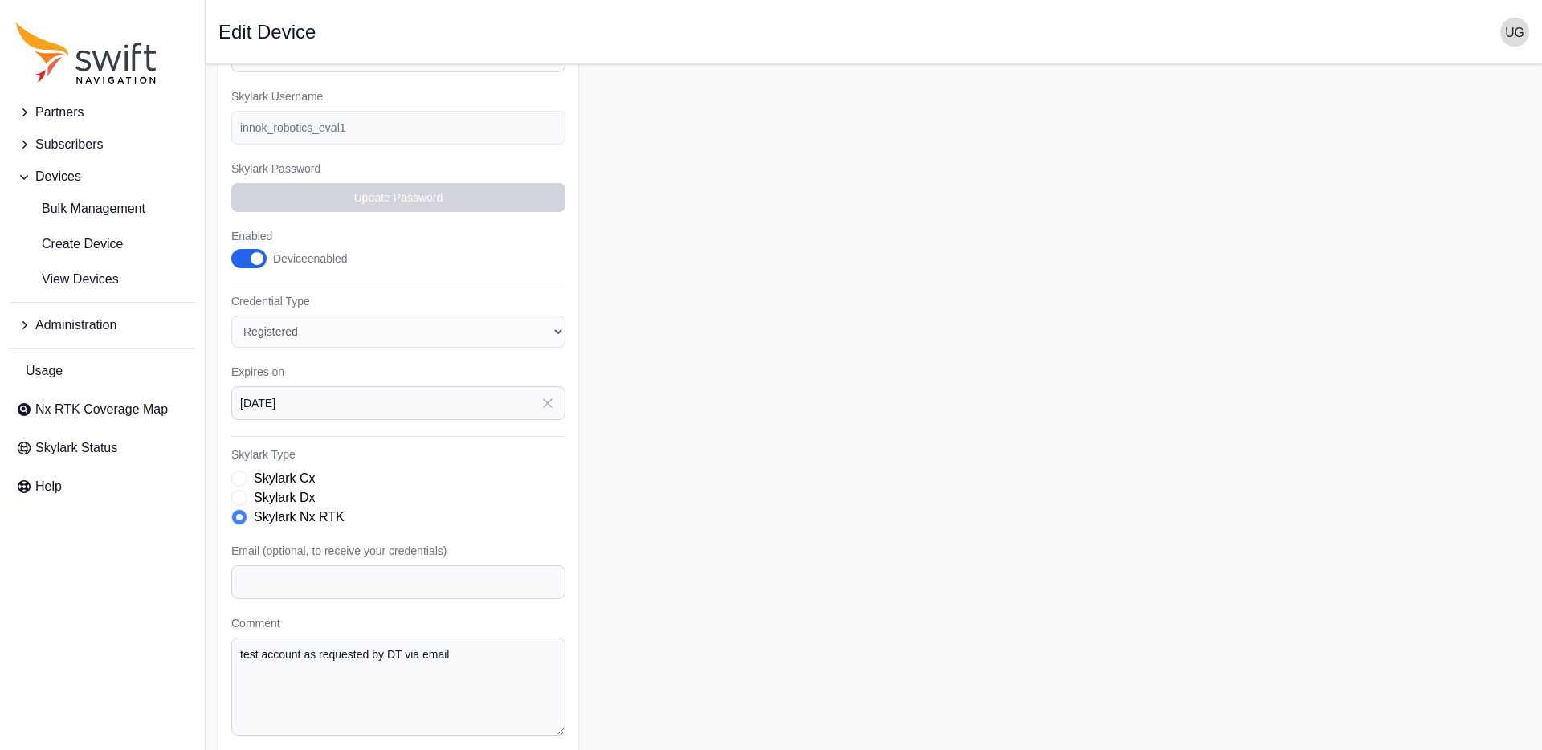
scroll to position [313, 0]
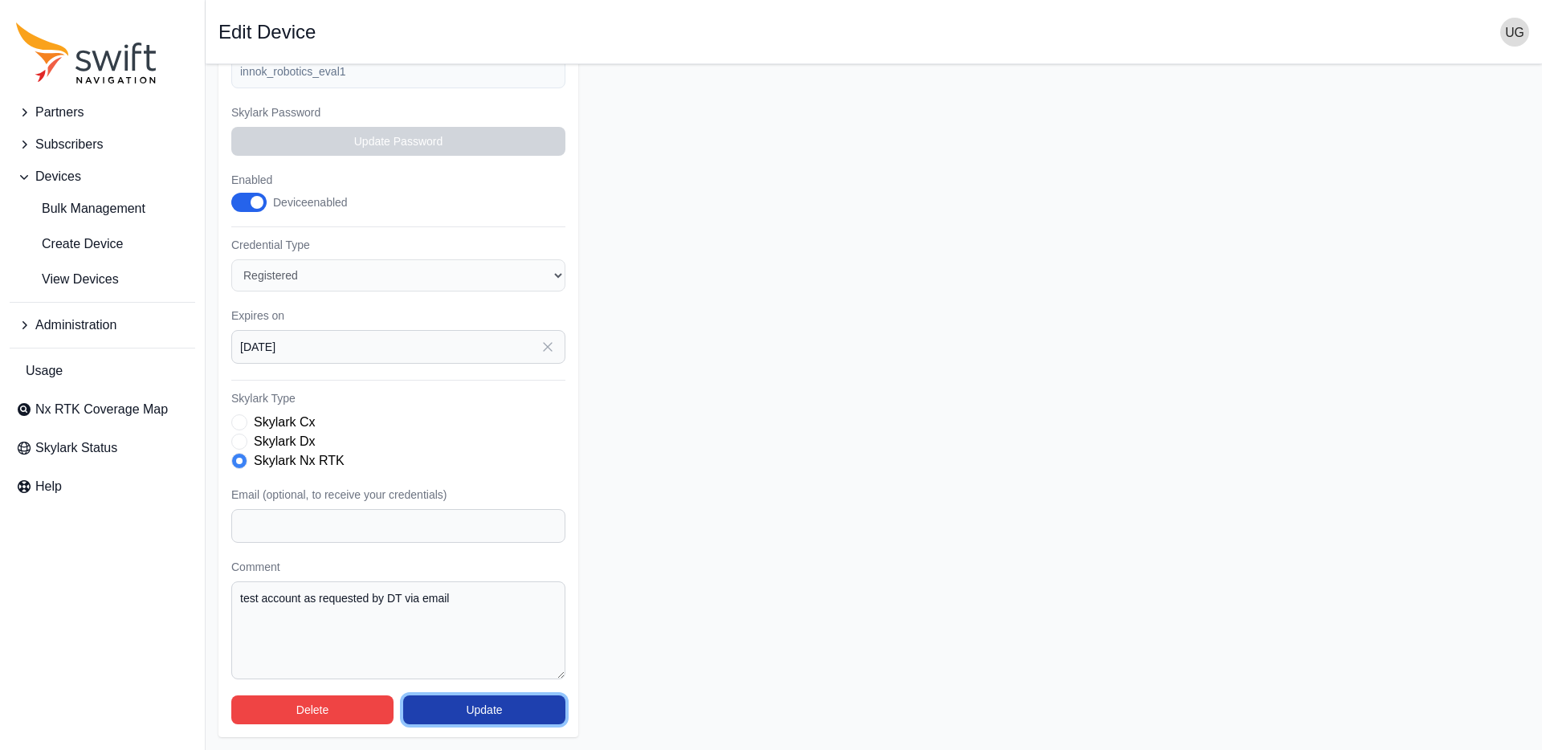
click at [500, 713] on button "Update" at bounding box center [484, 710] width 162 height 29
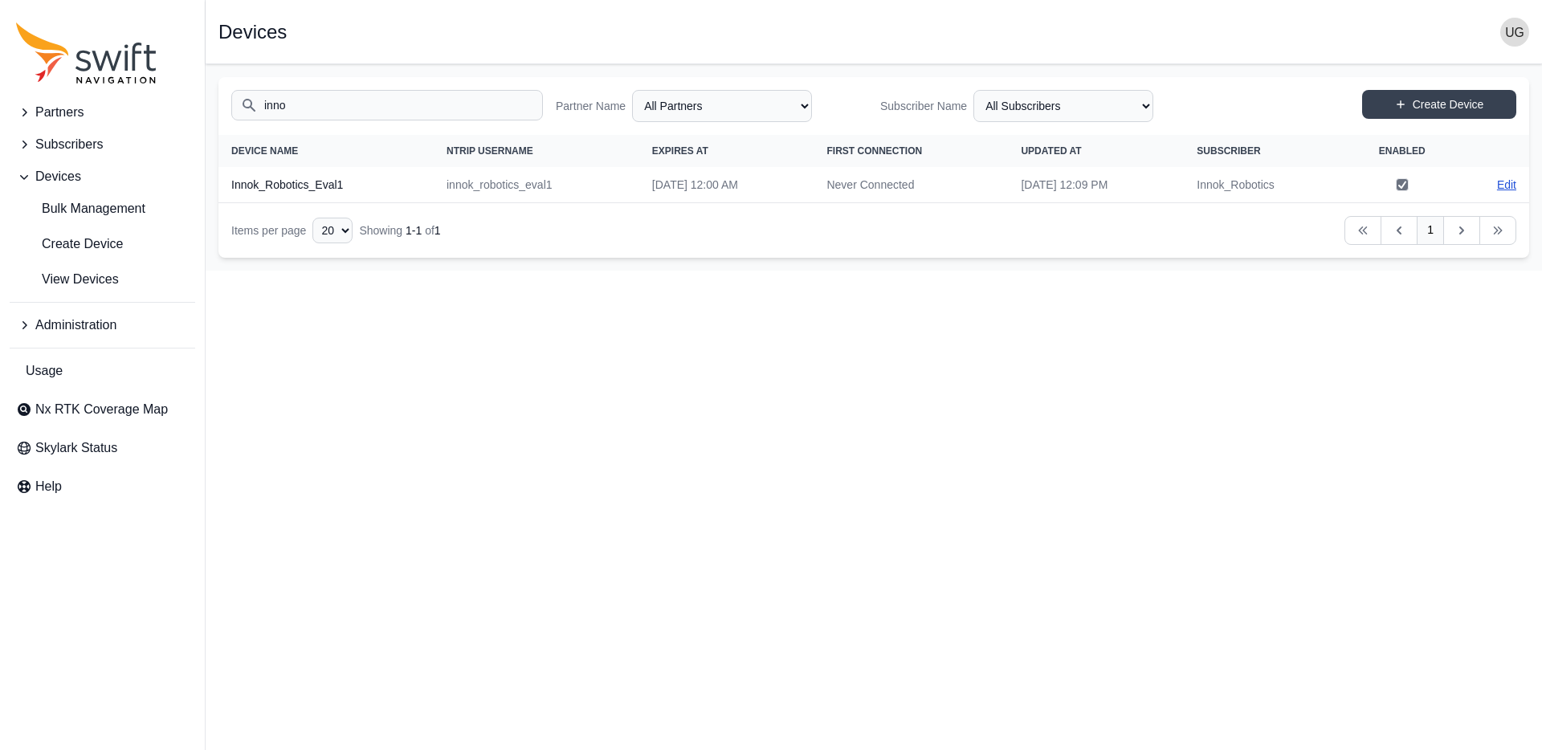
click at [1509, 187] on link "Edit" at bounding box center [1506, 185] width 19 height 16
select select "ab3272ce-40d0-4c94-a524-96a758ab755c"
select select "bd866972-03b3-4f9b-bc51-e857d56ad56f"
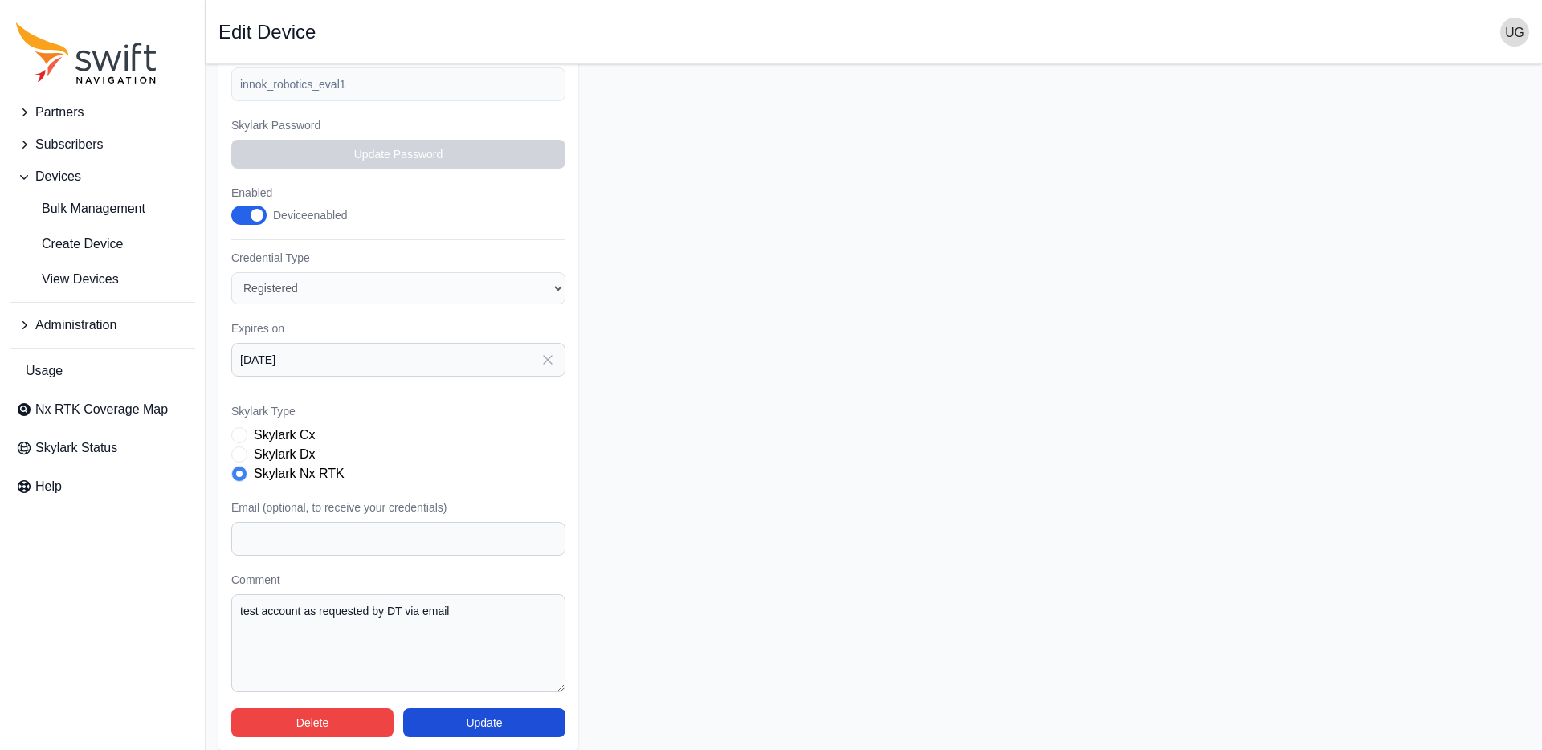
scroll to position [300, 0]
